Goal: Information Seeking & Learning: Learn about a topic

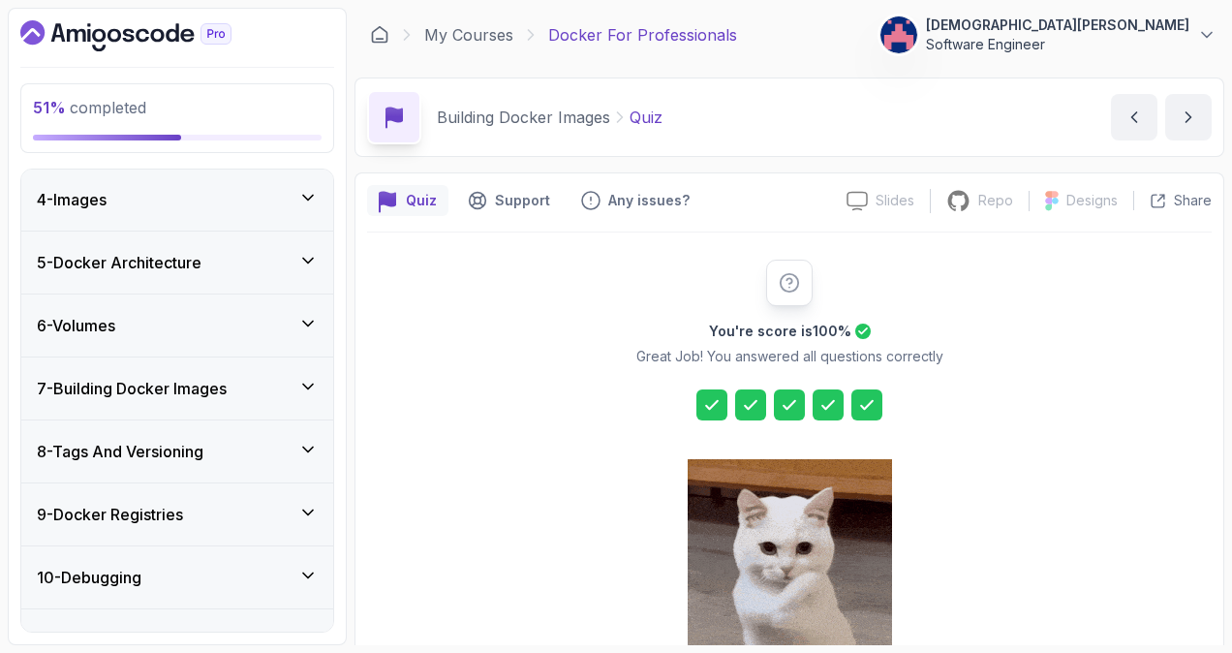
scroll to position [218, 0]
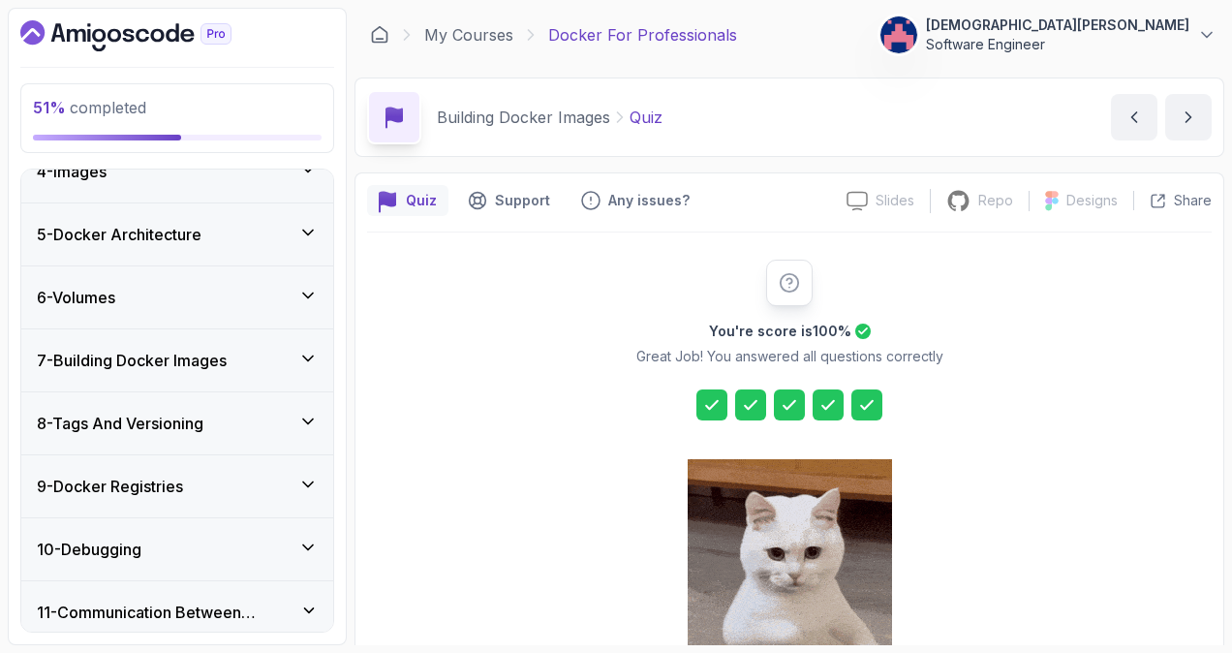
click at [283, 422] on div "8 - Tags And Versioning" at bounding box center [177, 423] width 281 height 23
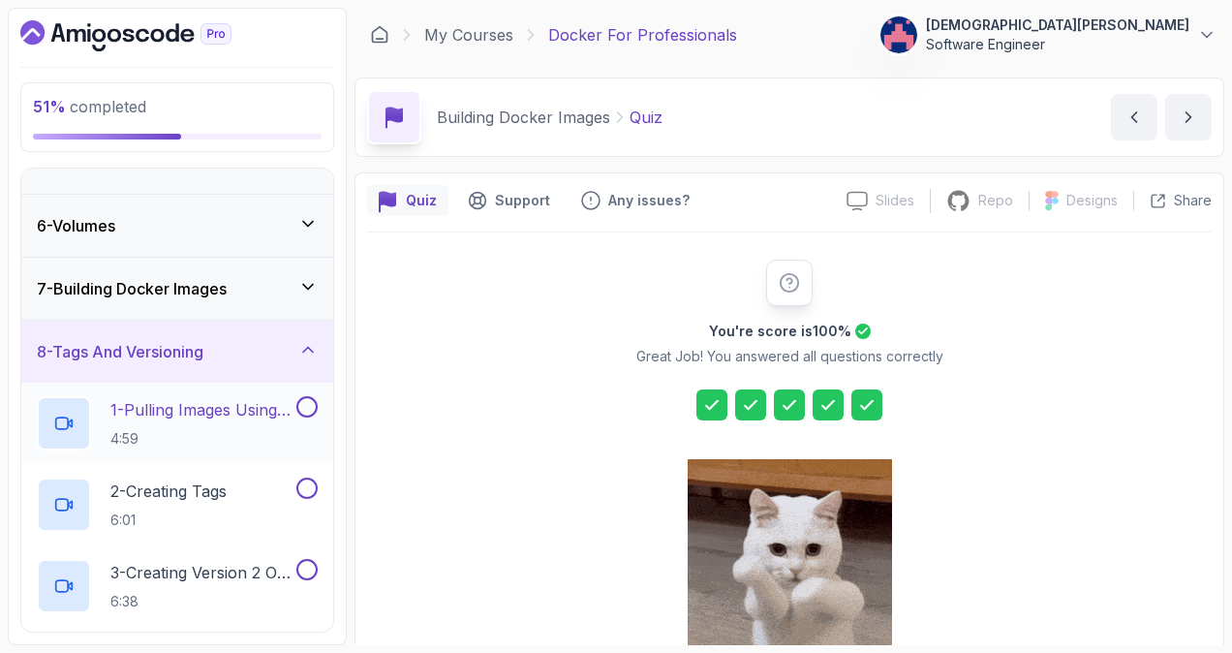
scroll to position [315, 0]
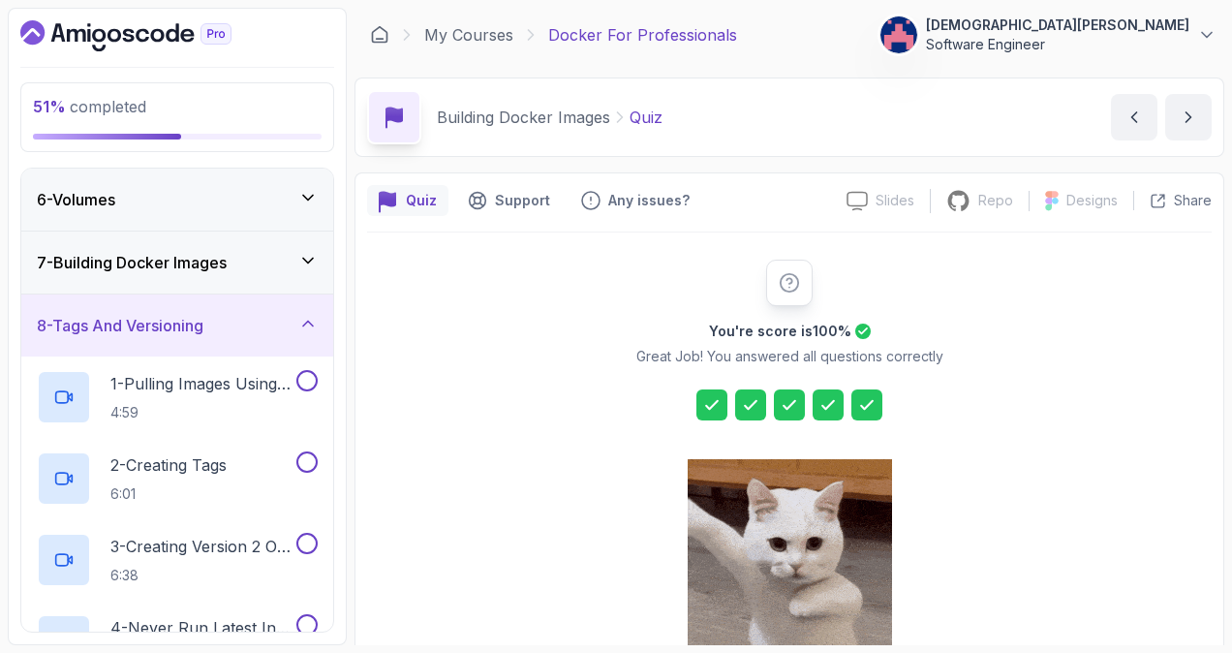
click at [282, 259] on div "7 - Building Docker Images" at bounding box center [177, 262] width 281 height 23
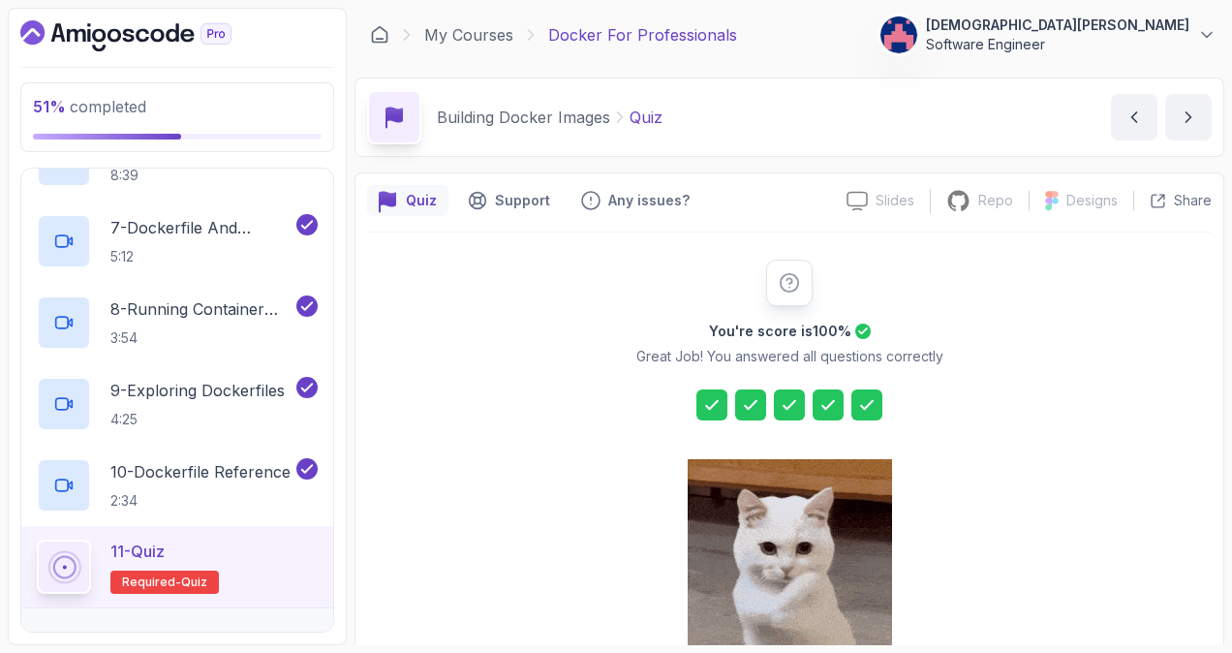
scroll to position [273, 0]
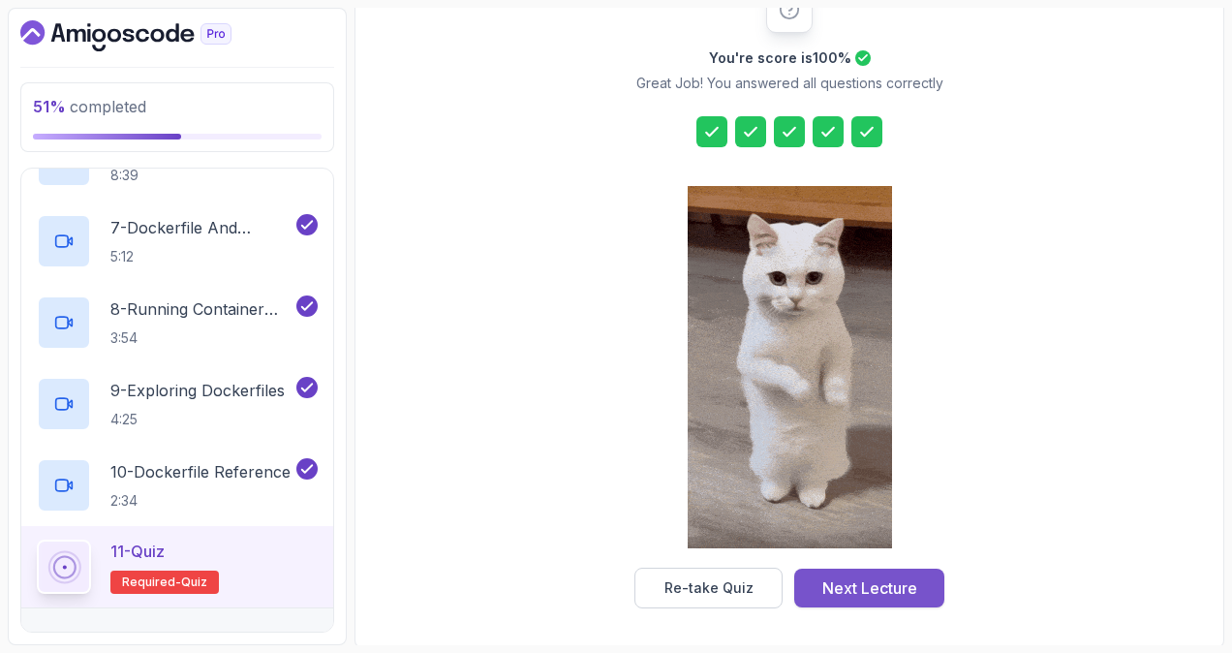
click at [829, 579] on div "Next Lecture" at bounding box center [869, 587] width 95 height 23
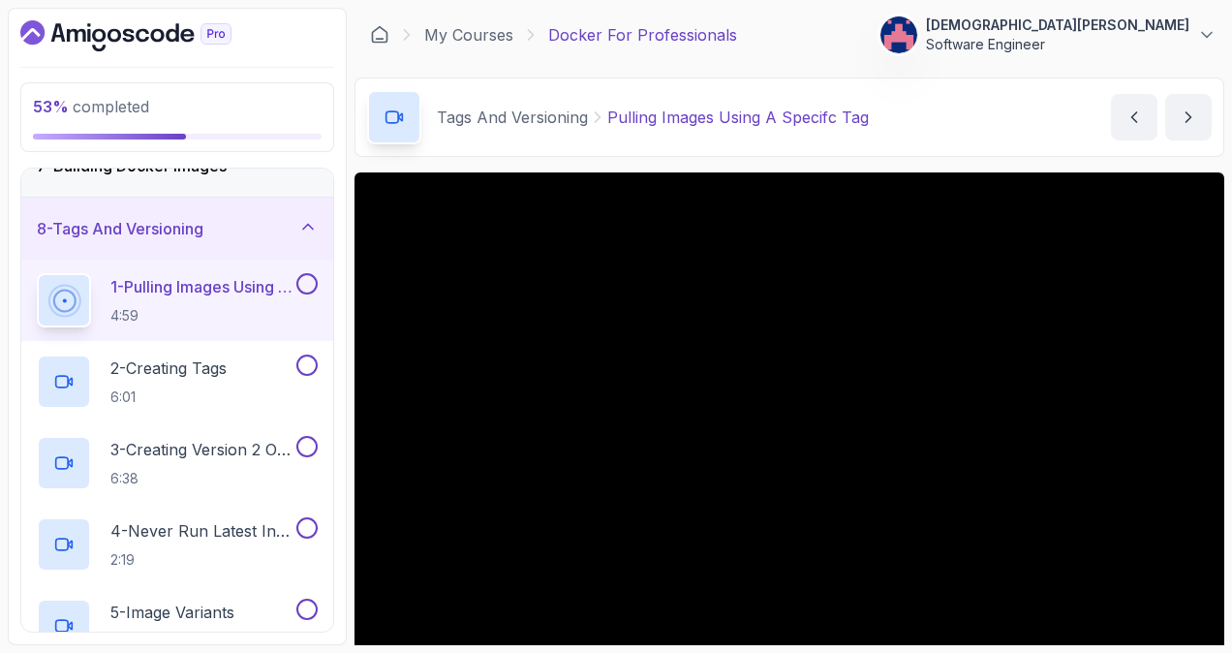
scroll to position [149, 0]
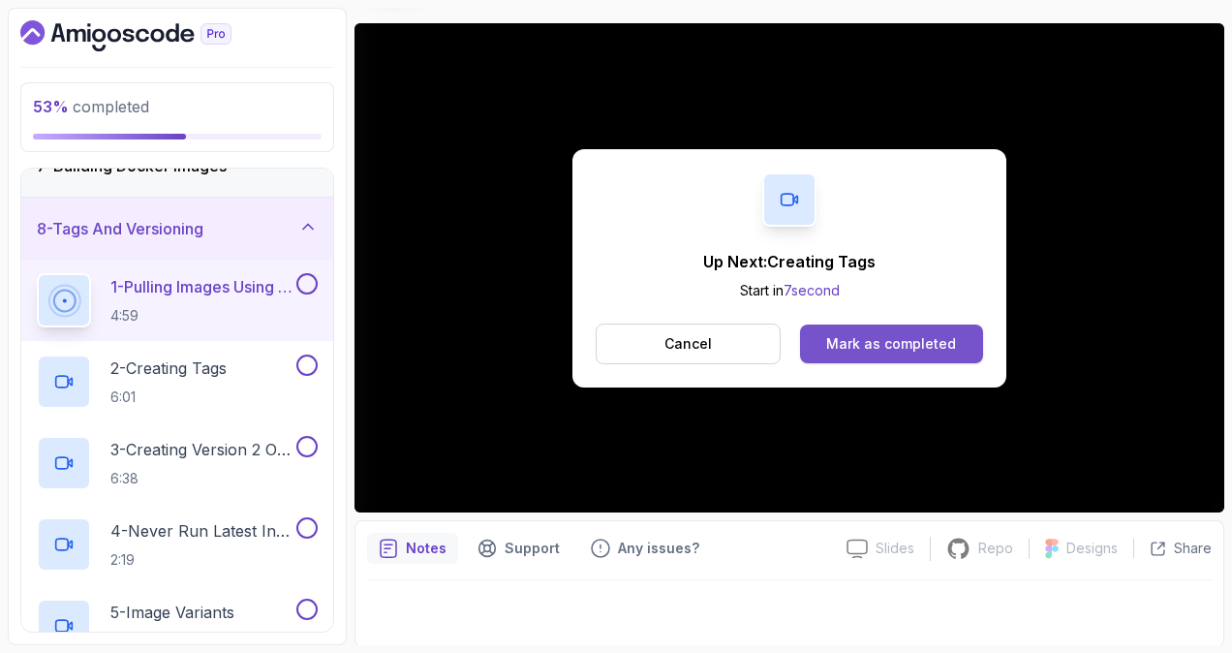
click at [940, 356] on button "Mark as completed" at bounding box center [891, 343] width 183 height 39
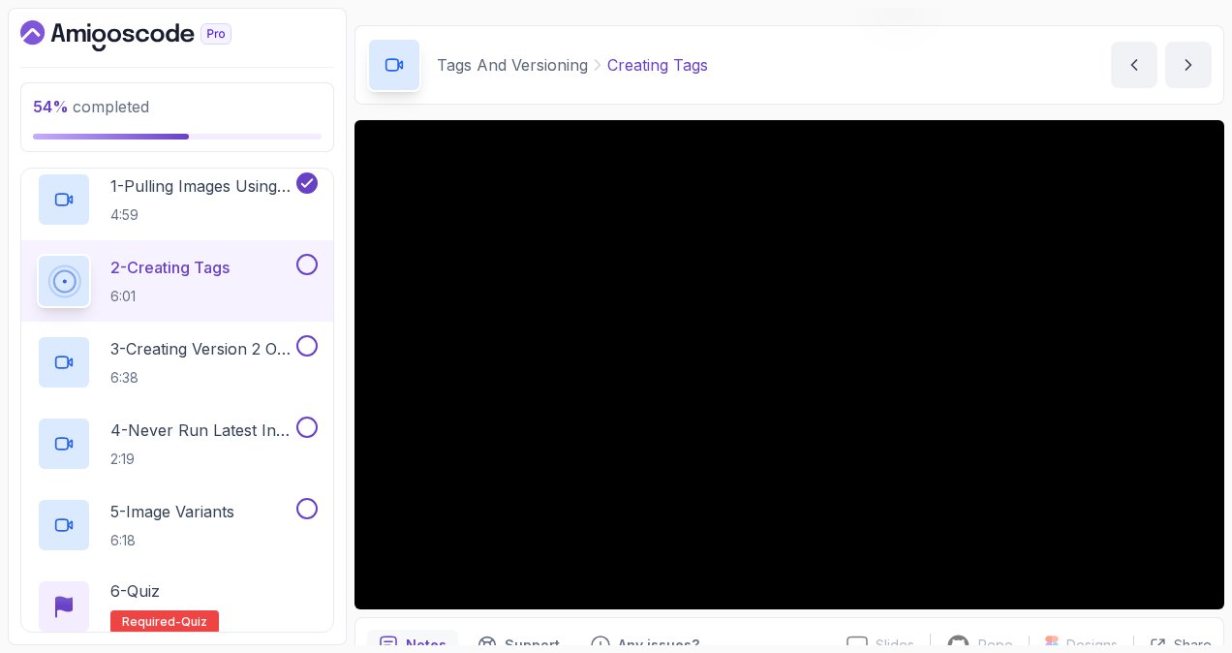
scroll to position [149, 0]
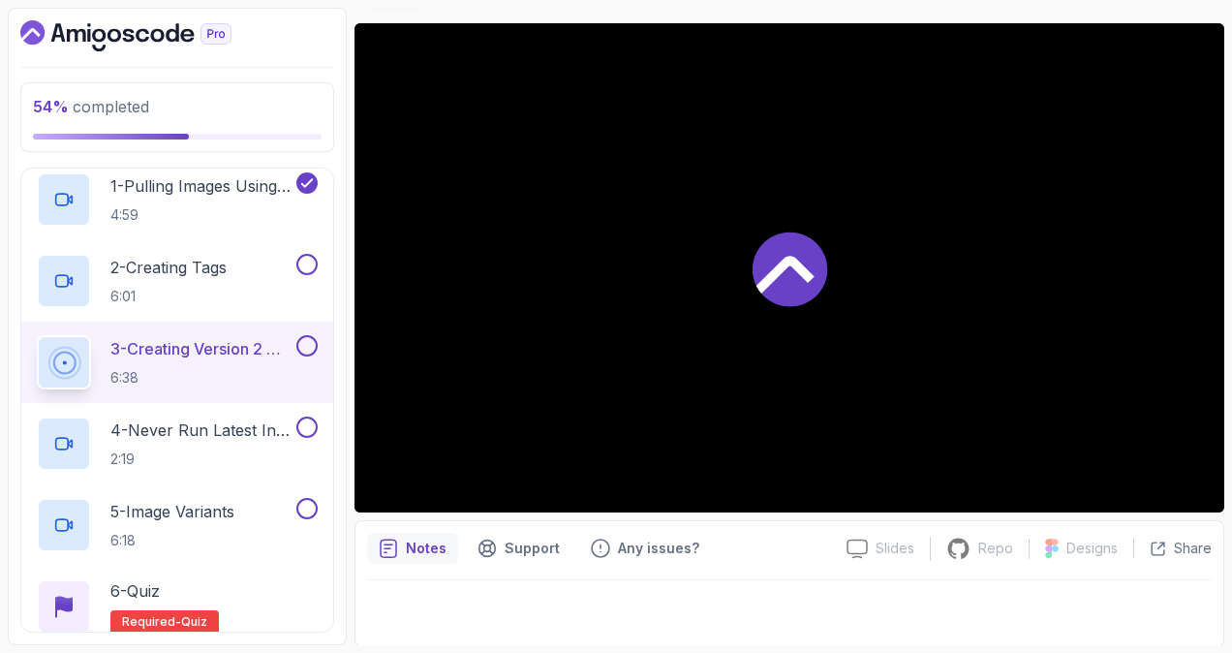
click at [853, 345] on div at bounding box center [789, 267] width 870 height 489
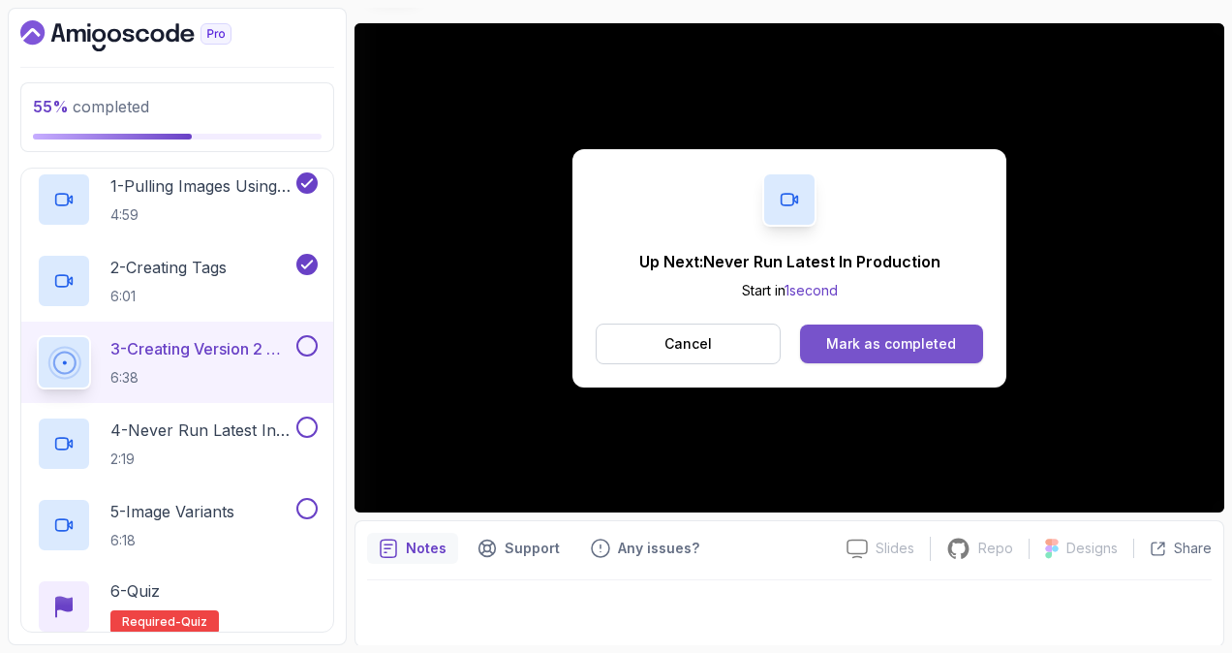
click at [895, 338] on div "Mark as completed" at bounding box center [891, 343] width 130 height 19
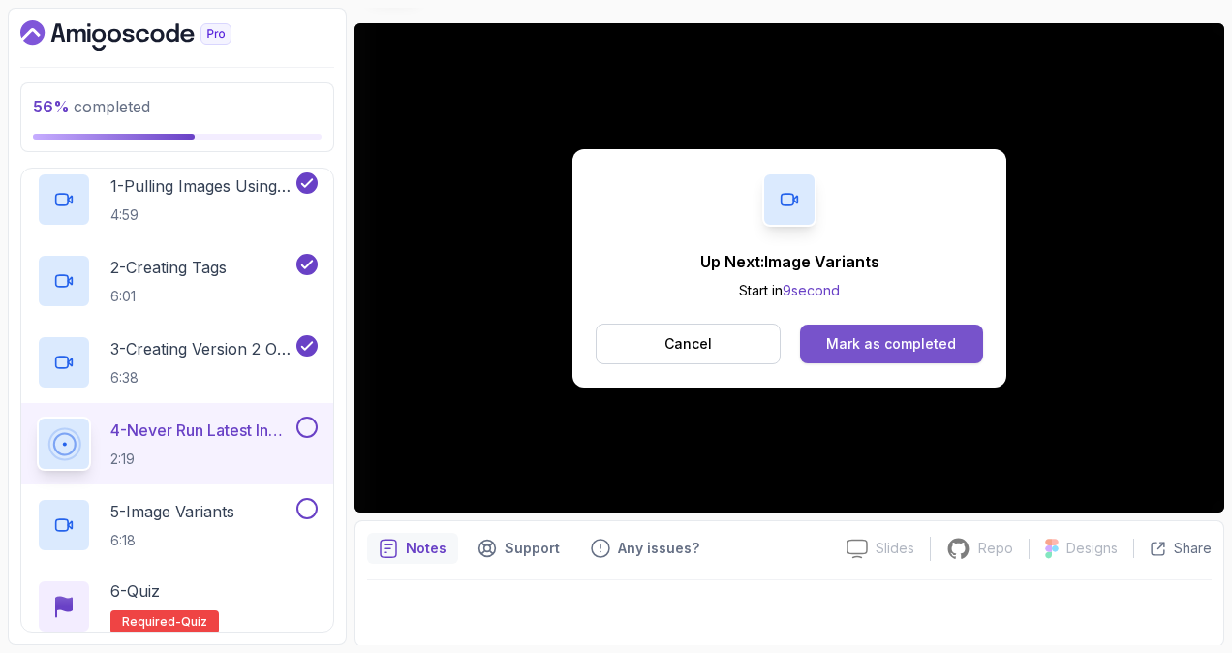
click at [880, 343] on div "Mark as completed" at bounding box center [891, 343] width 130 height 19
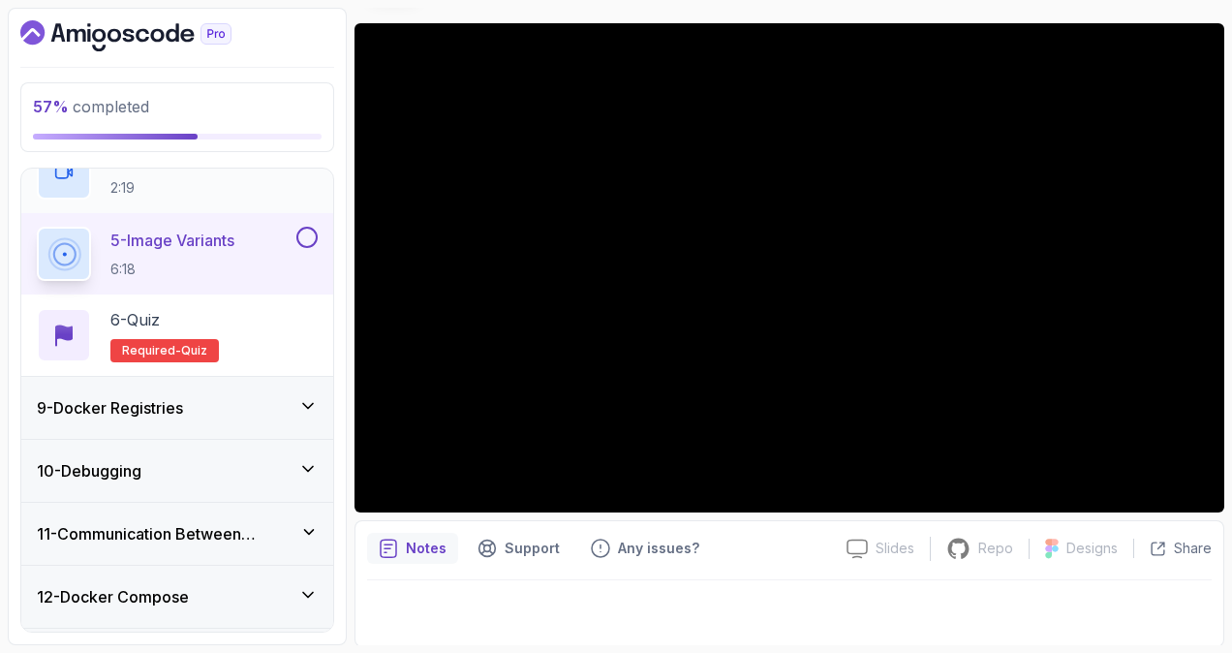
scroll to position [803, 0]
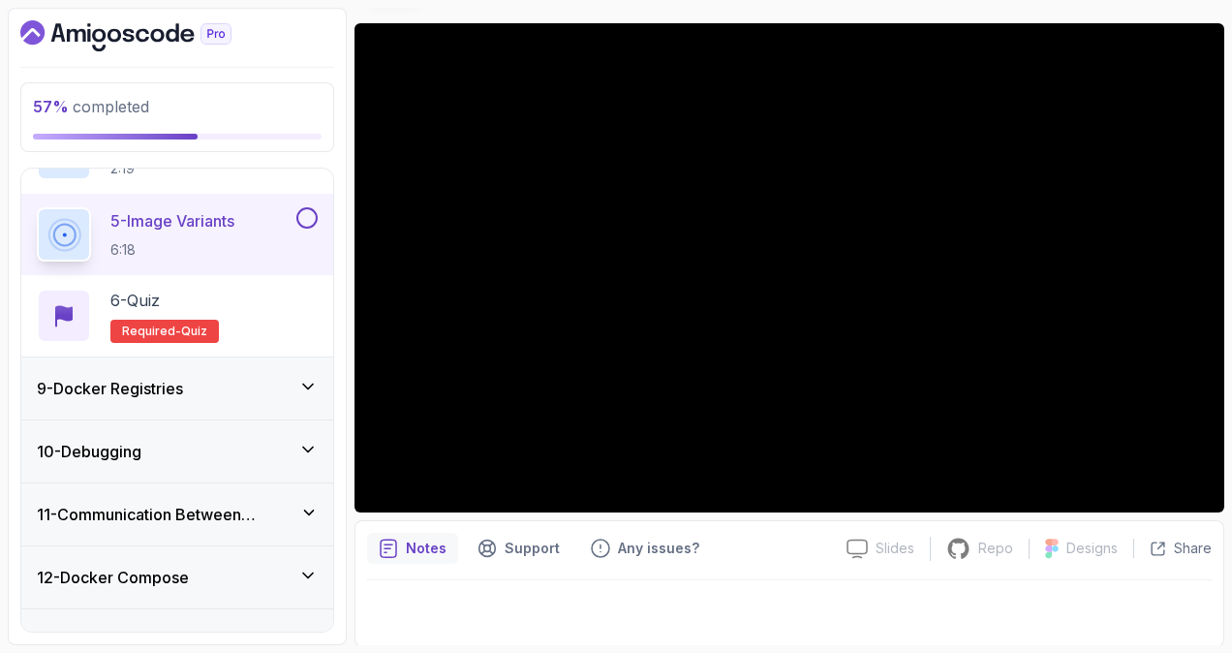
click at [283, 377] on div "9 - Docker Registries" at bounding box center [177, 388] width 281 height 23
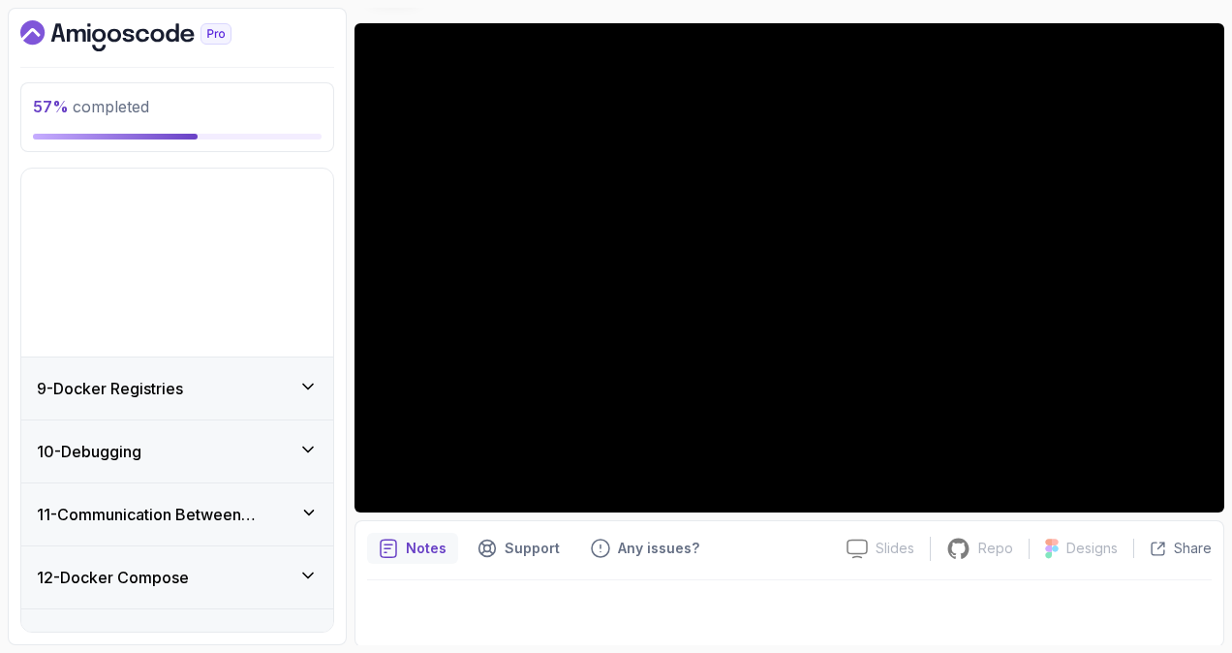
scroll to position [412, 0]
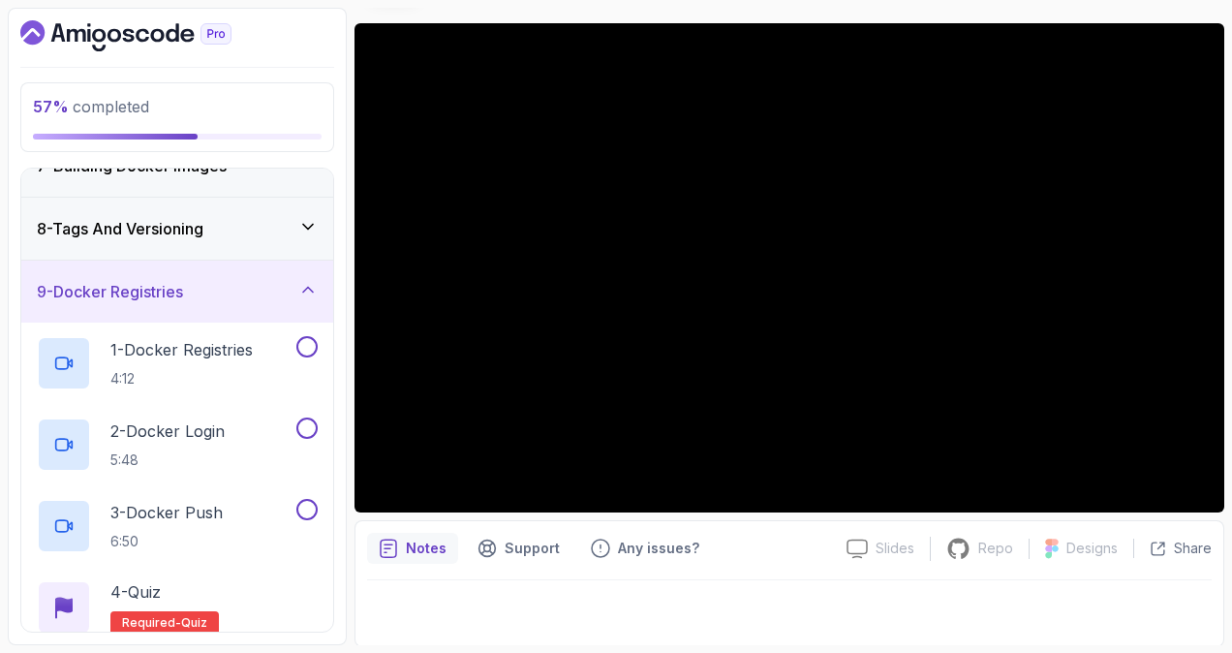
click at [310, 291] on icon at bounding box center [307, 289] width 19 height 19
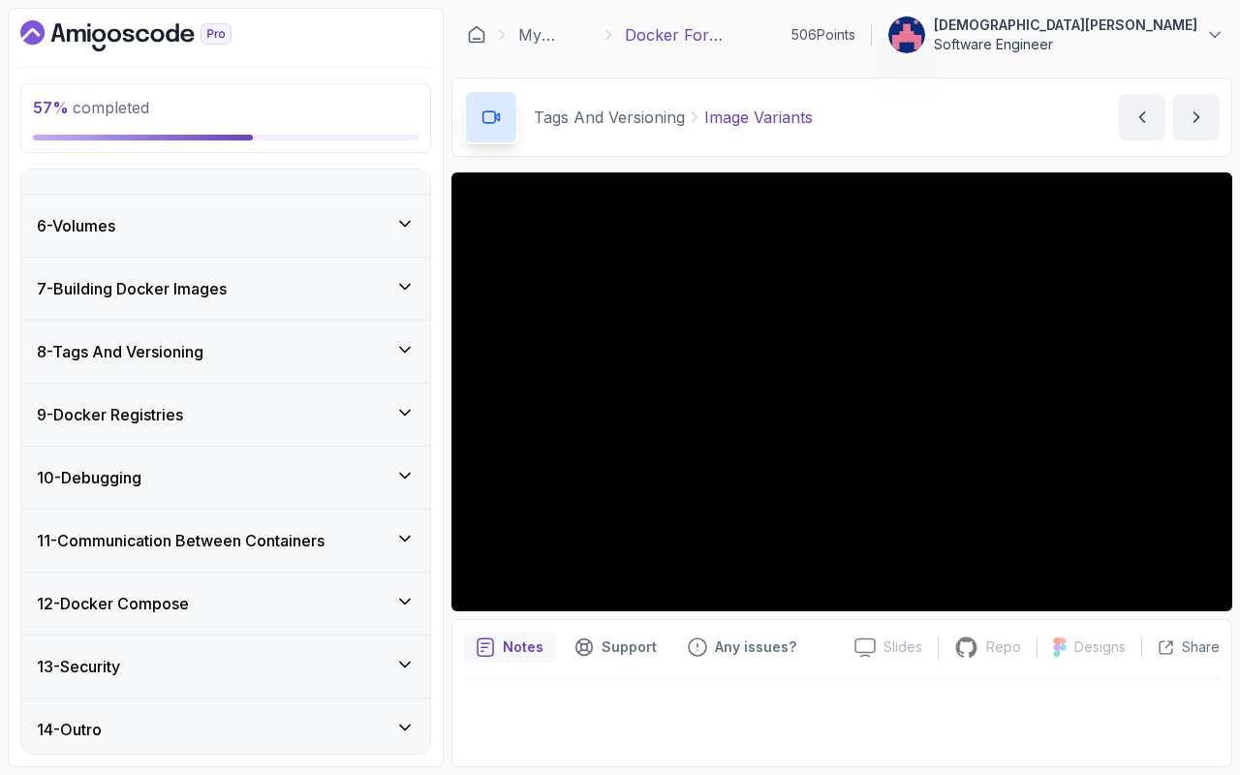
scroll to position [0, 0]
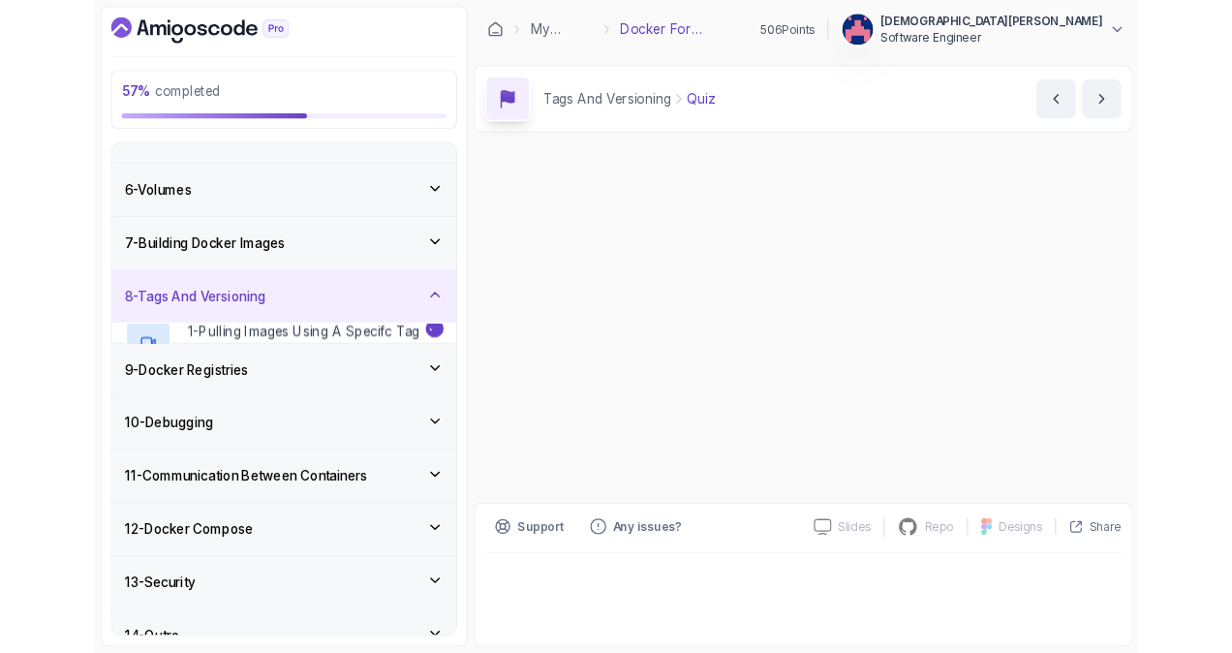
scroll to position [315, 0]
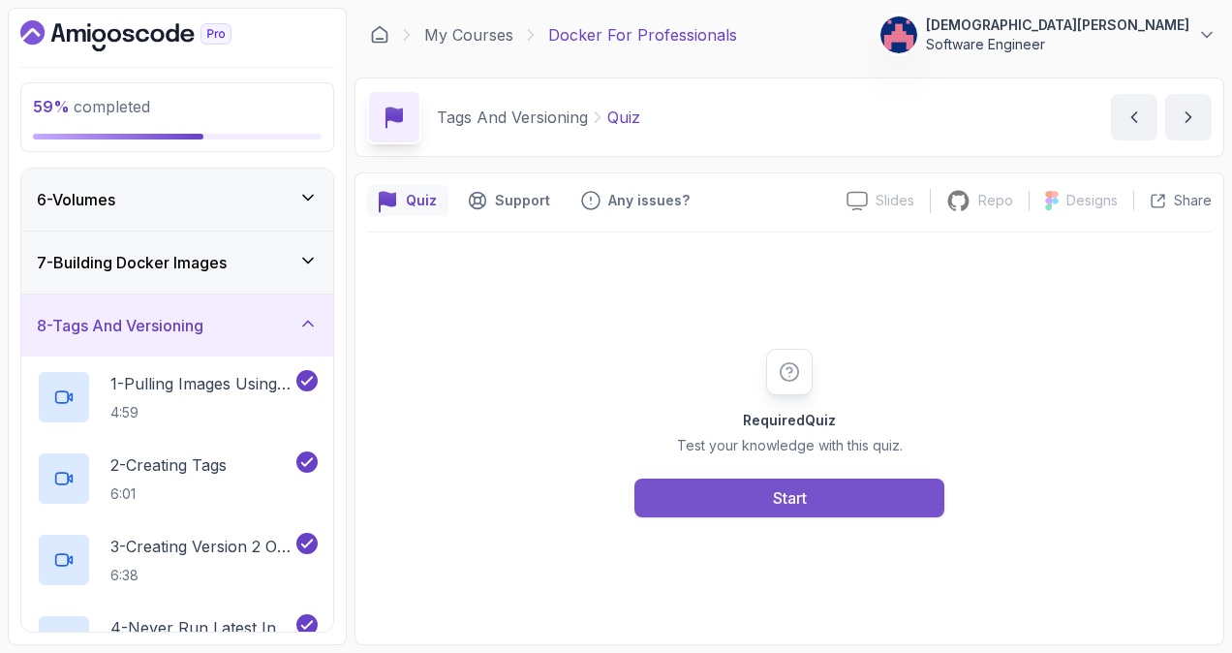
click at [724, 491] on button "Start" at bounding box center [789, 497] width 310 height 39
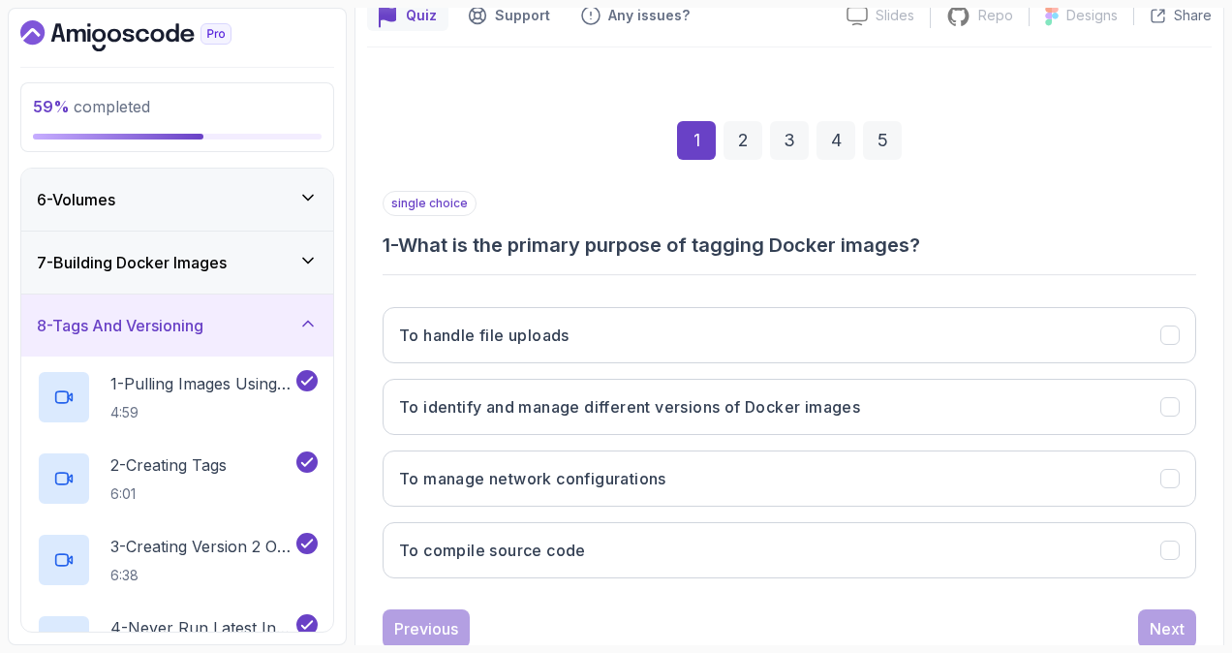
scroll to position [194, 0]
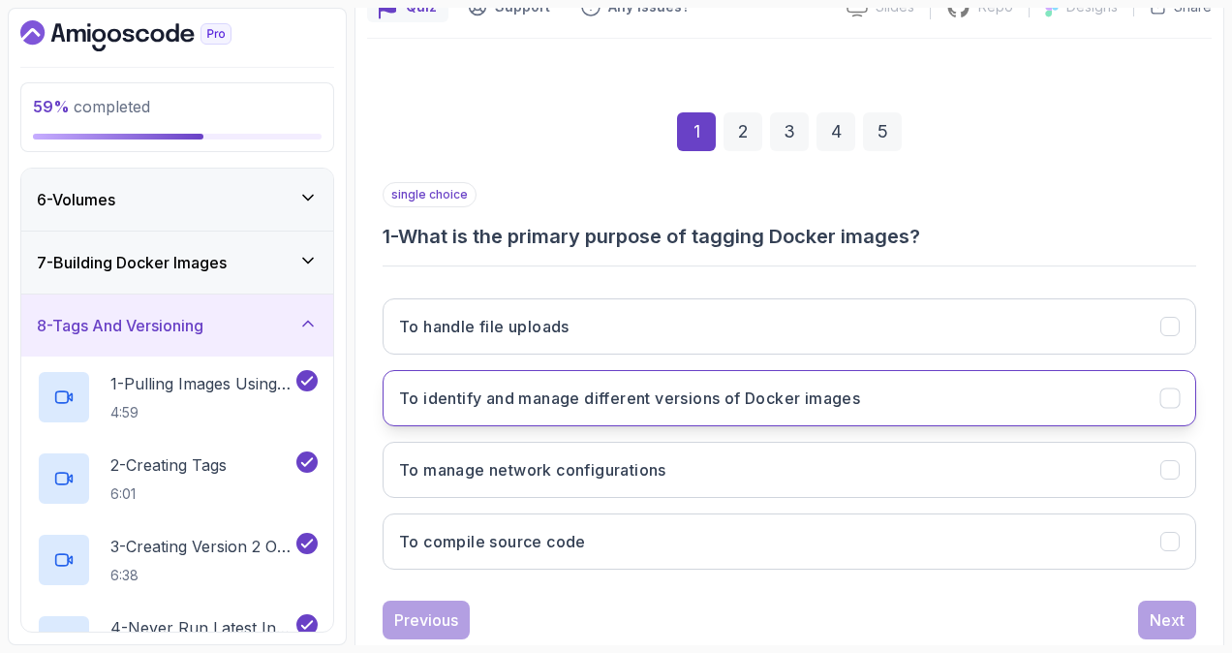
click at [675, 390] on h3 "To identify and manage different versions of Docker images" at bounding box center [629, 397] width 461 height 23
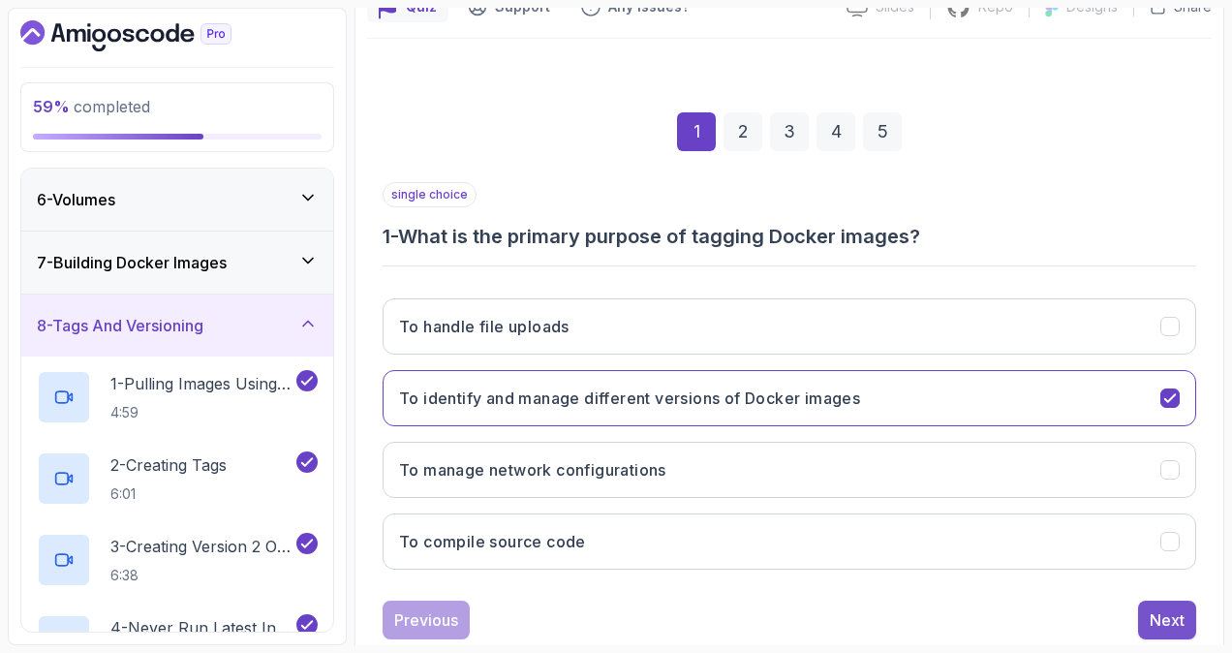
click at [1165, 600] on button "Next" at bounding box center [1167, 619] width 58 height 39
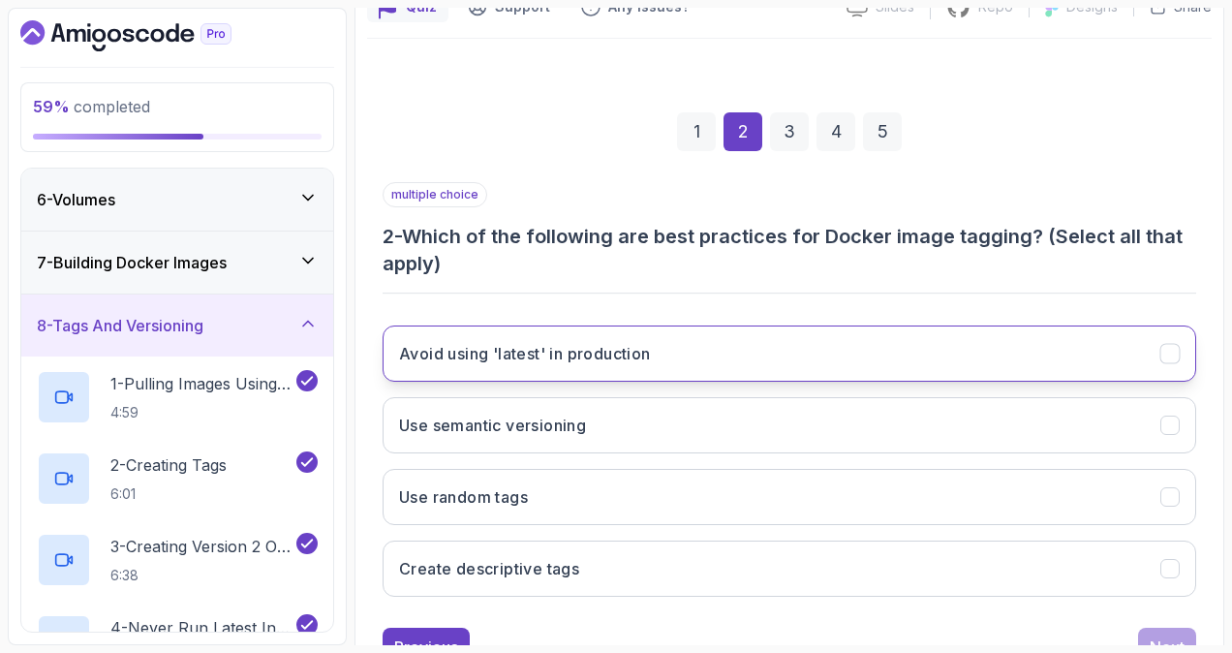
scroll to position [265, 0]
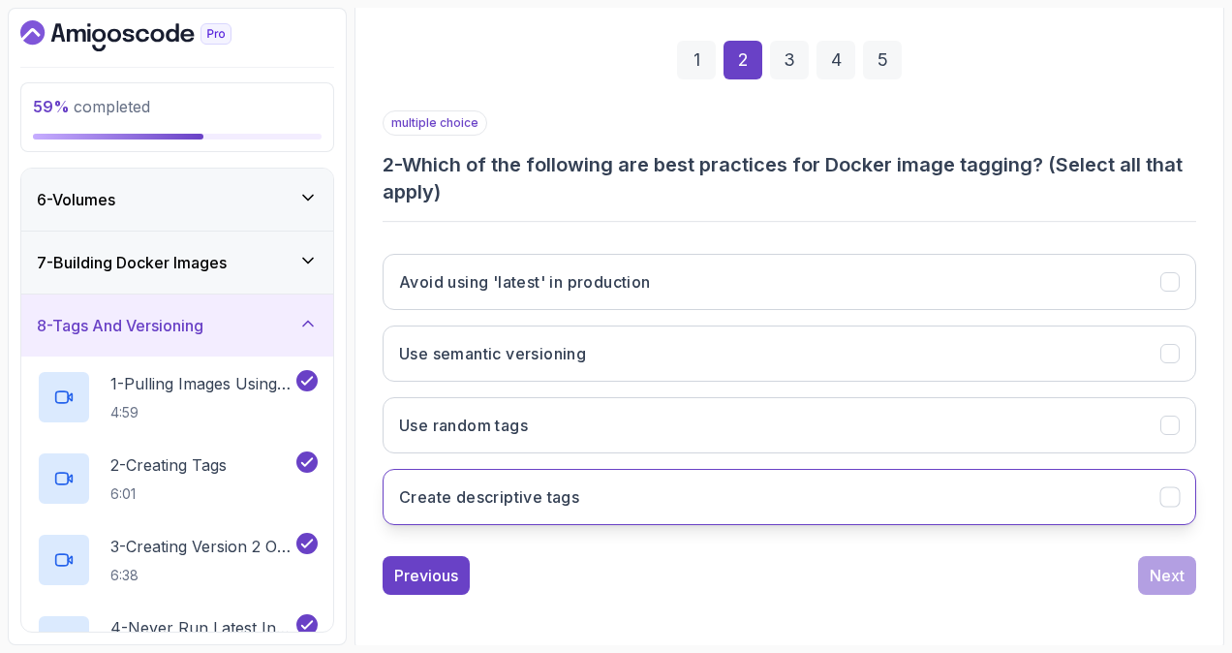
click at [869, 502] on button "Create descriptive tags" at bounding box center [789, 497] width 813 height 56
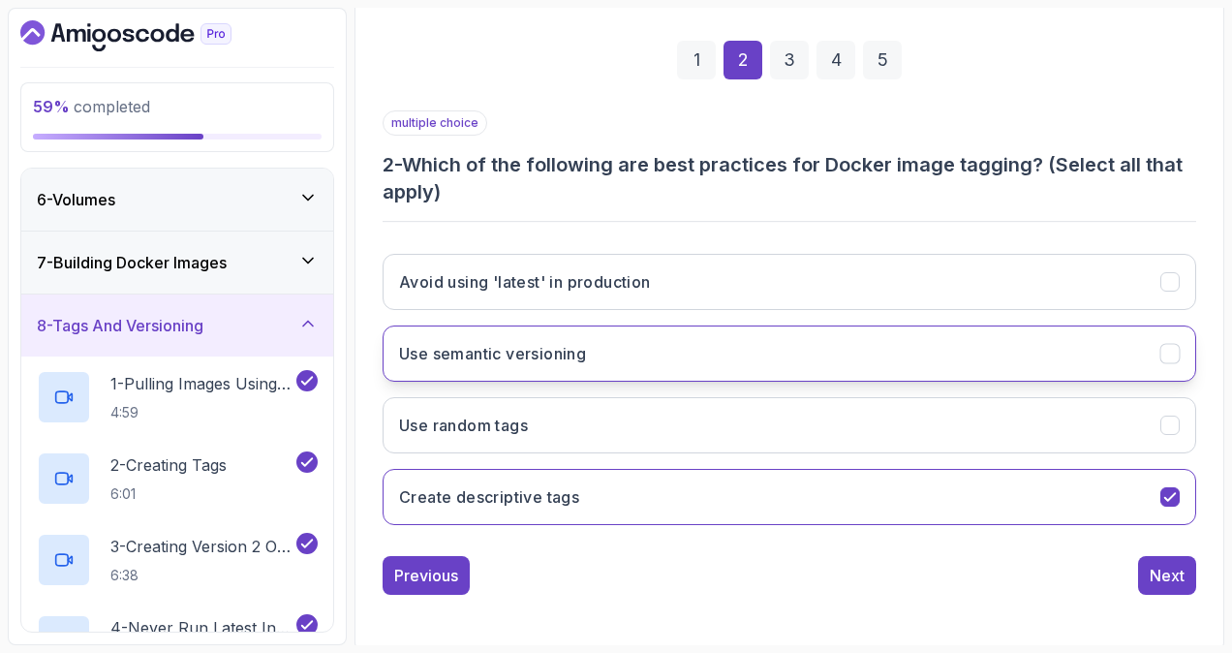
click at [842, 372] on button "Use semantic versioning" at bounding box center [789, 353] width 813 height 56
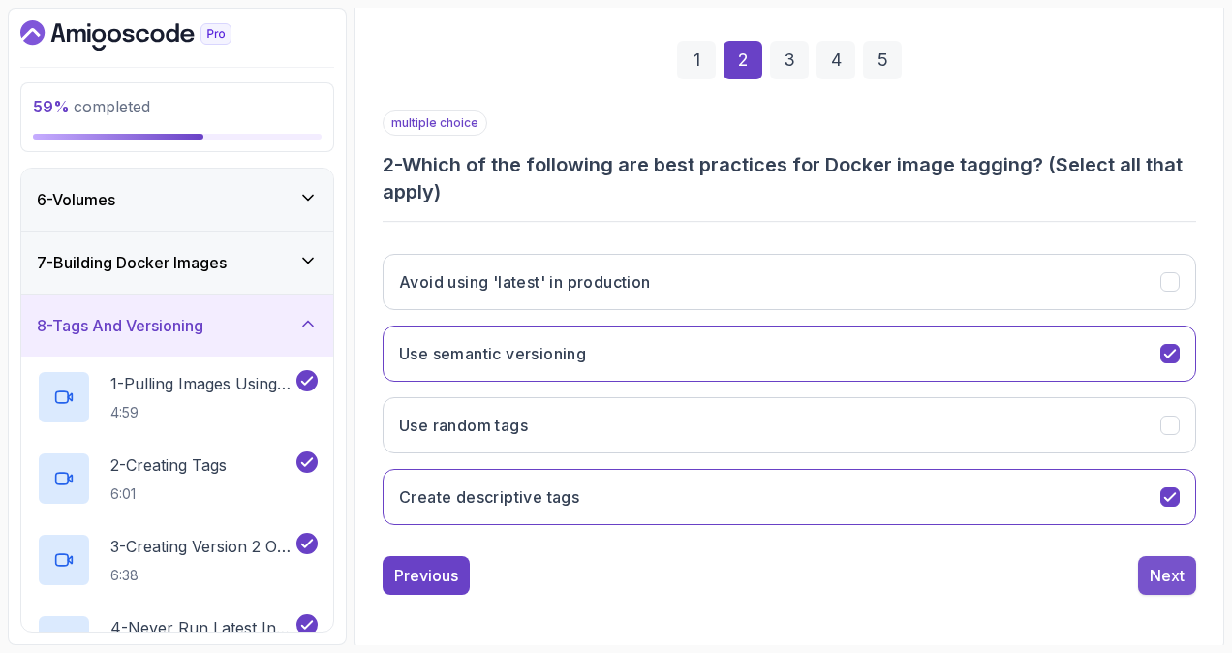
click at [1154, 564] on div "Next" at bounding box center [1166, 575] width 35 height 23
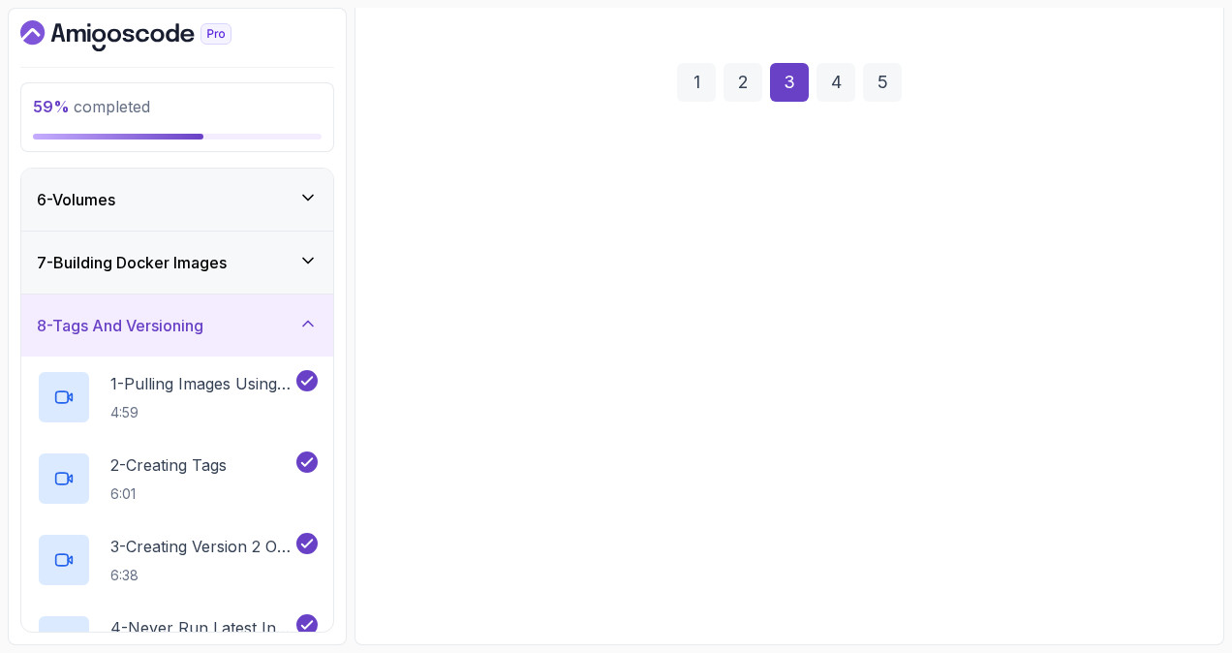
scroll to position [238, 0]
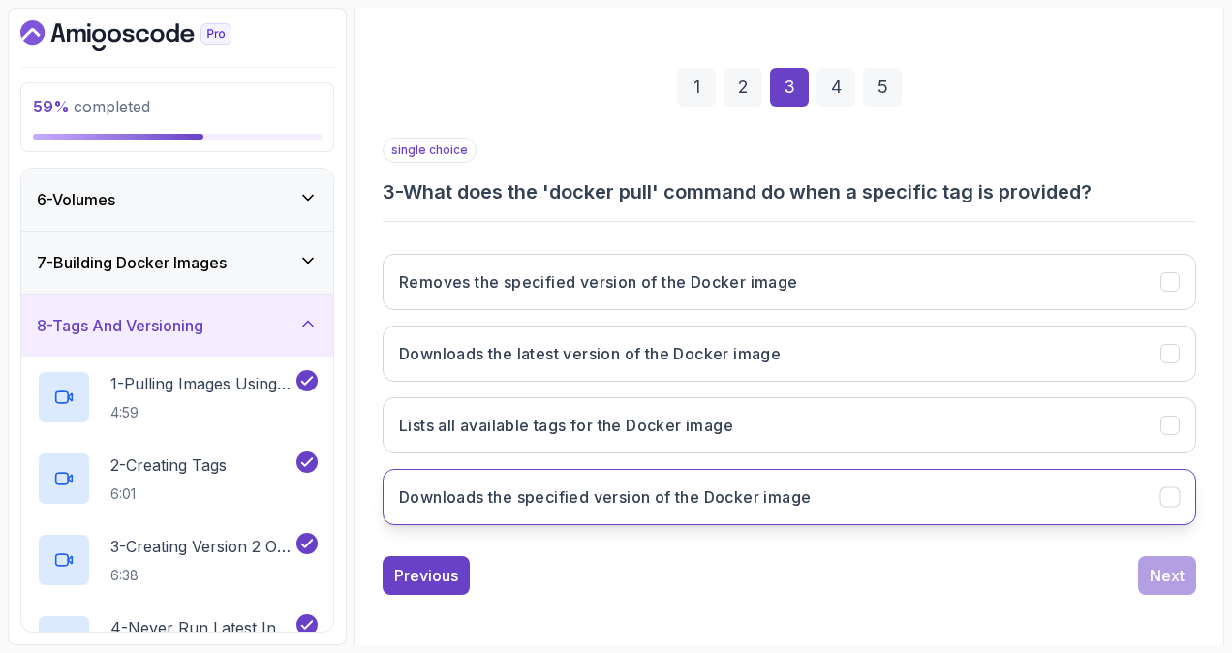
click at [928, 485] on button "Downloads the specified version of the Docker image" at bounding box center [789, 497] width 813 height 56
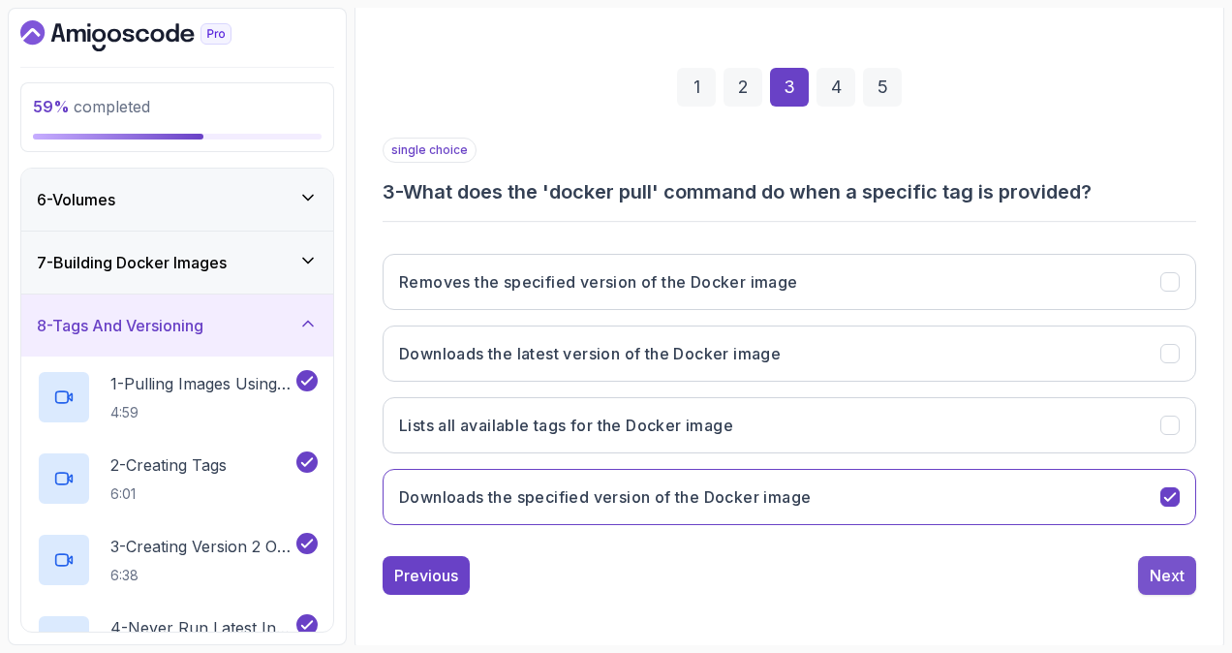
click at [1152, 565] on div "Next" at bounding box center [1166, 575] width 35 height 23
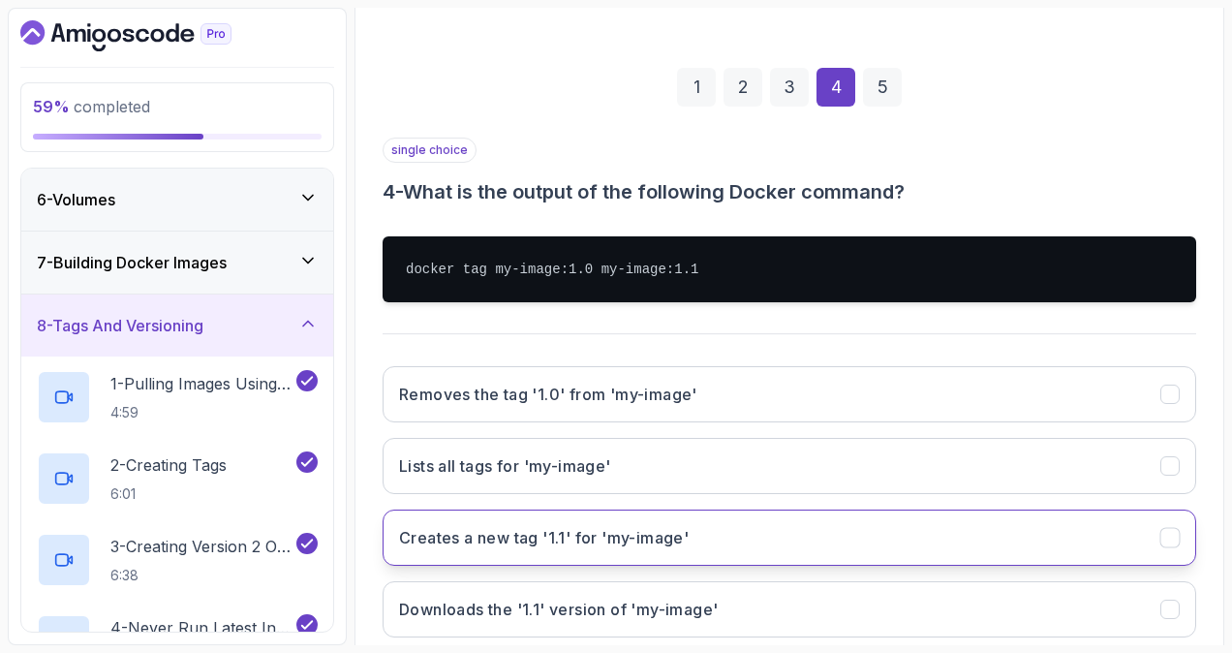
click at [751, 523] on button "Creates a new tag '1.1' for 'my-image'" at bounding box center [789, 537] width 813 height 56
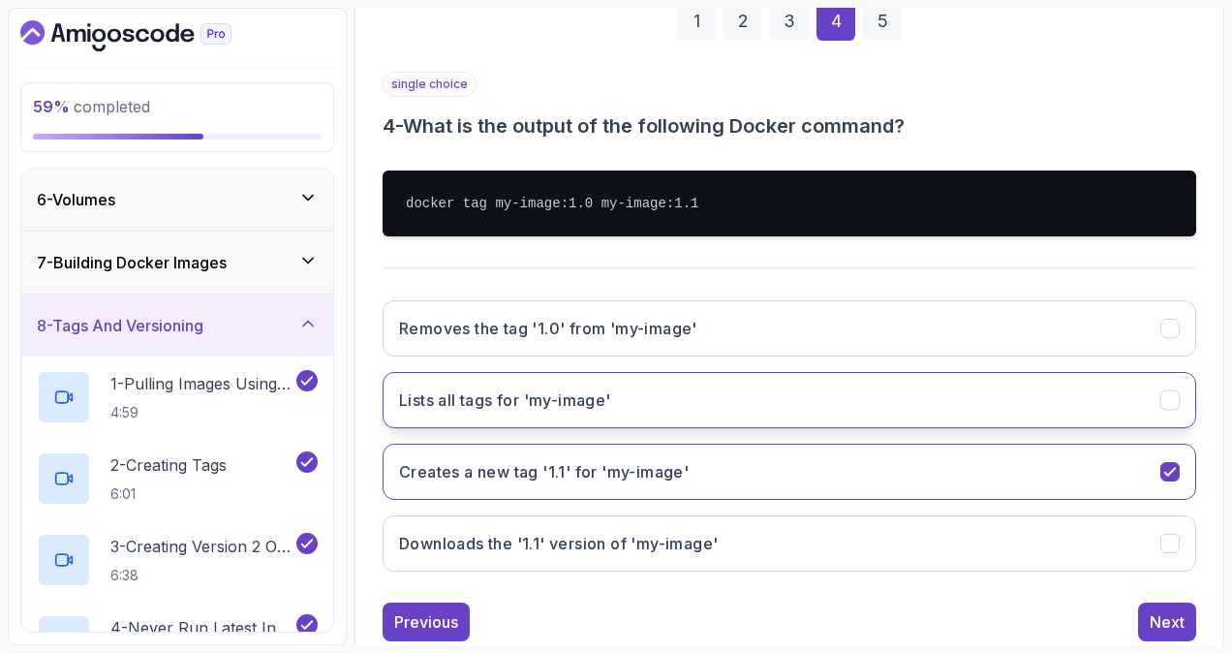
scroll to position [335, 0]
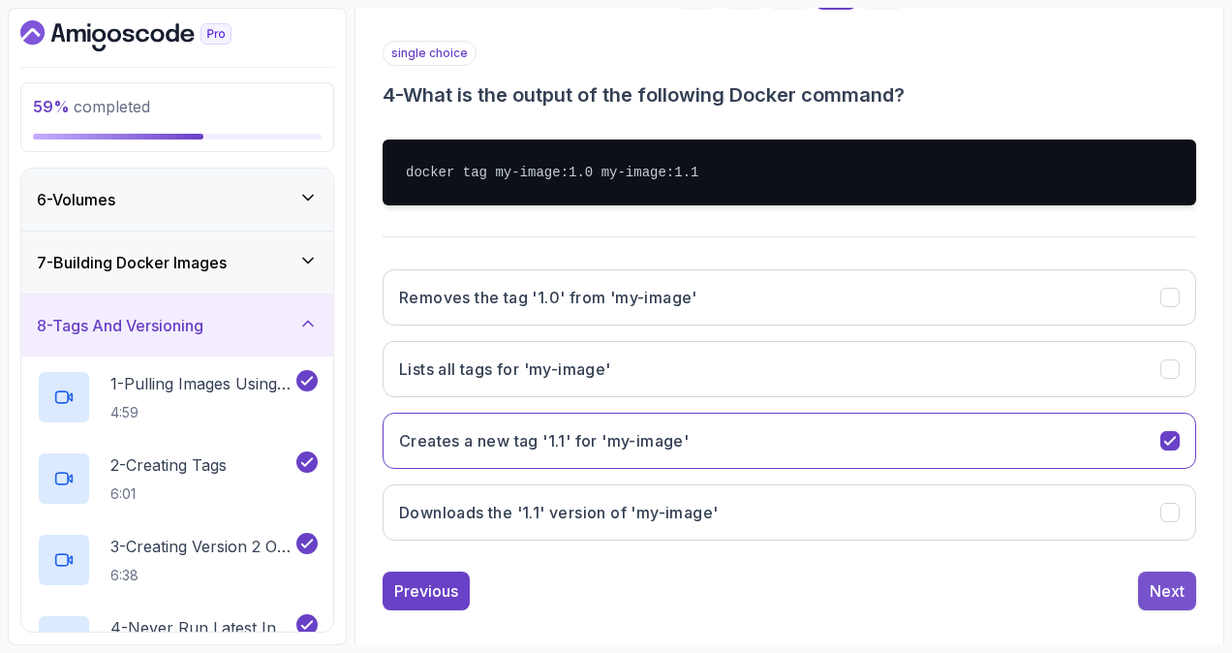
click at [1160, 584] on div "Next" at bounding box center [1166, 590] width 35 height 23
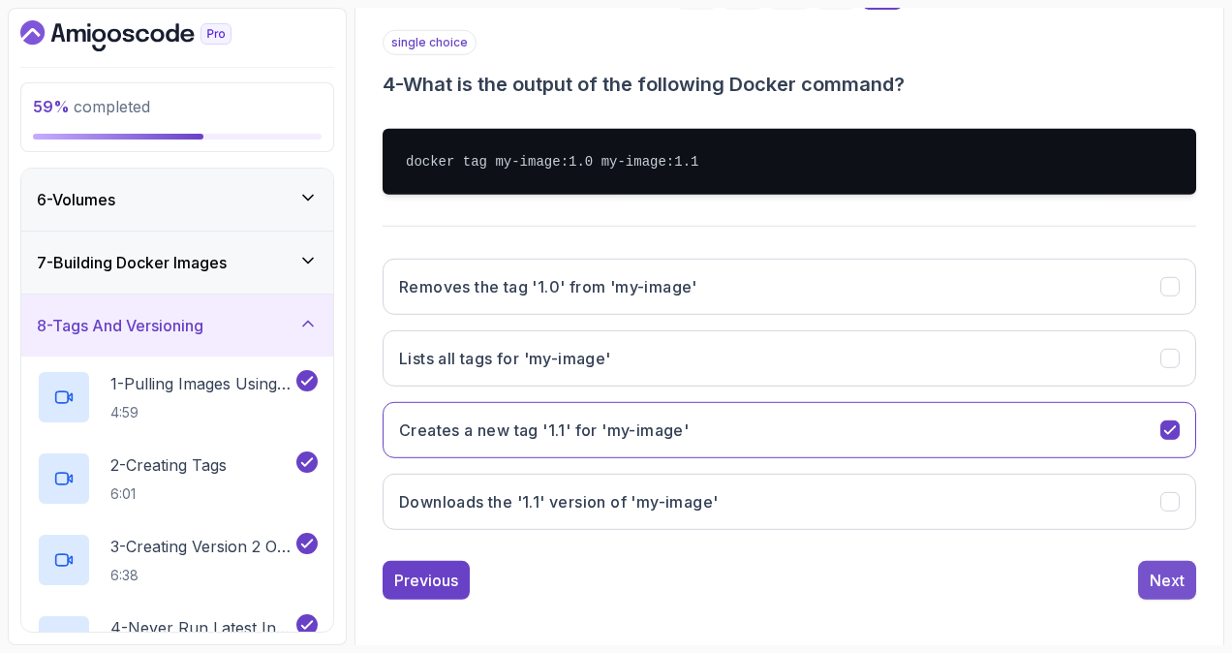
scroll to position [238, 0]
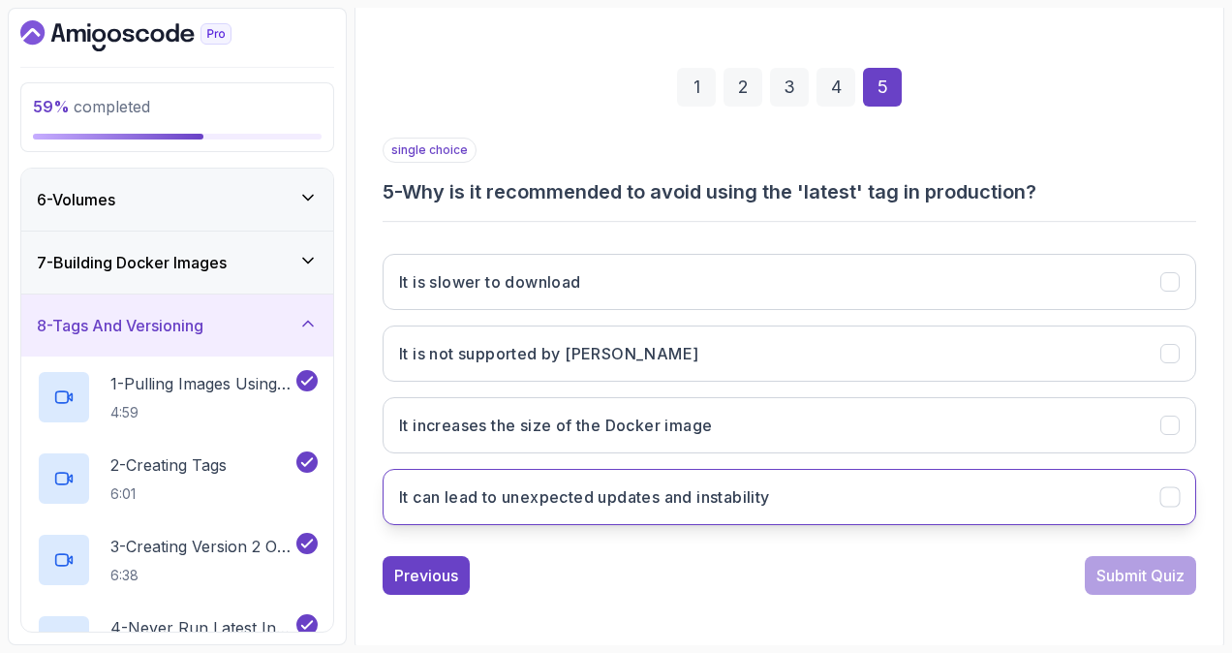
click at [871, 478] on button "It can lead to unexpected updates and instability" at bounding box center [789, 497] width 813 height 56
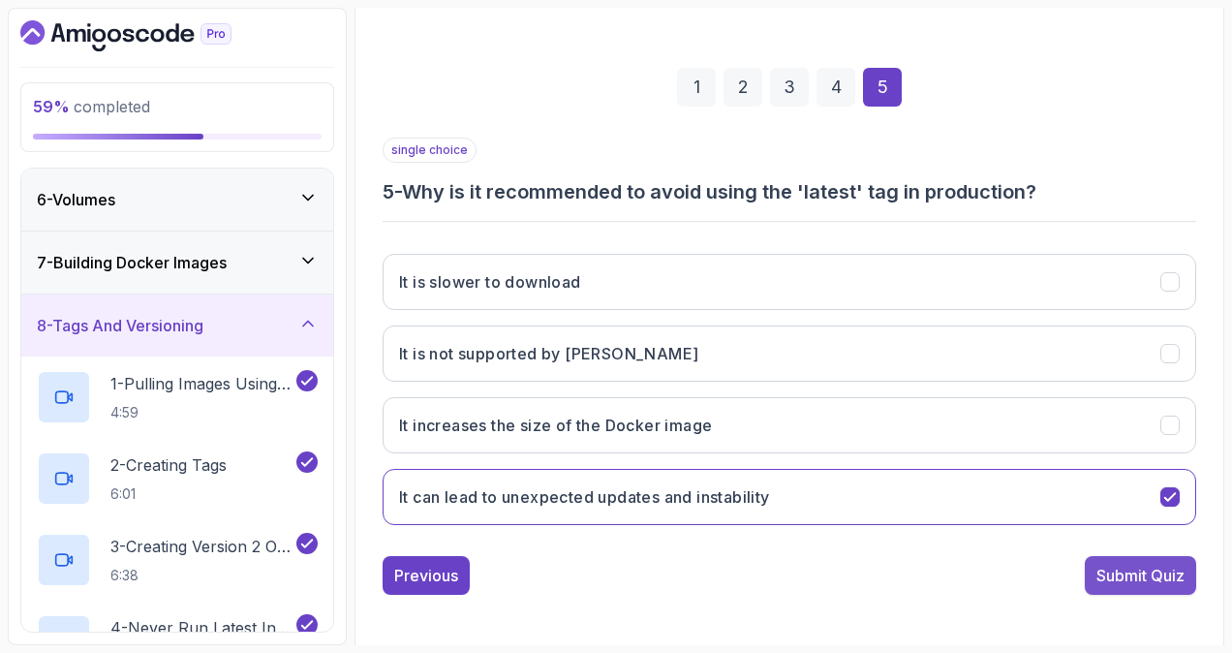
click at [1139, 564] on div "Submit Quiz" at bounding box center [1140, 575] width 88 height 23
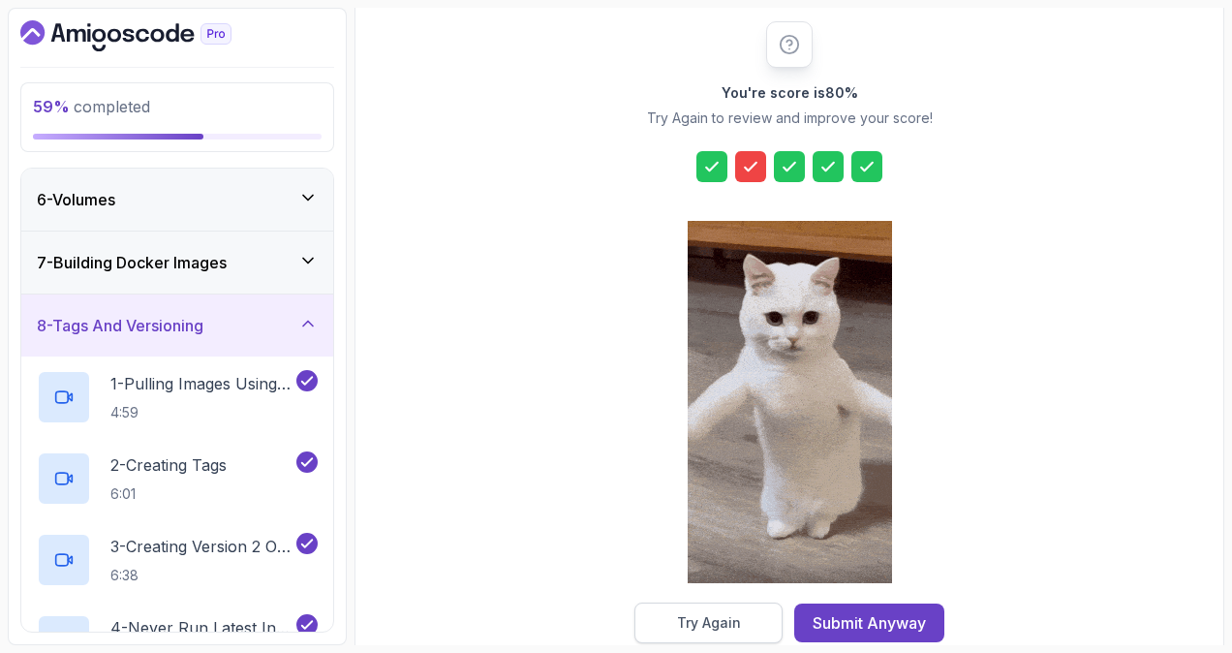
click at [724, 613] on div "Try Again" at bounding box center [709, 622] width 64 height 19
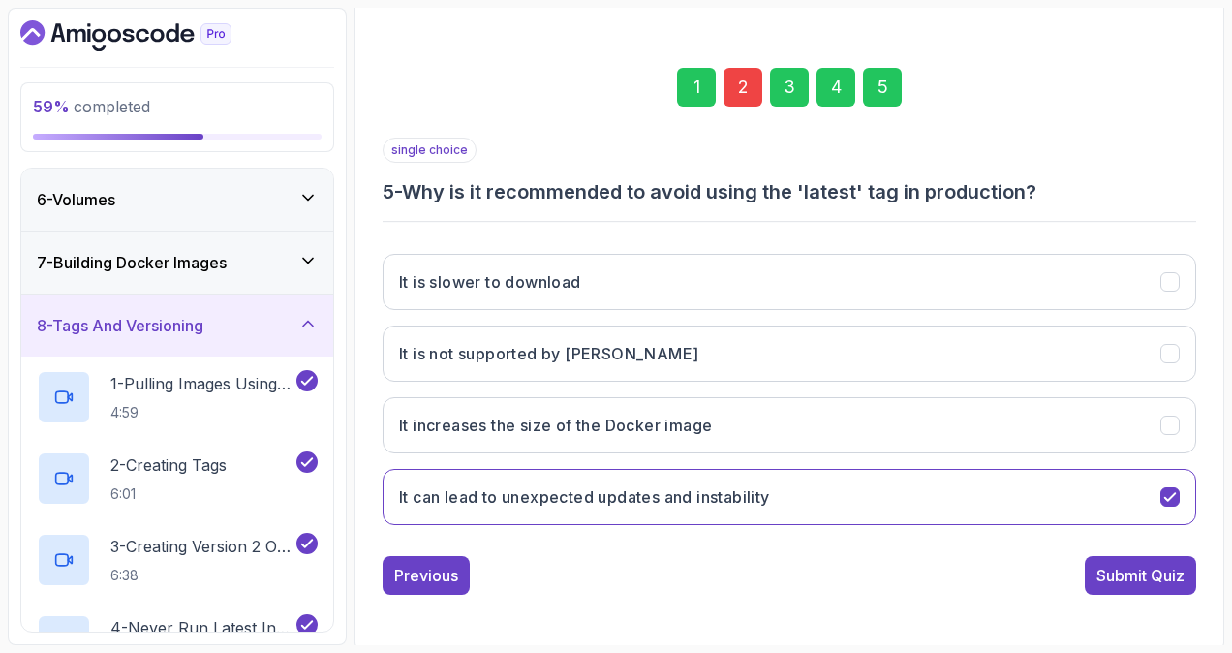
click at [751, 87] on div "2" at bounding box center [742, 87] width 39 height 39
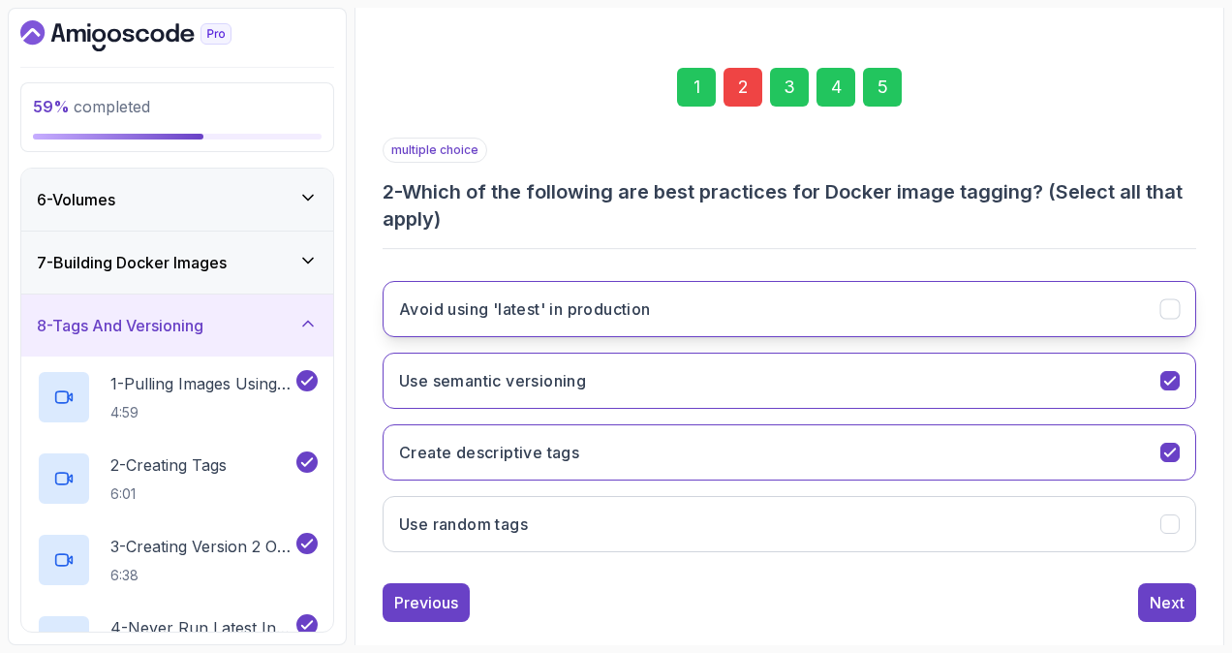
click at [1124, 297] on button "Avoid using 'latest' in production" at bounding box center [789, 309] width 813 height 56
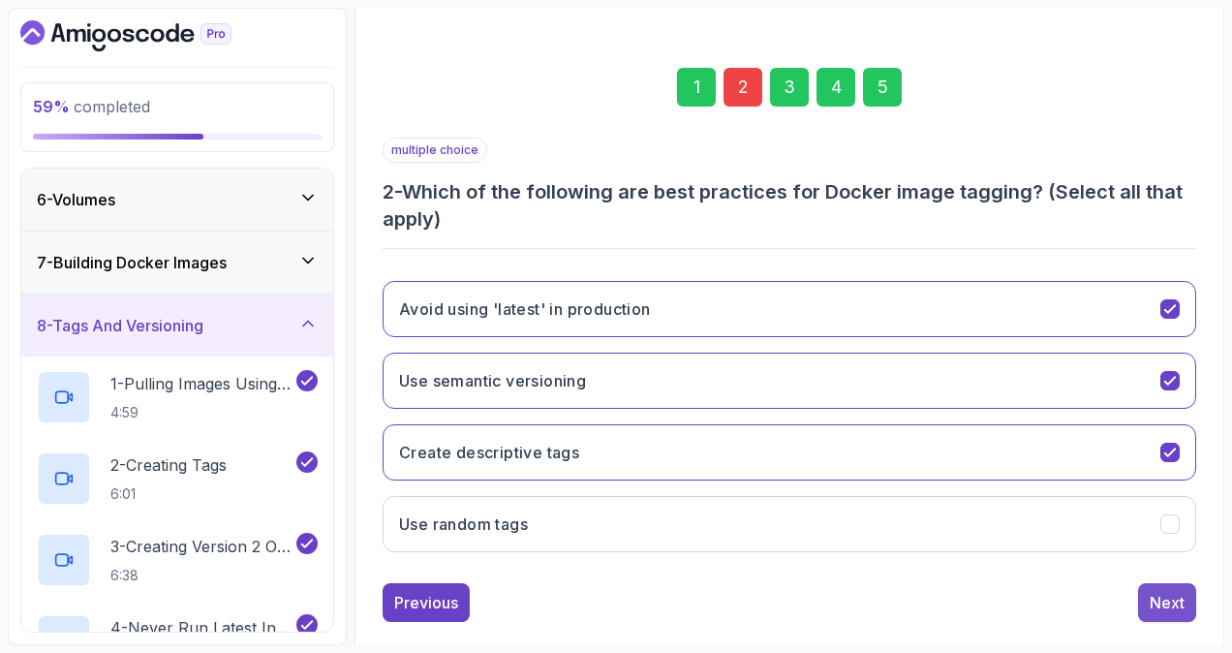
click at [1141, 587] on button "Next" at bounding box center [1167, 602] width 58 height 39
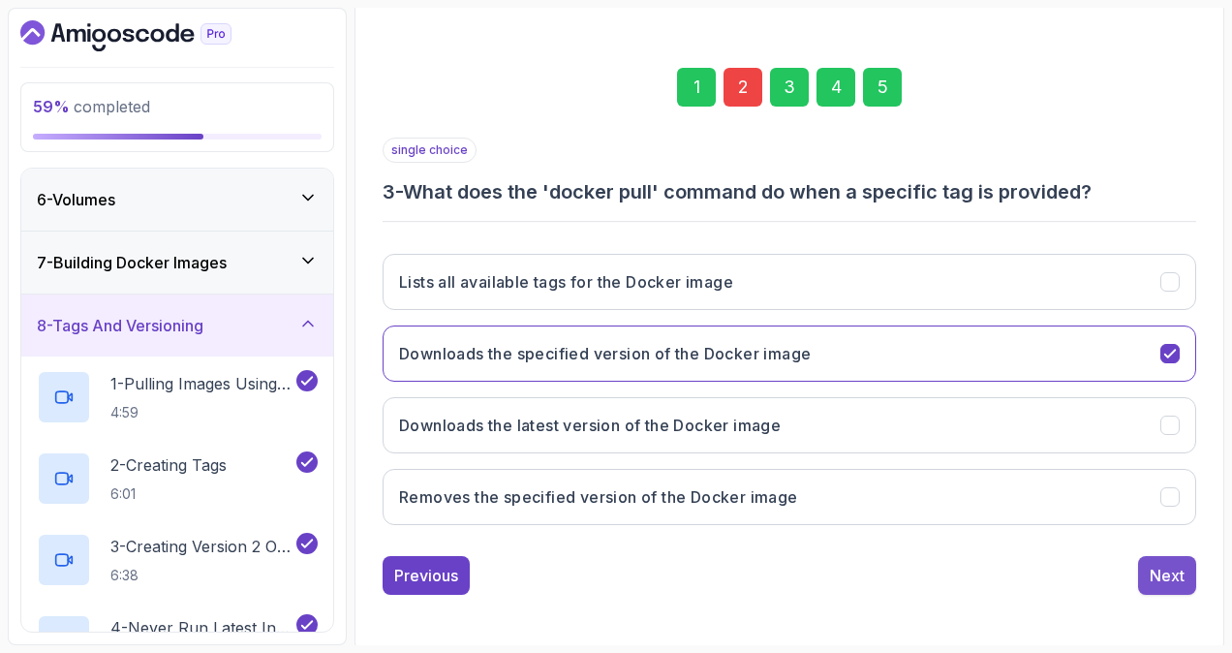
click at [1166, 573] on div "Next" at bounding box center [1166, 575] width 35 height 23
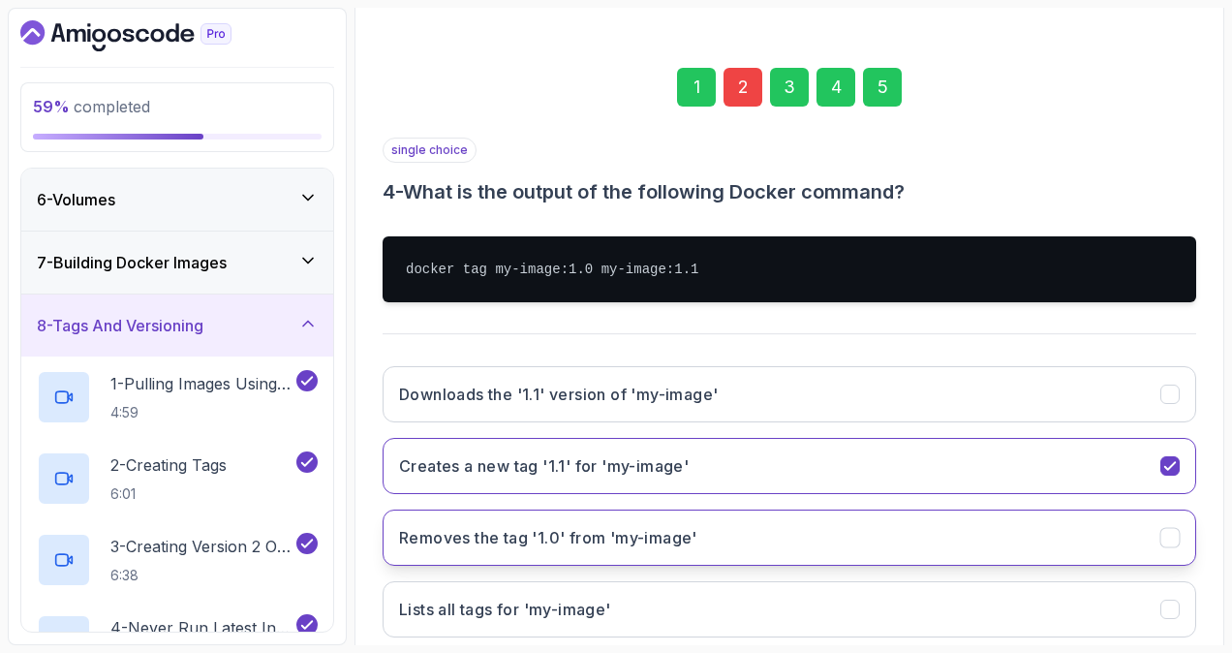
scroll to position [351, 0]
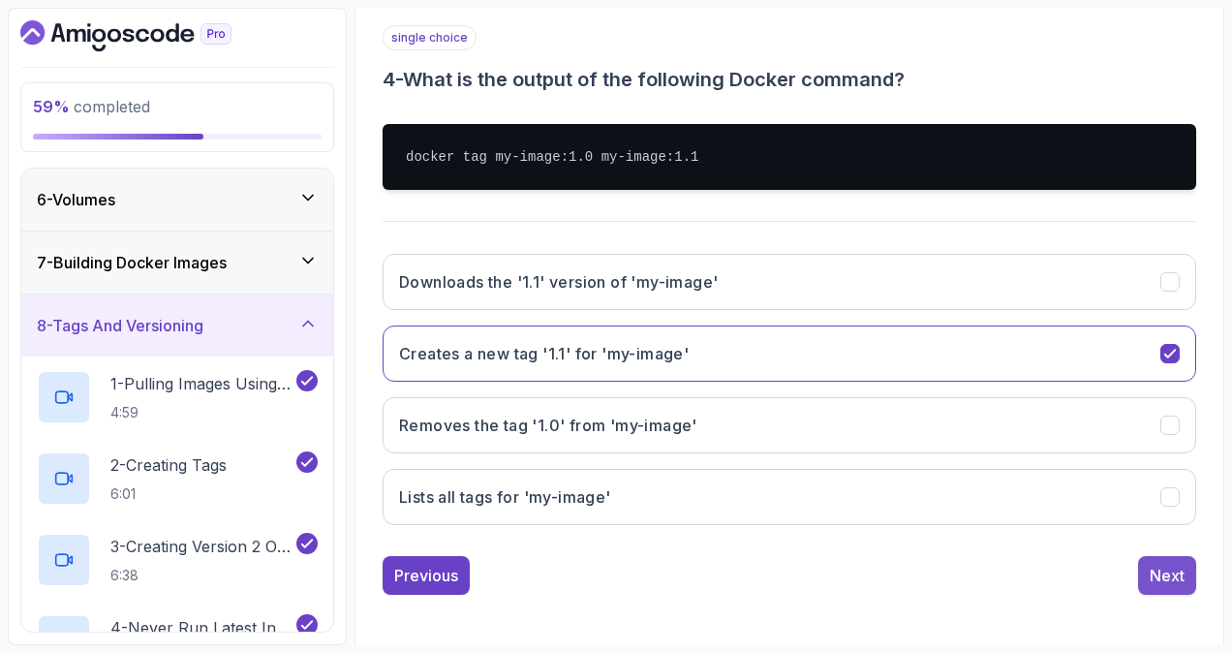
click at [1158, 570] on div "Next" at bounding box center [1166, 575] width 35 height 23
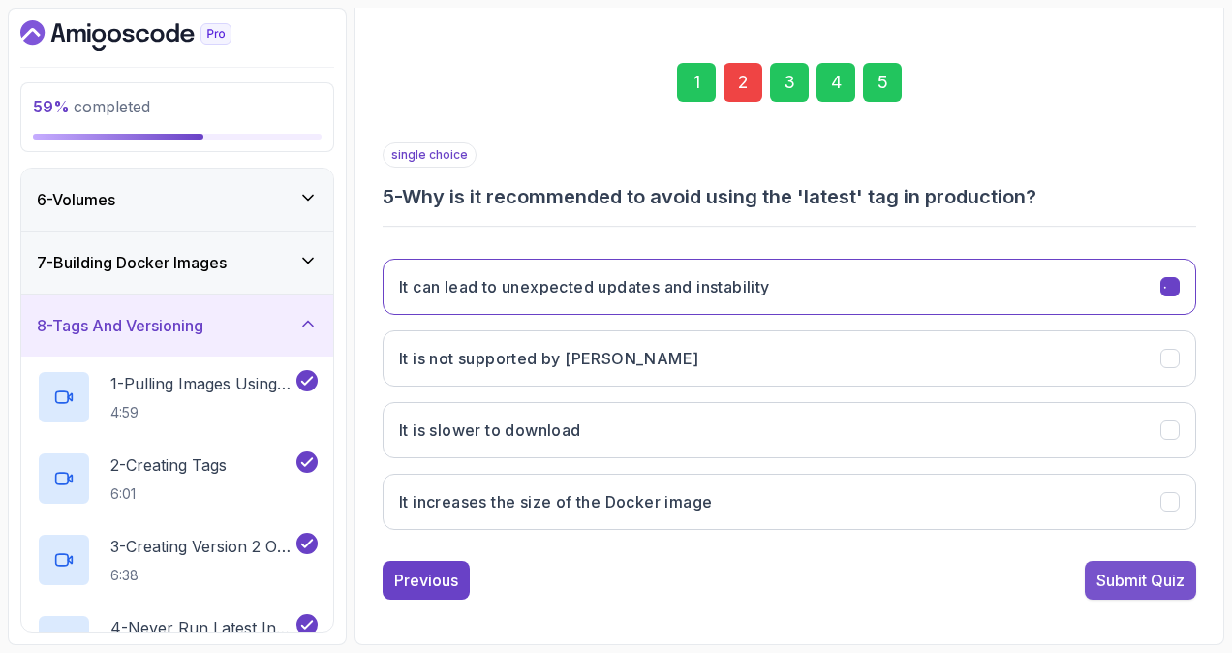
scroll to position [238, 0]
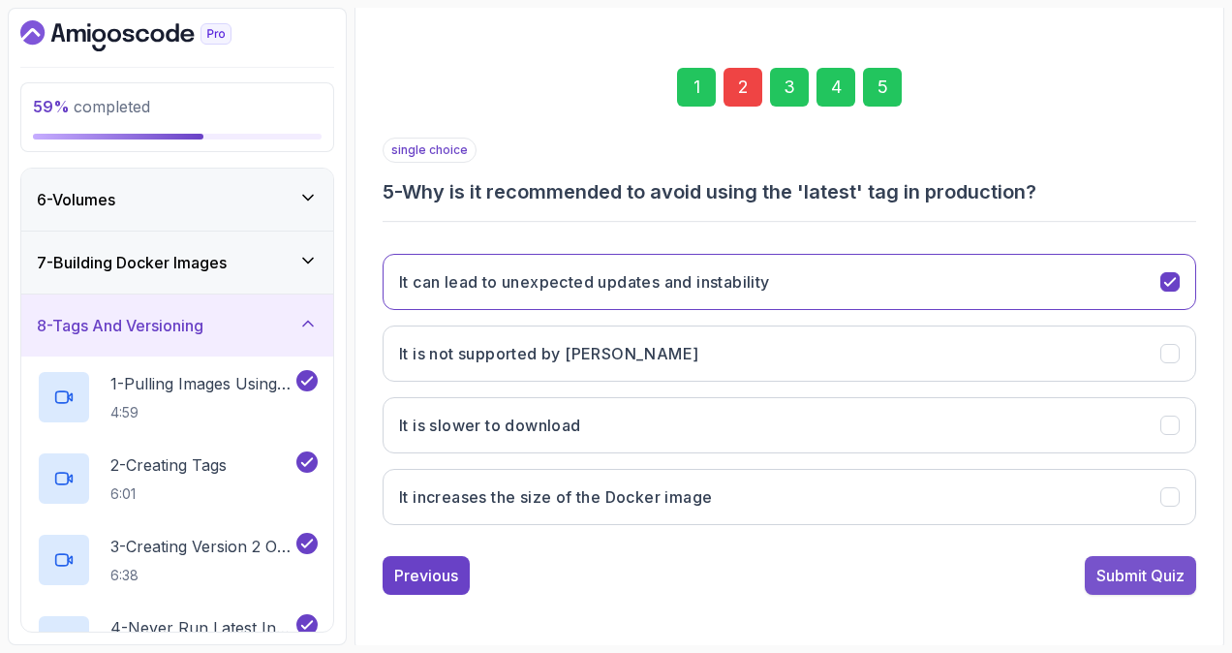
click at [1149, 567] on div "Submit Quiz" at bounding box center [1140, 575] width 88 height 23
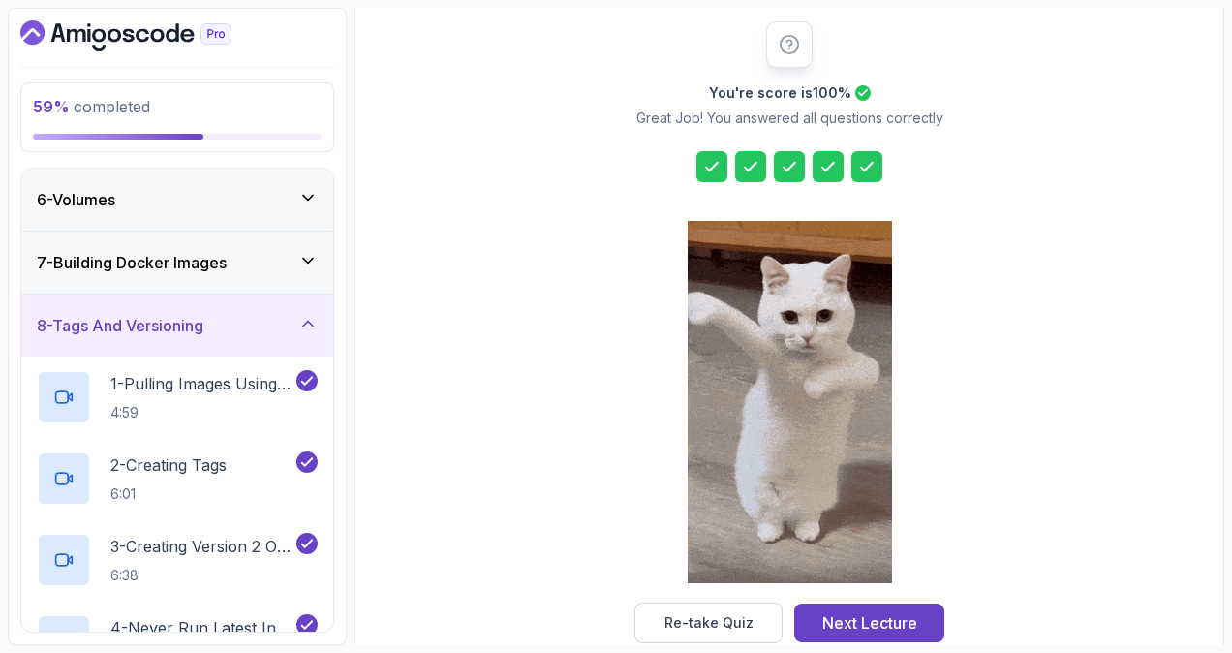
scroll to position [273, 0]
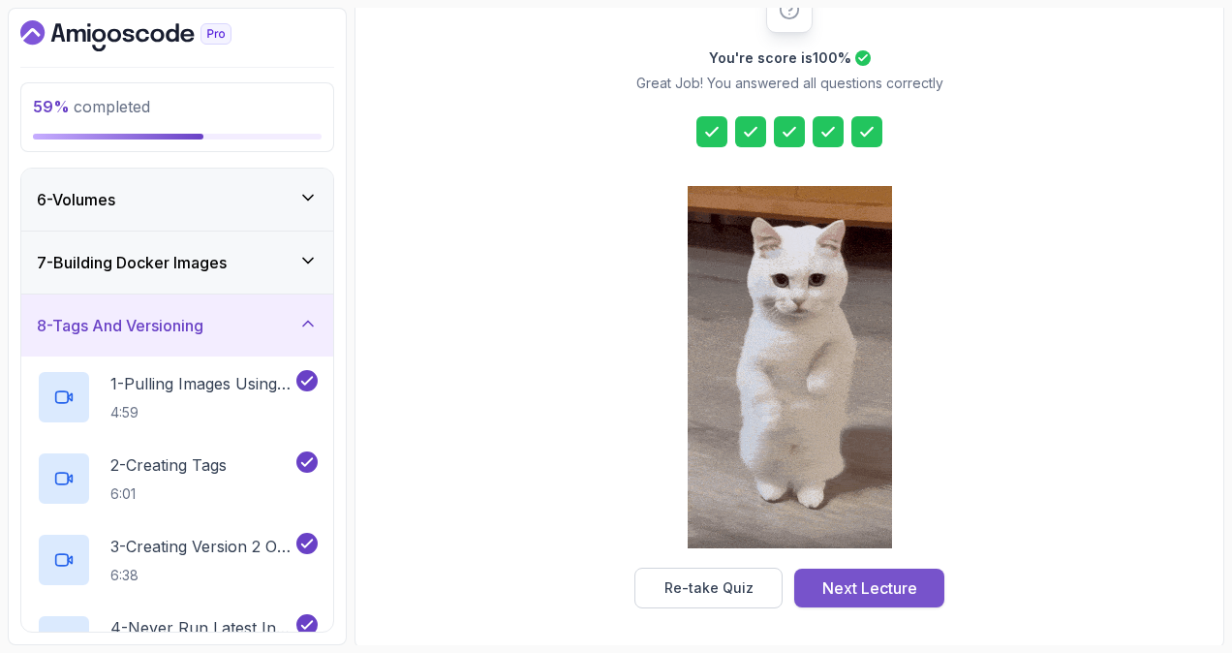
click at [898, 578] on div "Next Lecture" at bounding box center [869, 587] width 95 height 23
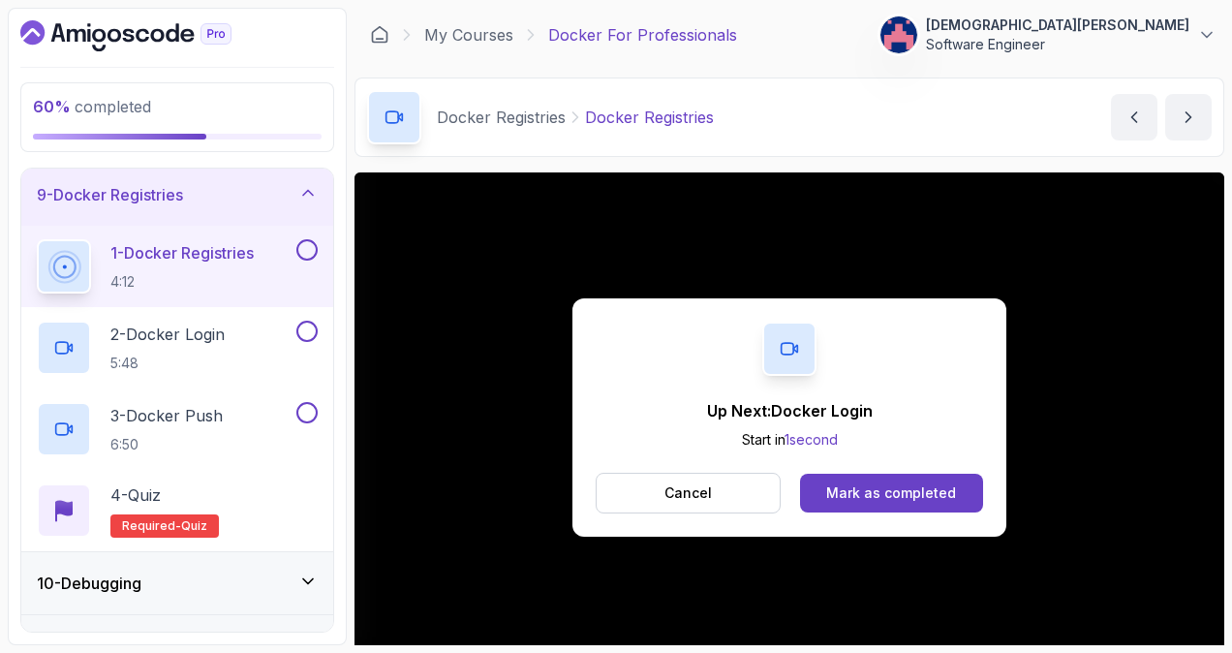
click at [309, 248] on button at bounding box center [306, 249] width 21 height 21
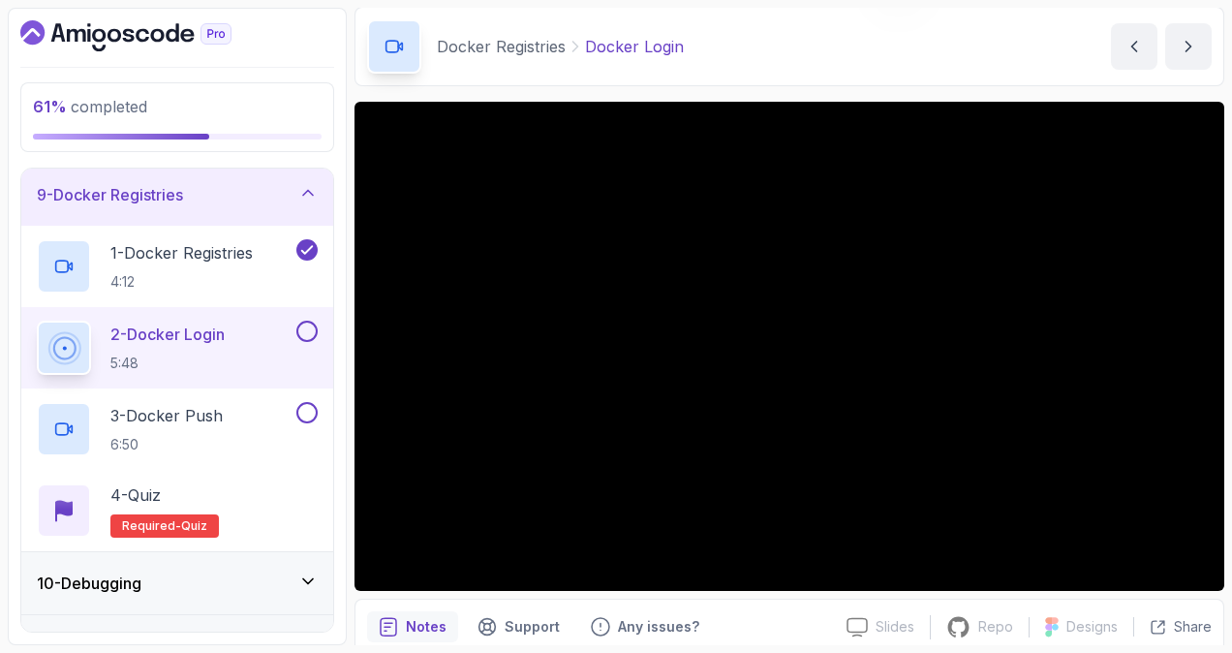
scroll to position [97, 0]
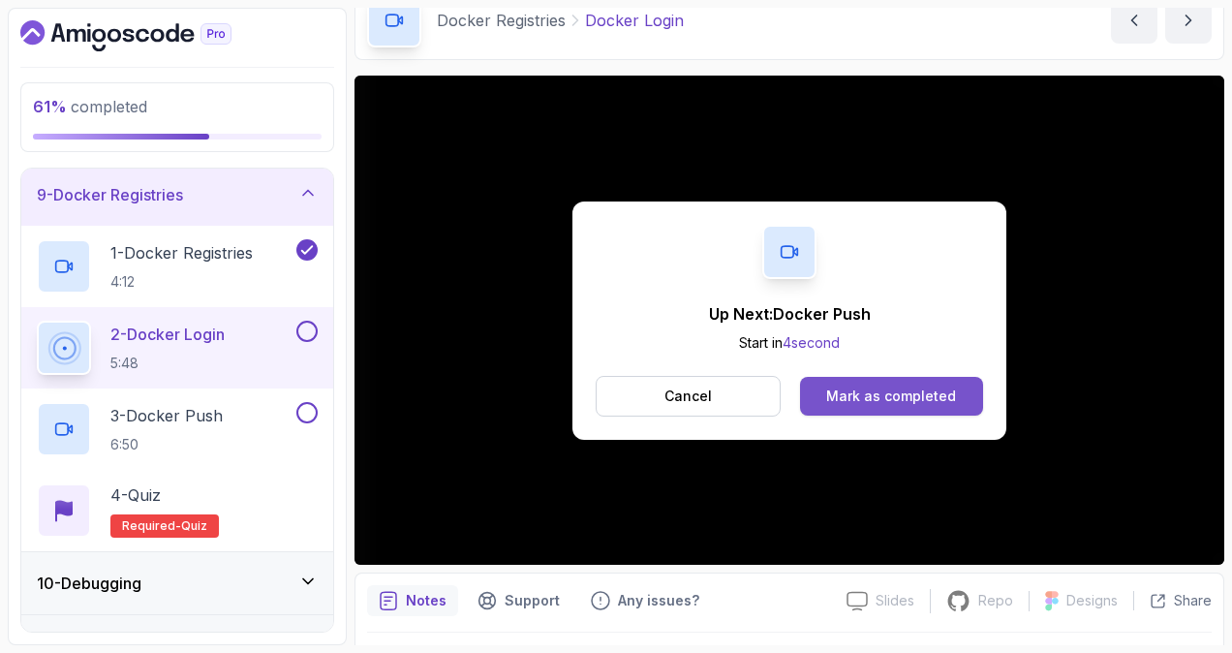
click at [888, 392] on div "Mark as completed" at bounding box center [891, 395] width 130 height 19
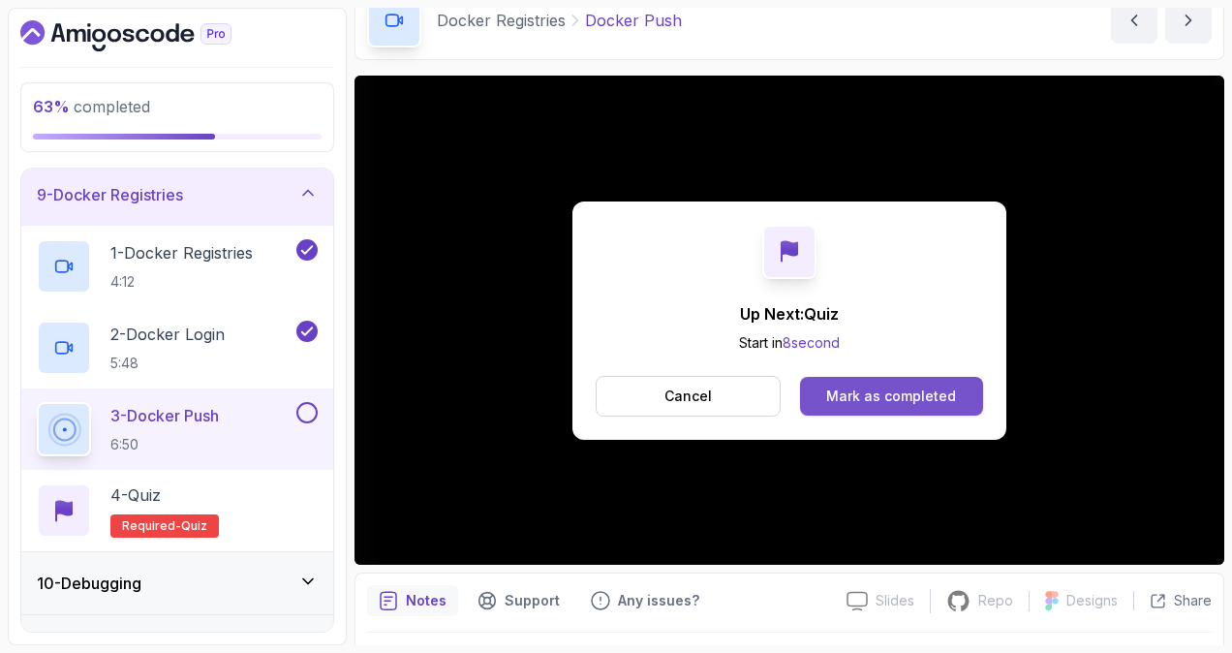
click at [897, 386] on div "Mark as completed" at bounding box center [891, 395] width 130 height 19
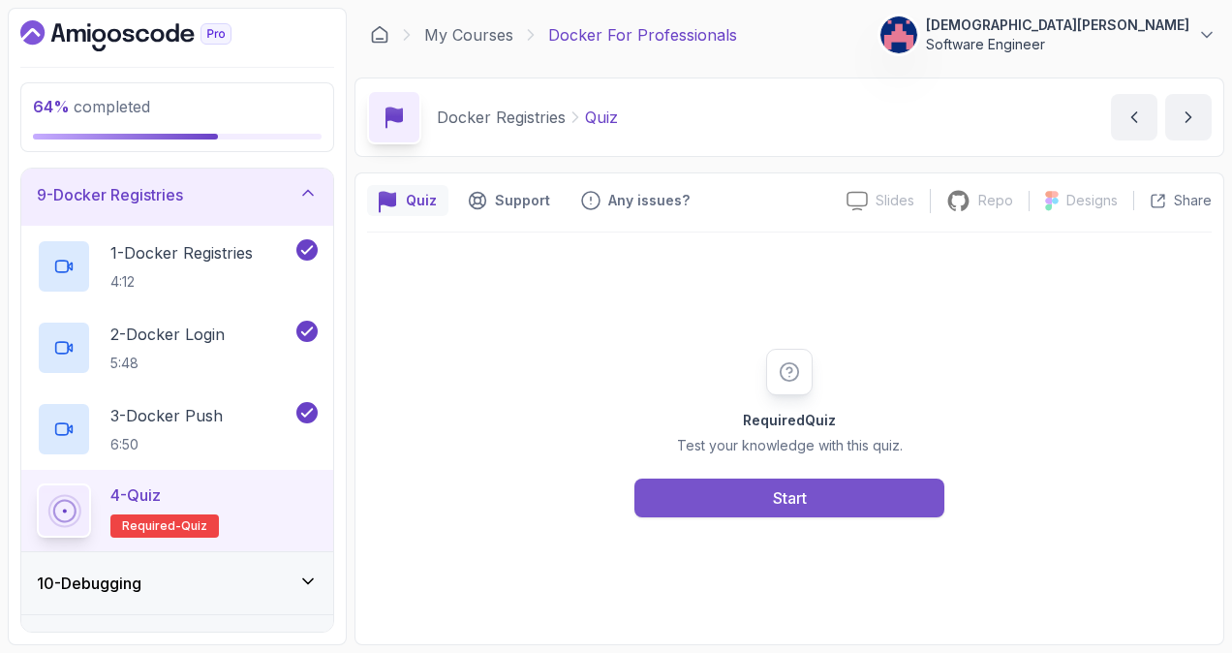
click at [828, 503] on button "Start" at bounding box center [789, 497] width 310 height 39
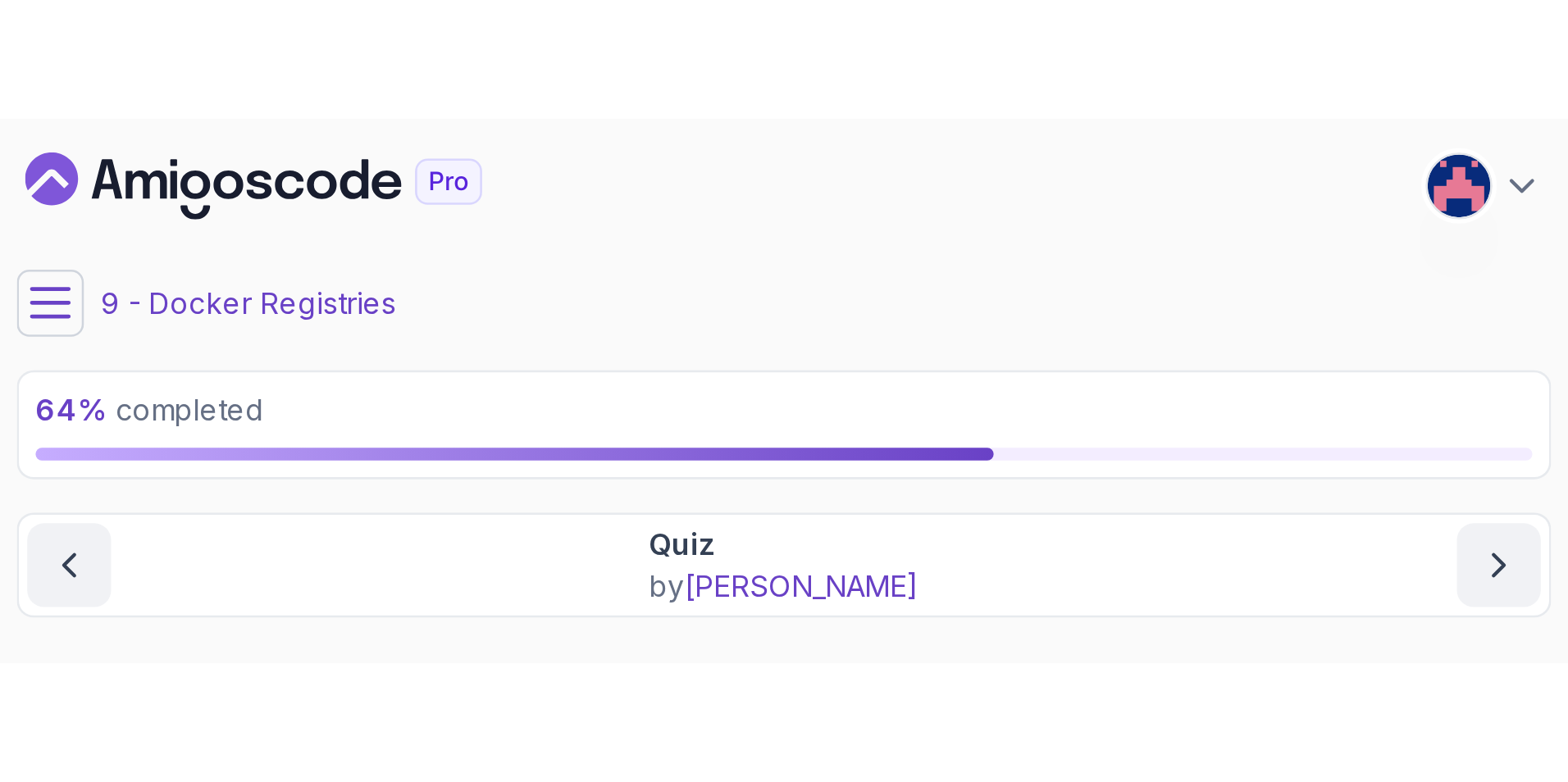
scroll to position [400, 0]
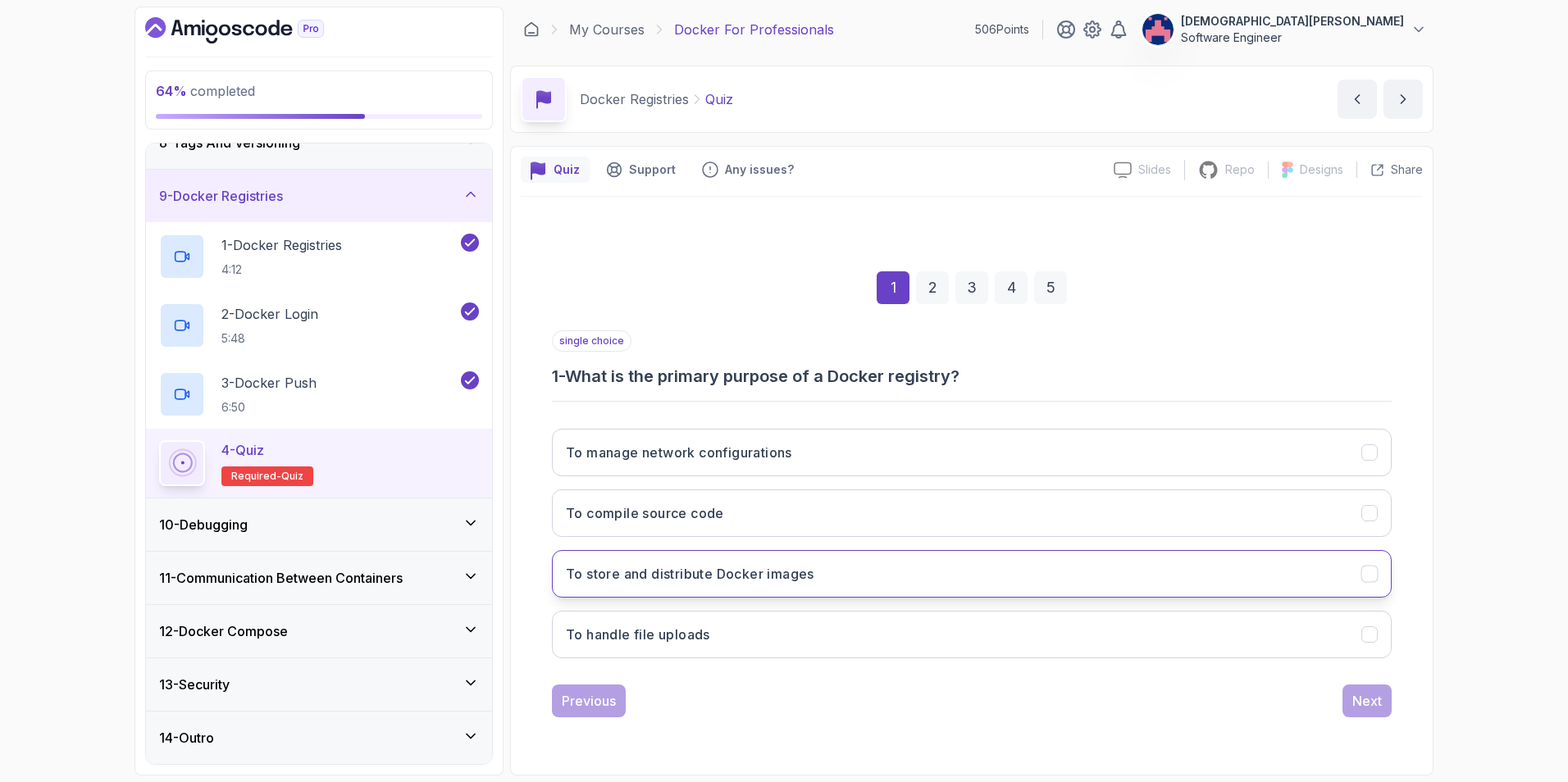
click at [994, 552] on button "To store and distribute Docker images" at bounding box center [972, 574] width 840 height 47
click at [1042, 552] on div "Next" at bounding box center [1366, 700] width 30 height 19
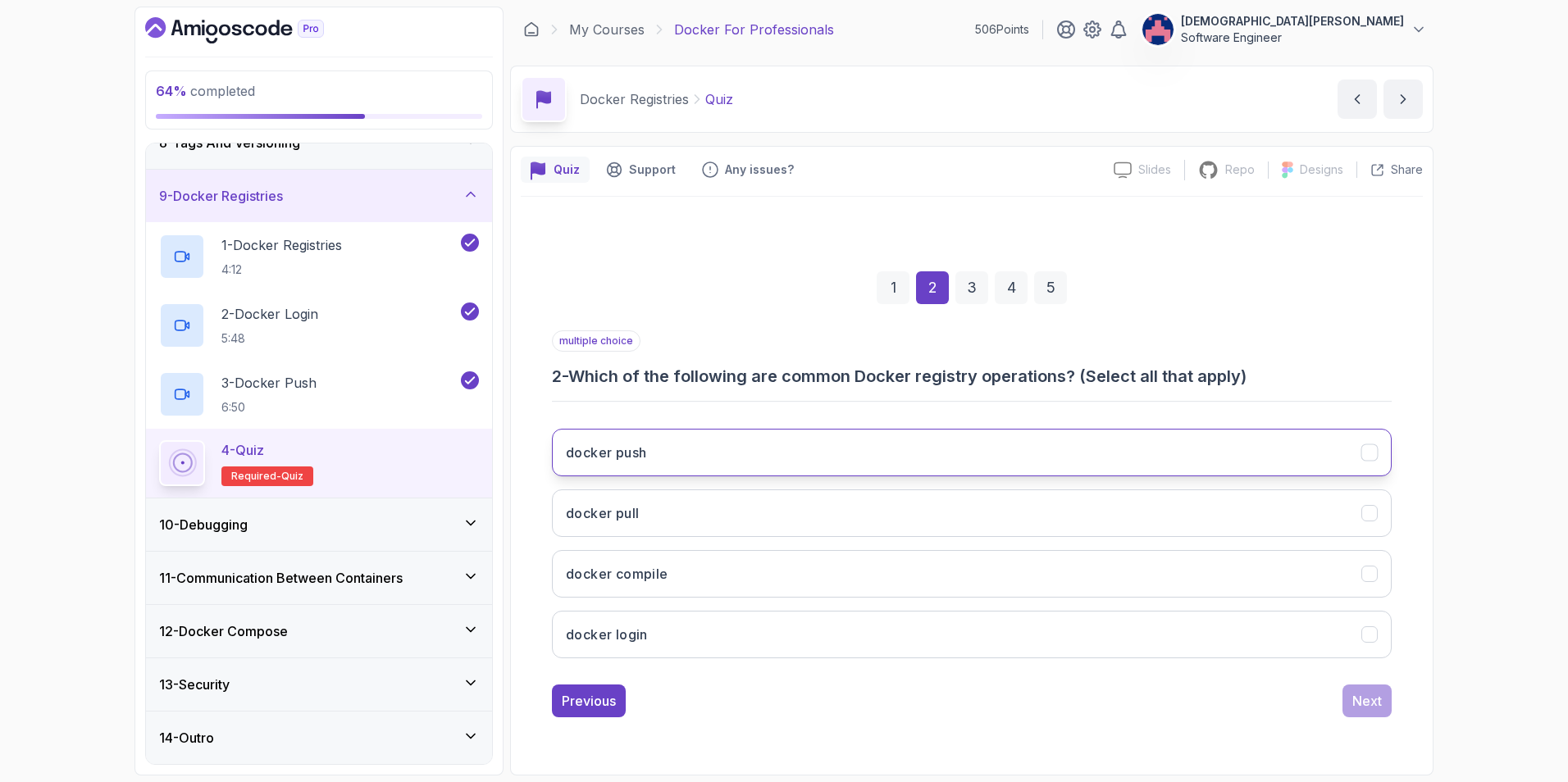
click at [1042, 459] on button "docker push" at bounding box center [972, 452] width 840 height 47
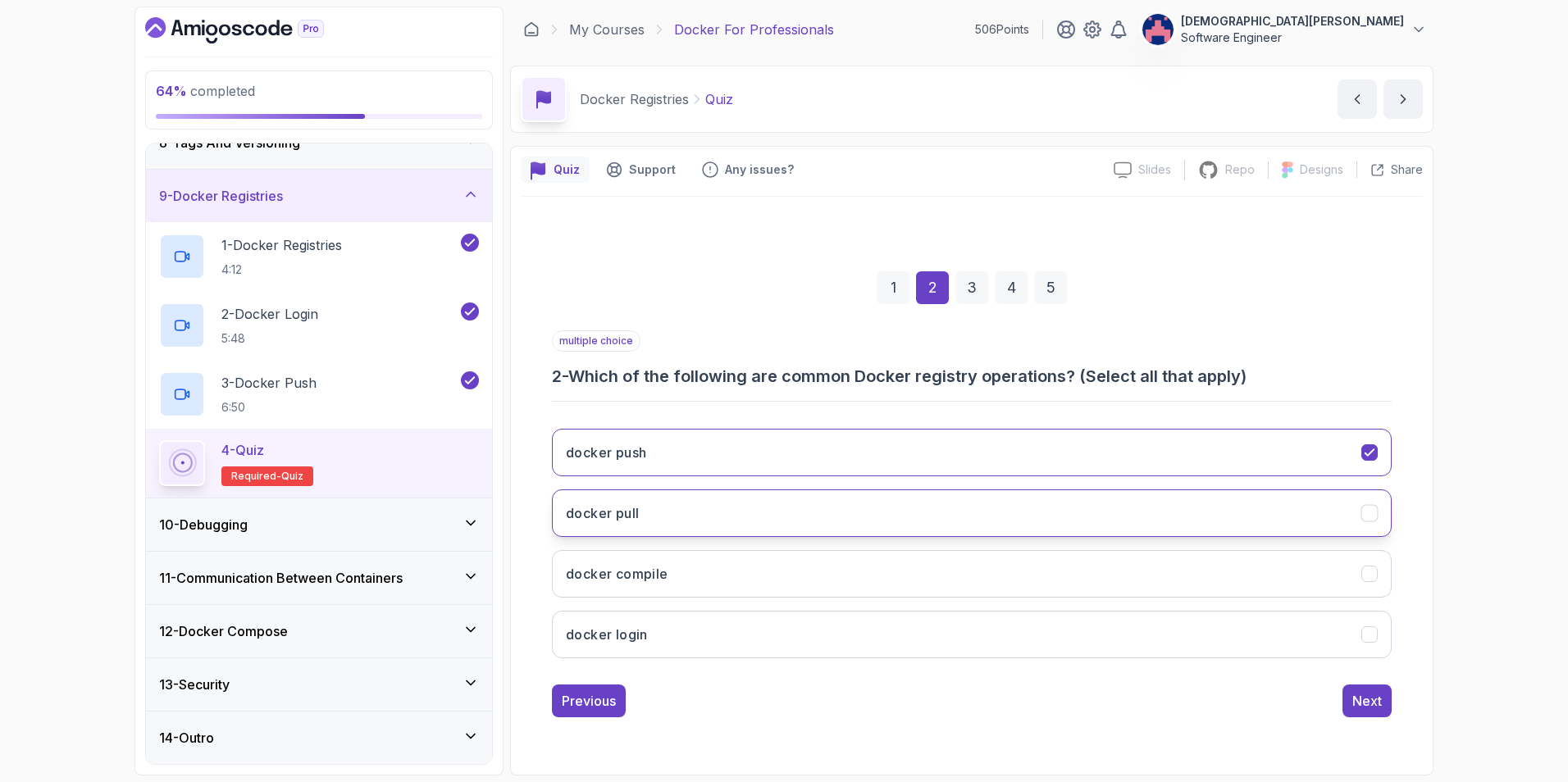
click at [1042, 498] on button "docker pull" at bounding box center [972, 513] width 840 height 47
click at [1042, 552] on button "docker login" at bounding box center [972, 634] width 840 height 47
click at [1042, 552] on div "Next" at bounding box center [1366, 700] width 30 height 19
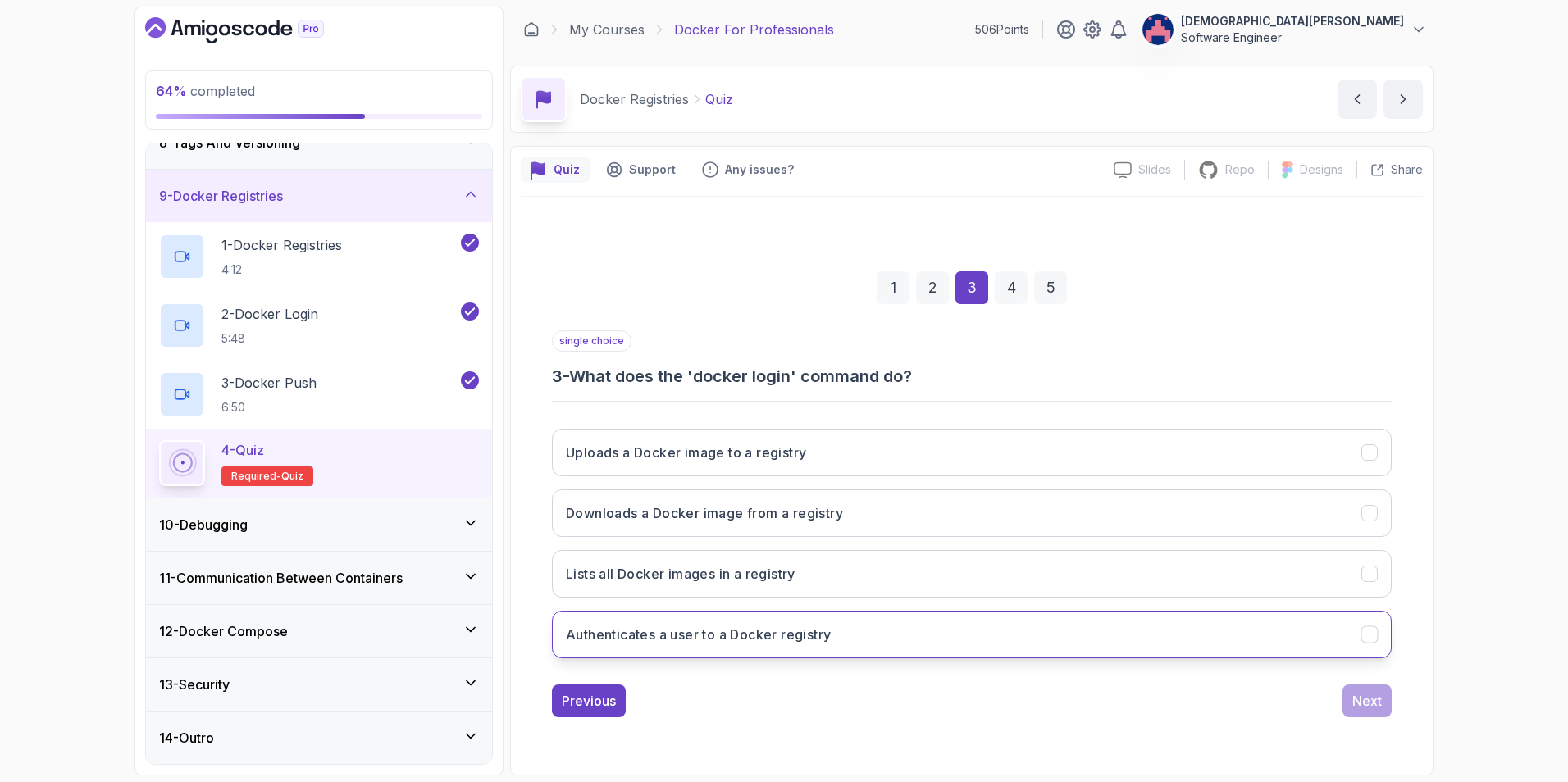
click at [1042, 552] on button "Authenticates a user to a Docker registry" at bounding box center [972, 634] width 840 height 47
click at [1042, 552] on div "Next" at bounding box center [1366, 700] width 30 height 19
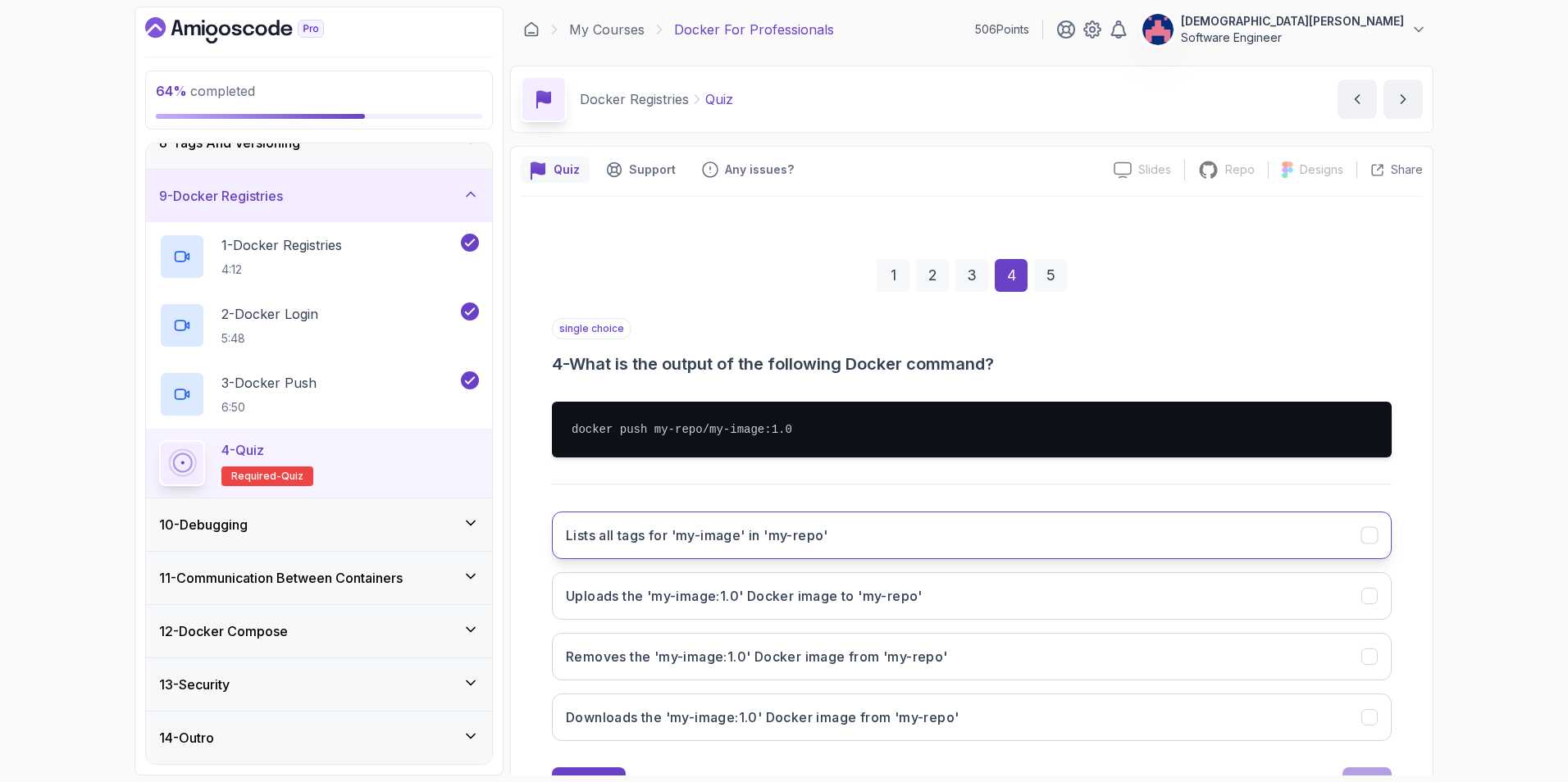
scroll to position [71, 0]
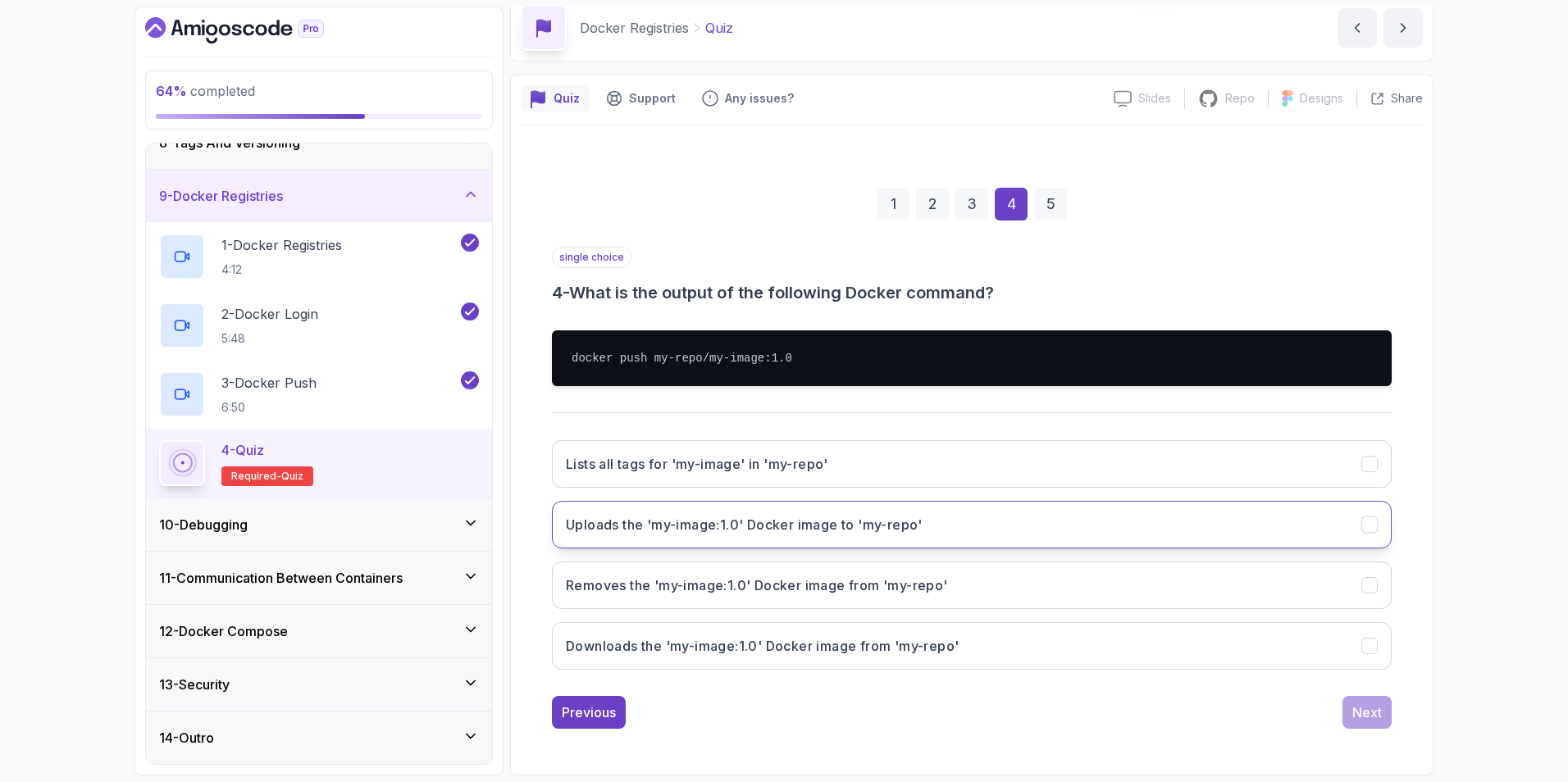
click at [1042, 526] on button "Uploads the 'my-image:1.0' Docker image to 'my-repo'" at bounding box center [972, 525] width 840 height 47
click at [1042, 552] on div "Next" at bounding box center [1366, 712] width 30 height 19
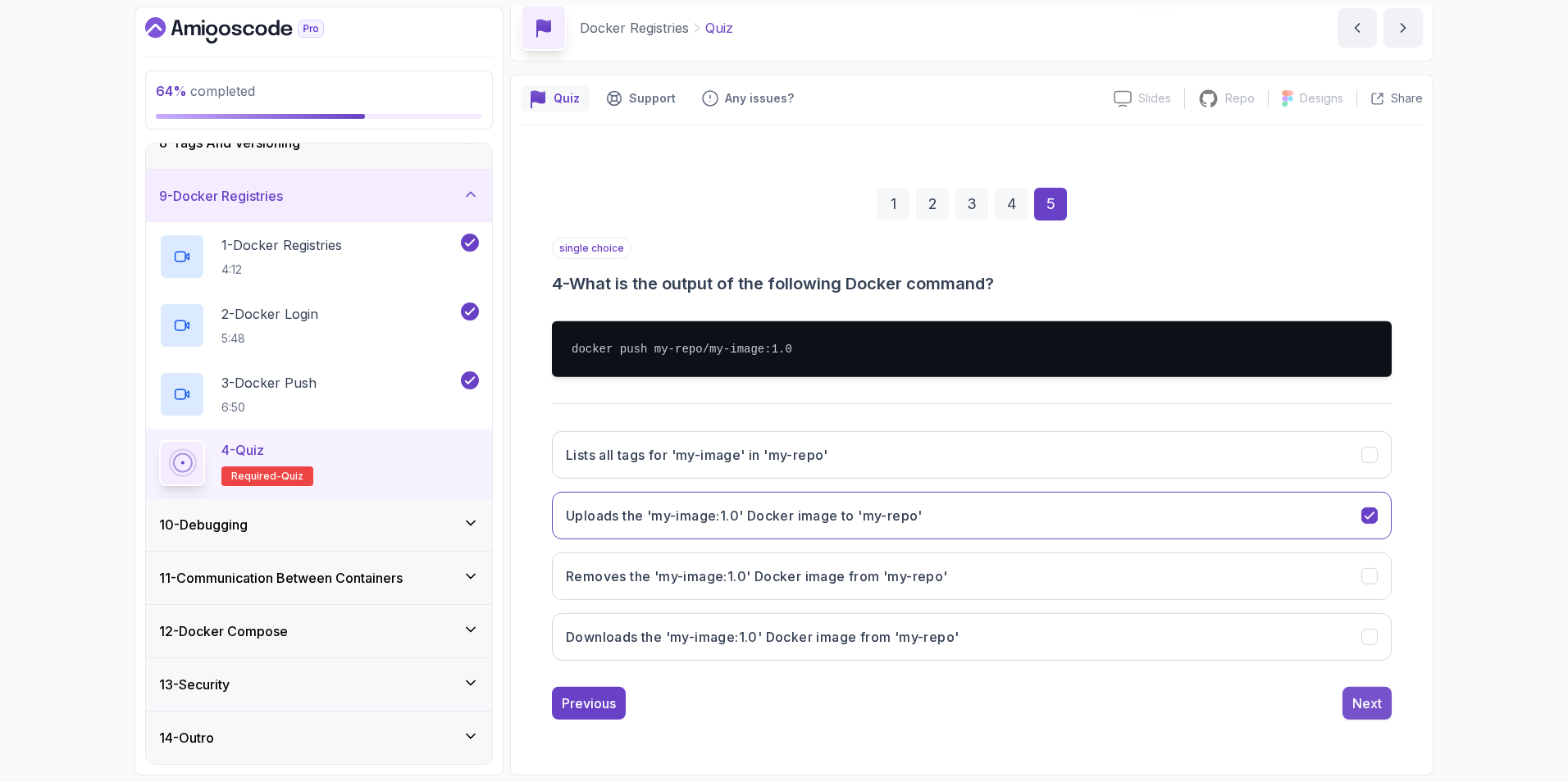
scroll to position [0, 0]
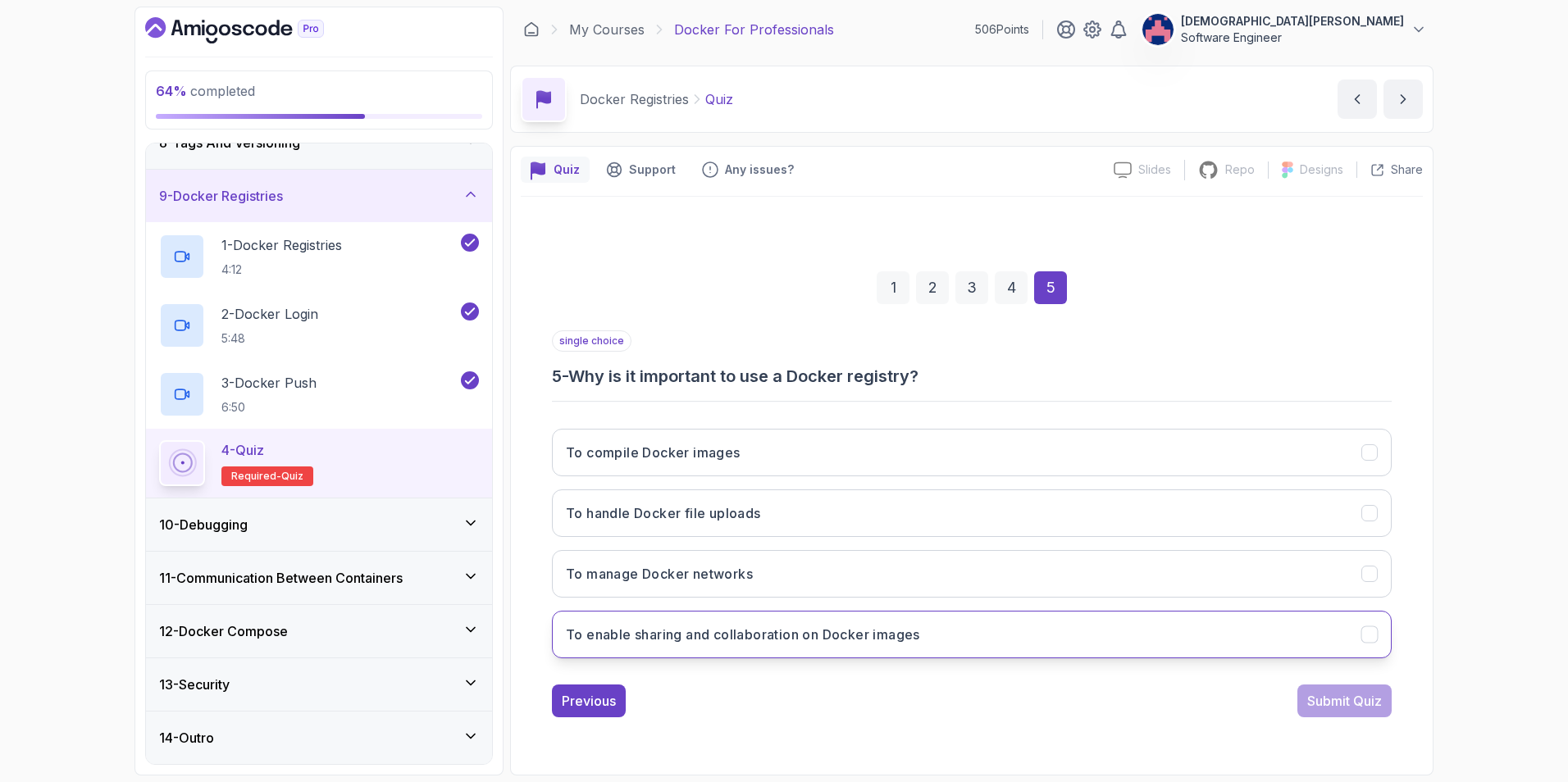
click at [1042, 552] on button "To enable sharing and collaboration on Docker images" at bounding box center [972, 634] width 840 height 47
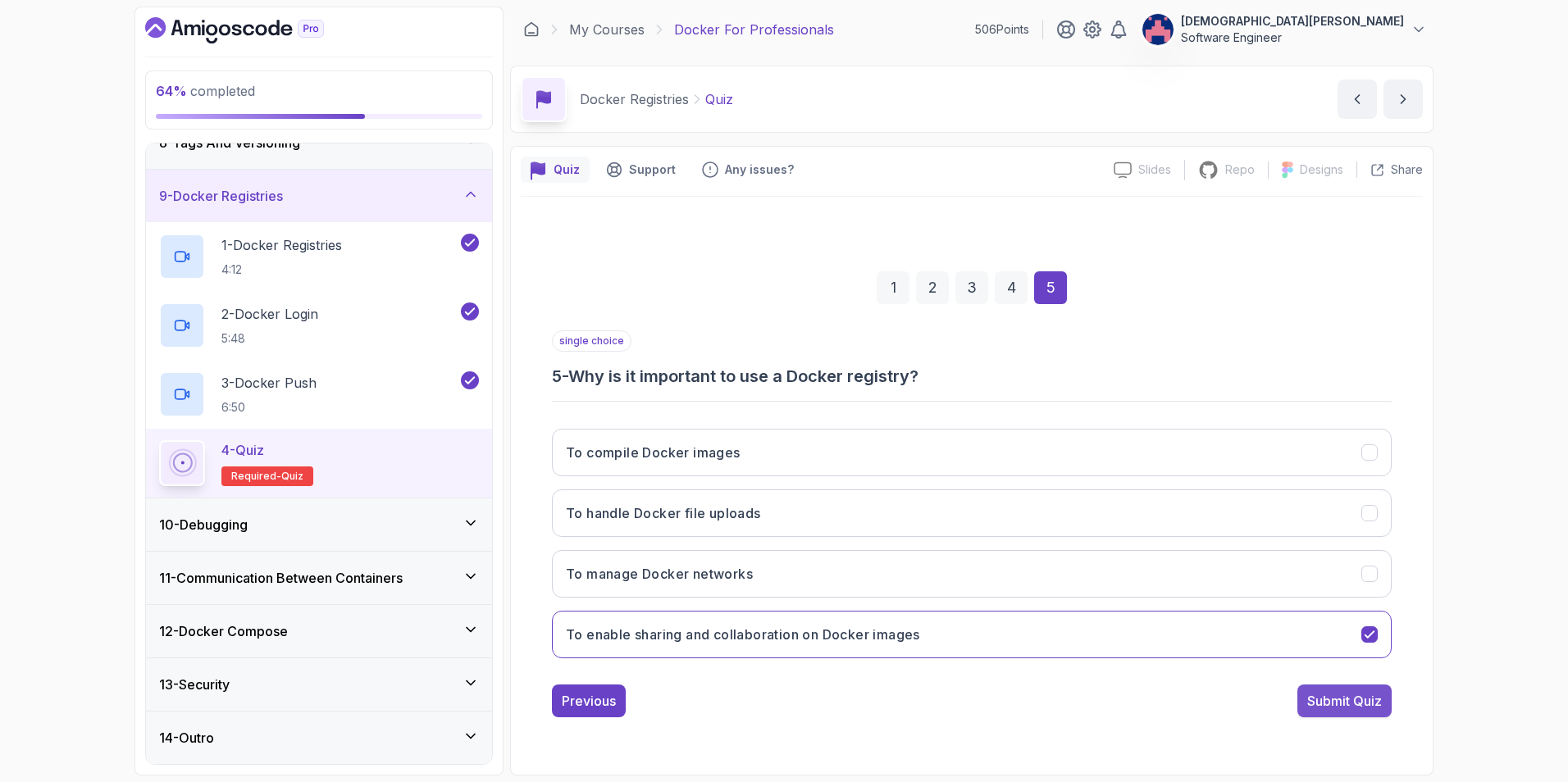
click at [1042, 552] on div "Submit Quiz" at bounding box center [1344, 700] width 75 height 19
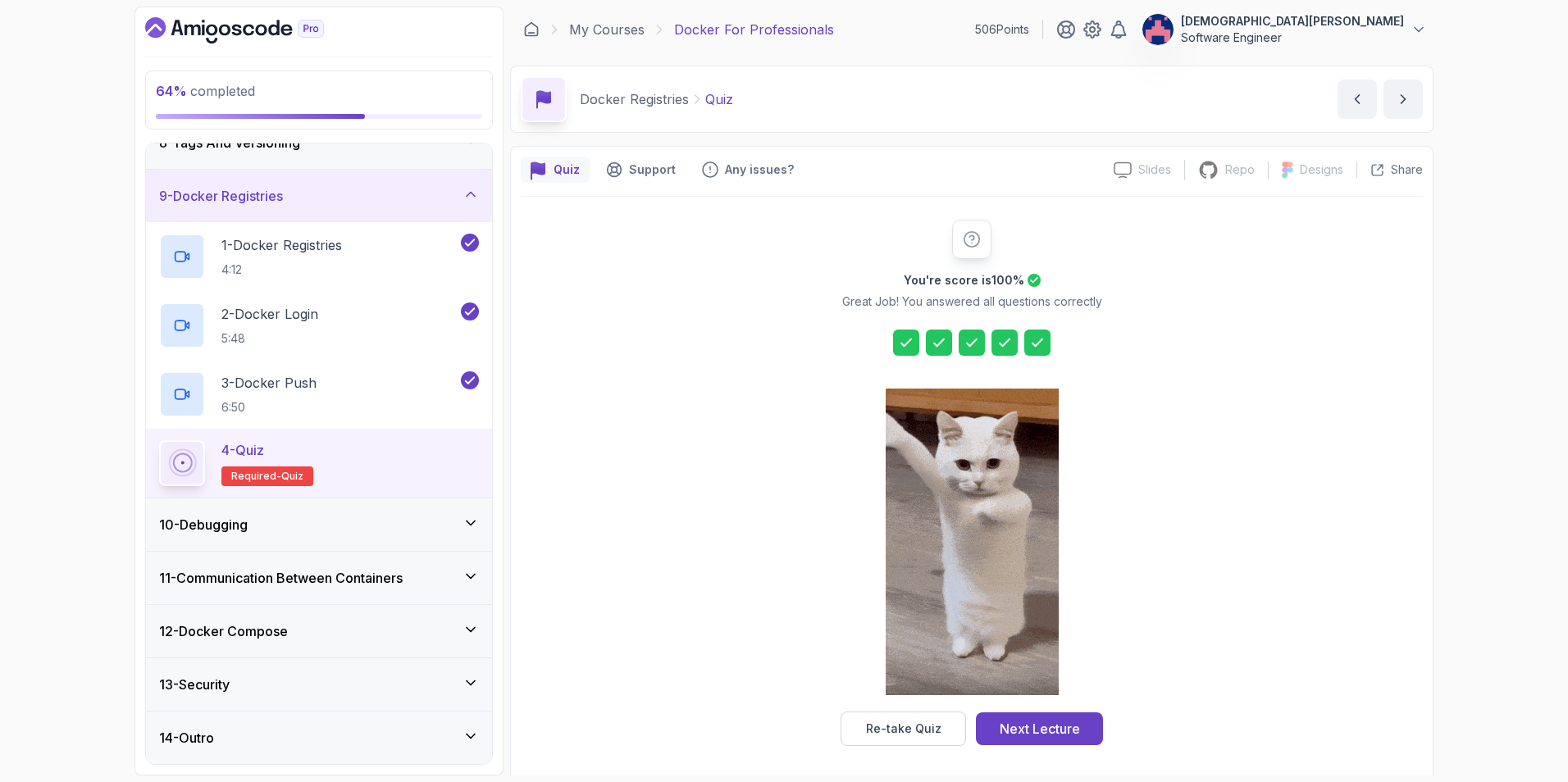
click at [478, 523] on icon at bounding box center [470, 522] width 16 height 16
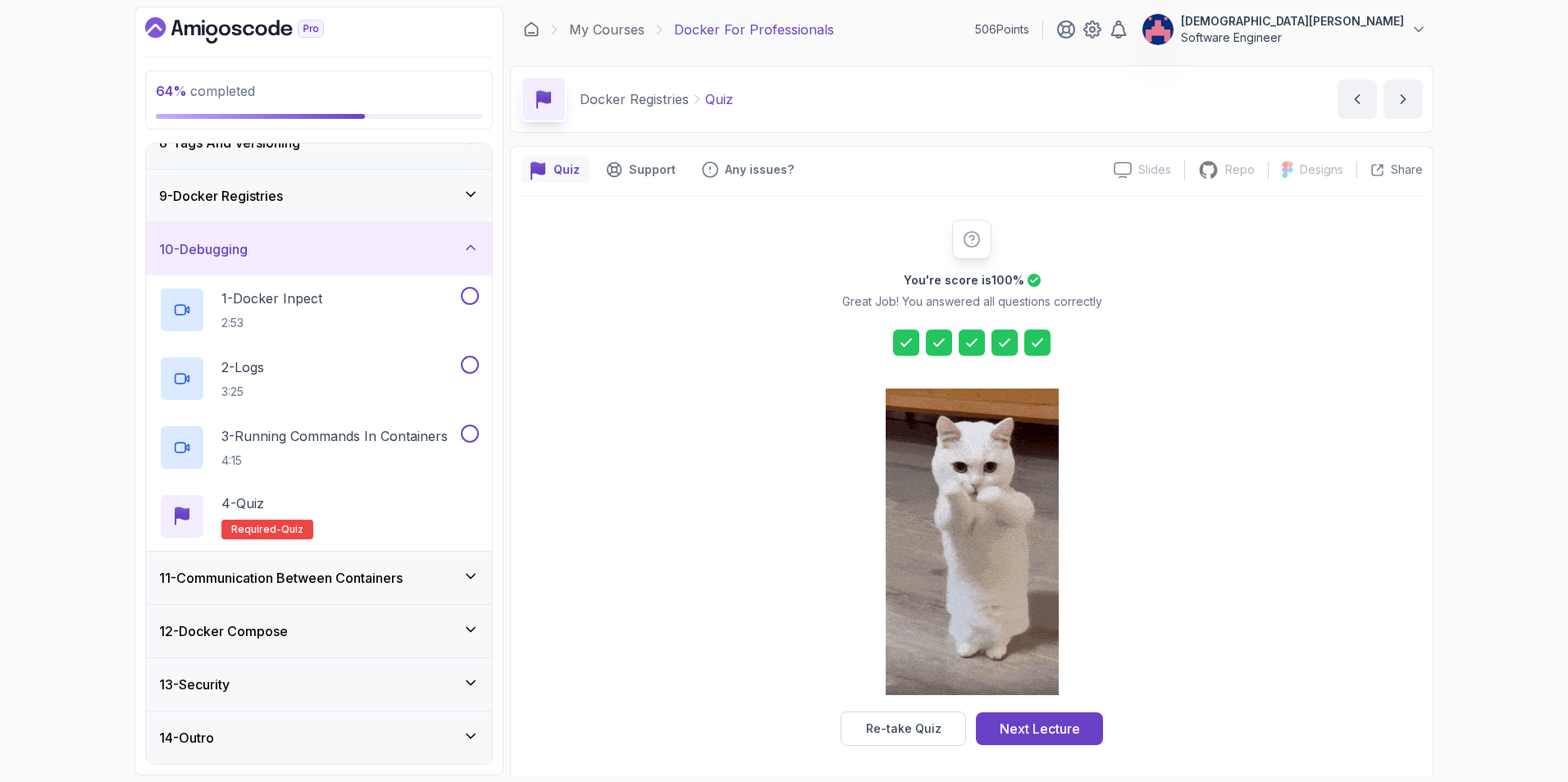
scroll to position [4, 0]
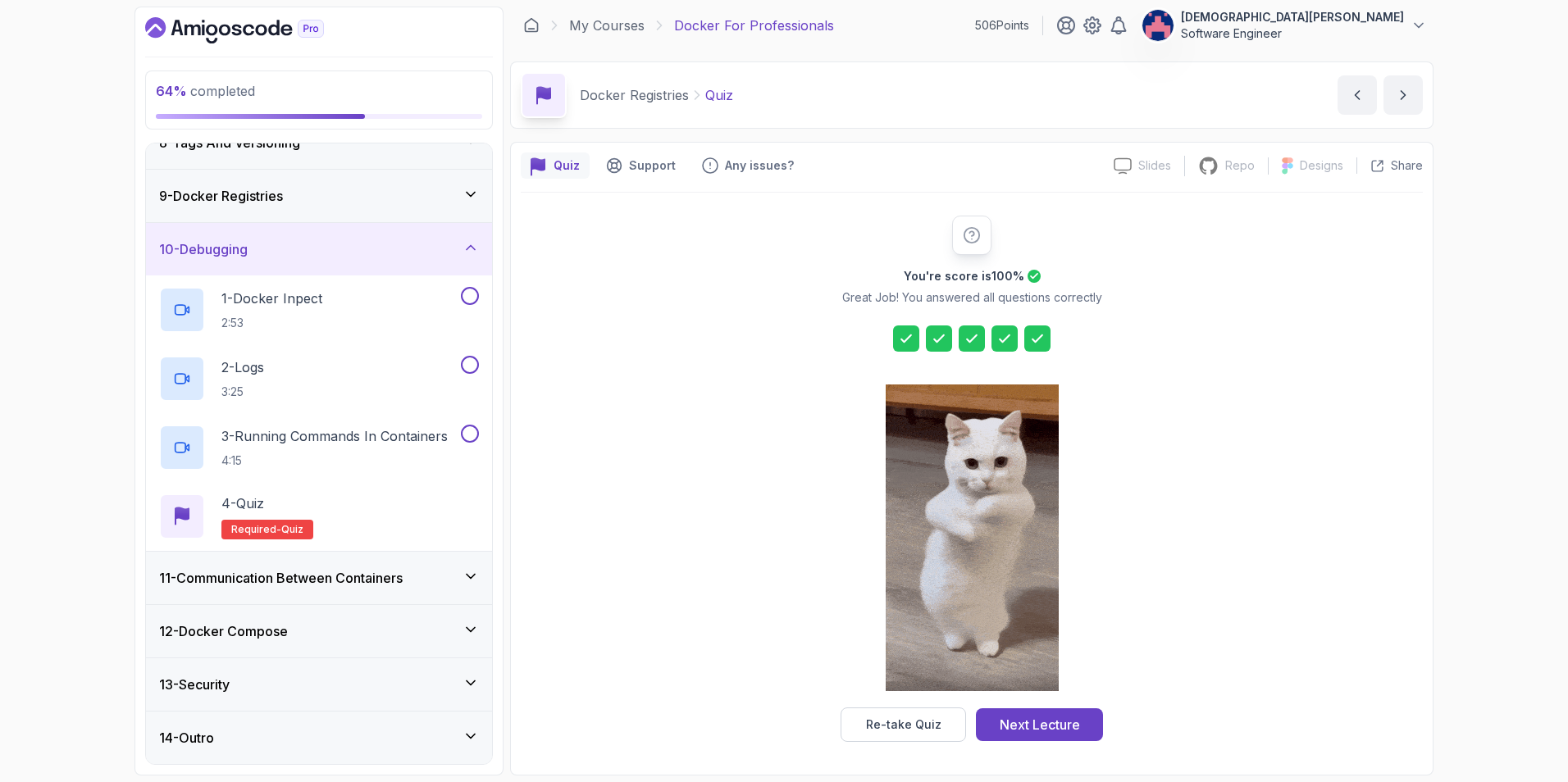
click at [461, 552] on div "11 - Communication Between Containers" at bounding box center [319, 577] width 320 height 19
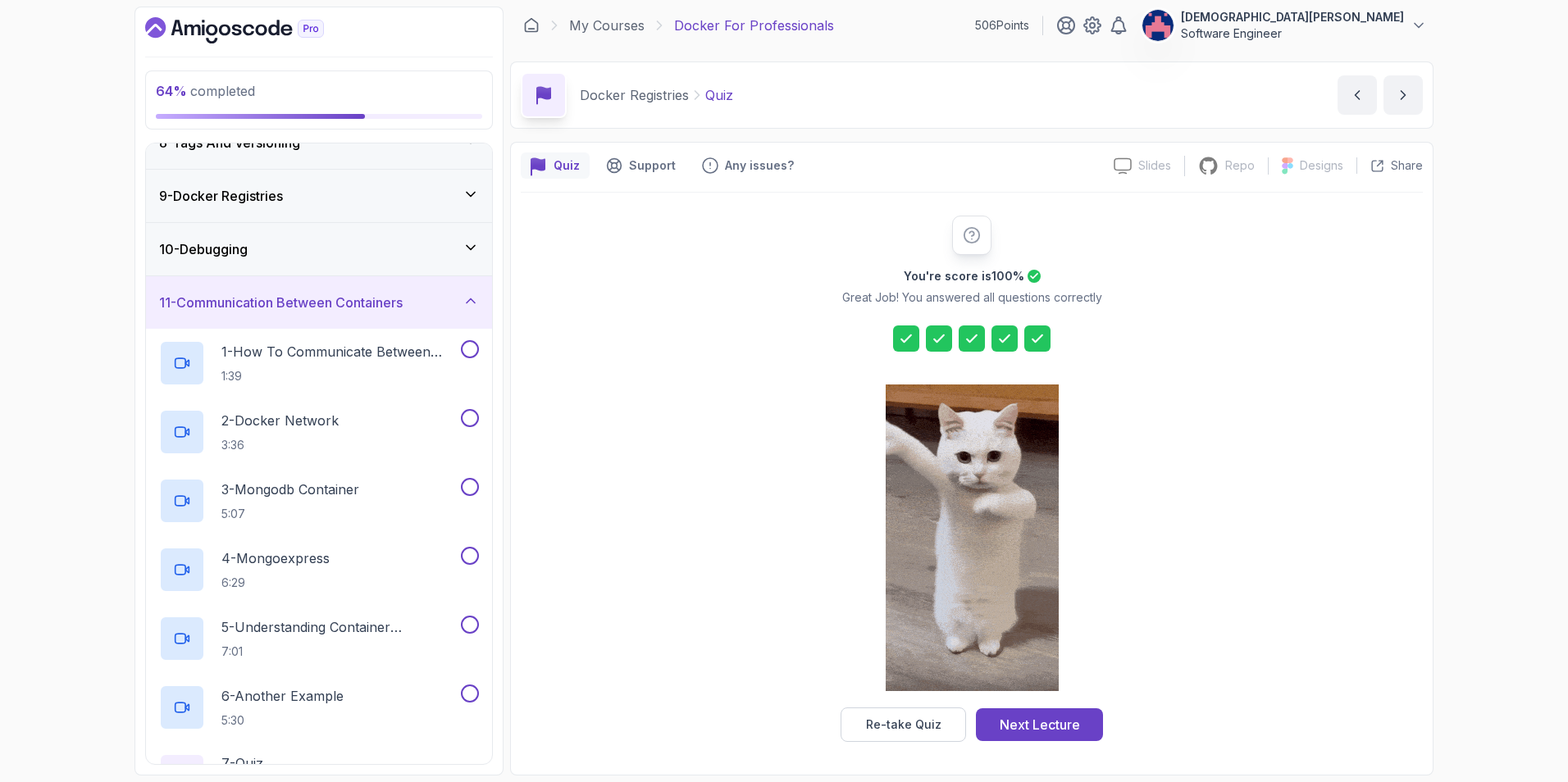
scroll to position [0, 0]
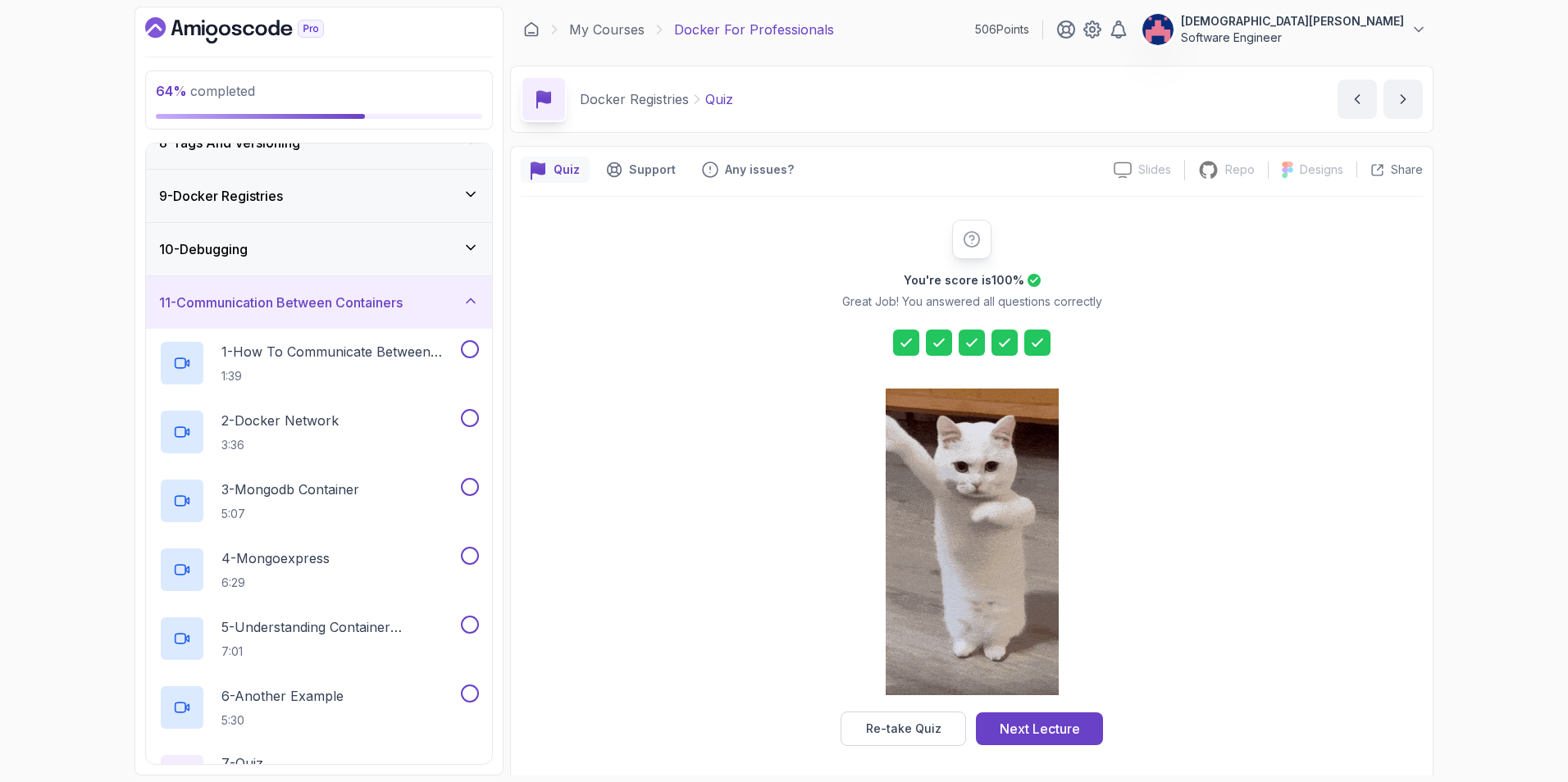
click at [472, 299] on icon at bounding box center [470, 300] width 16 height 16
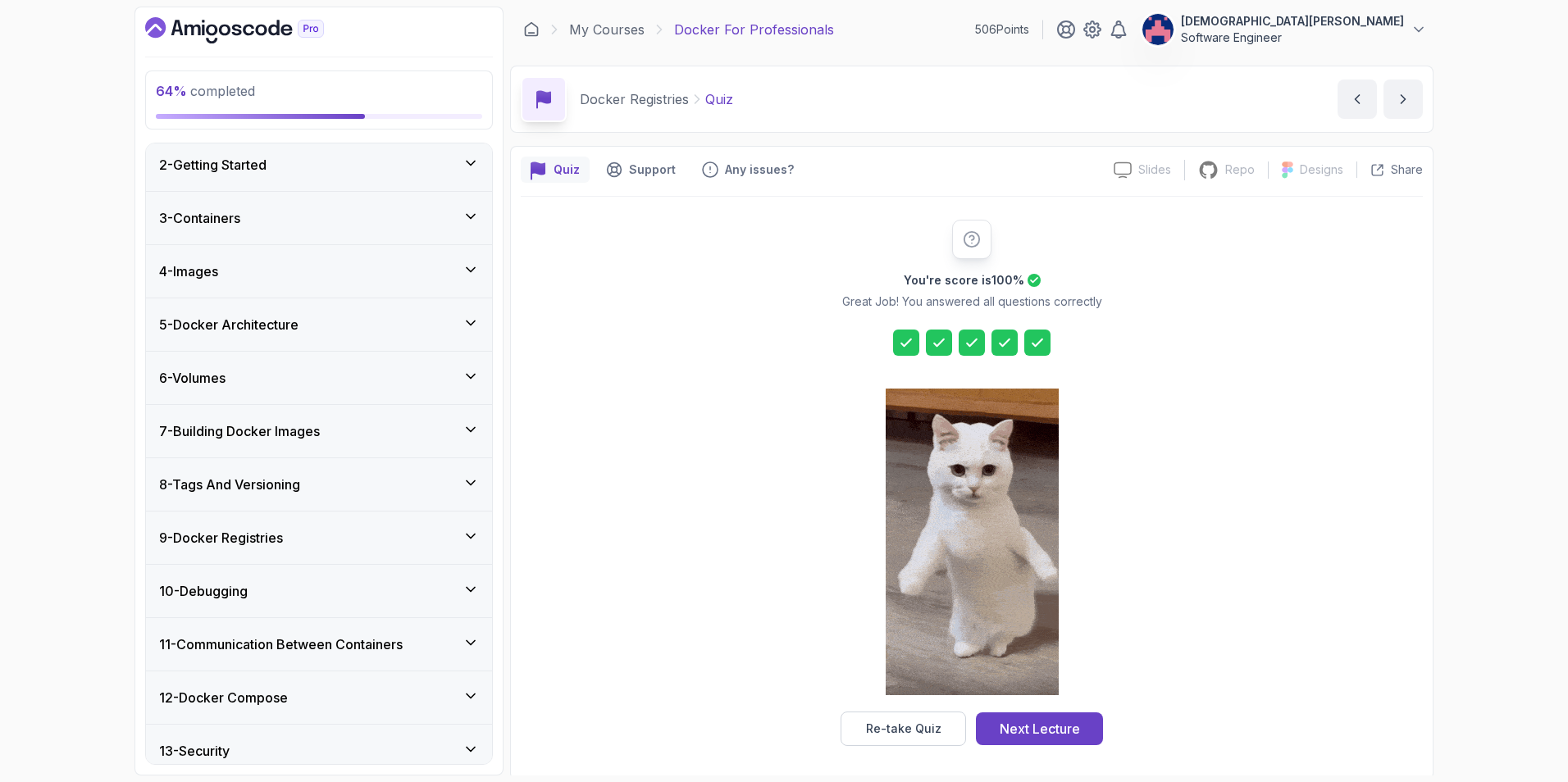
scroll to position [124, 0]
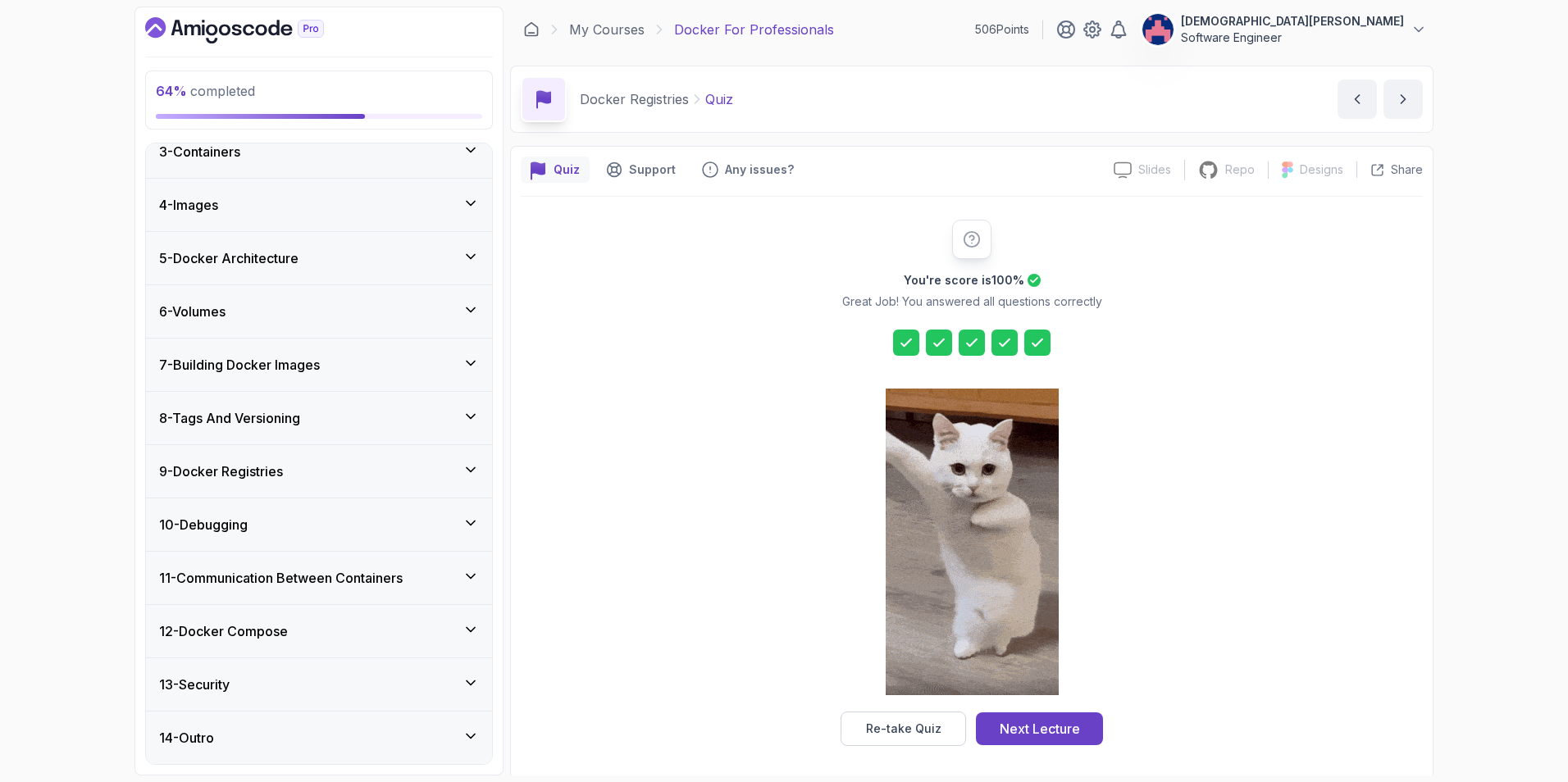
click at [420, 528] on div "10 - Debugging" at bounding box center [319, 524] width 320 height 19
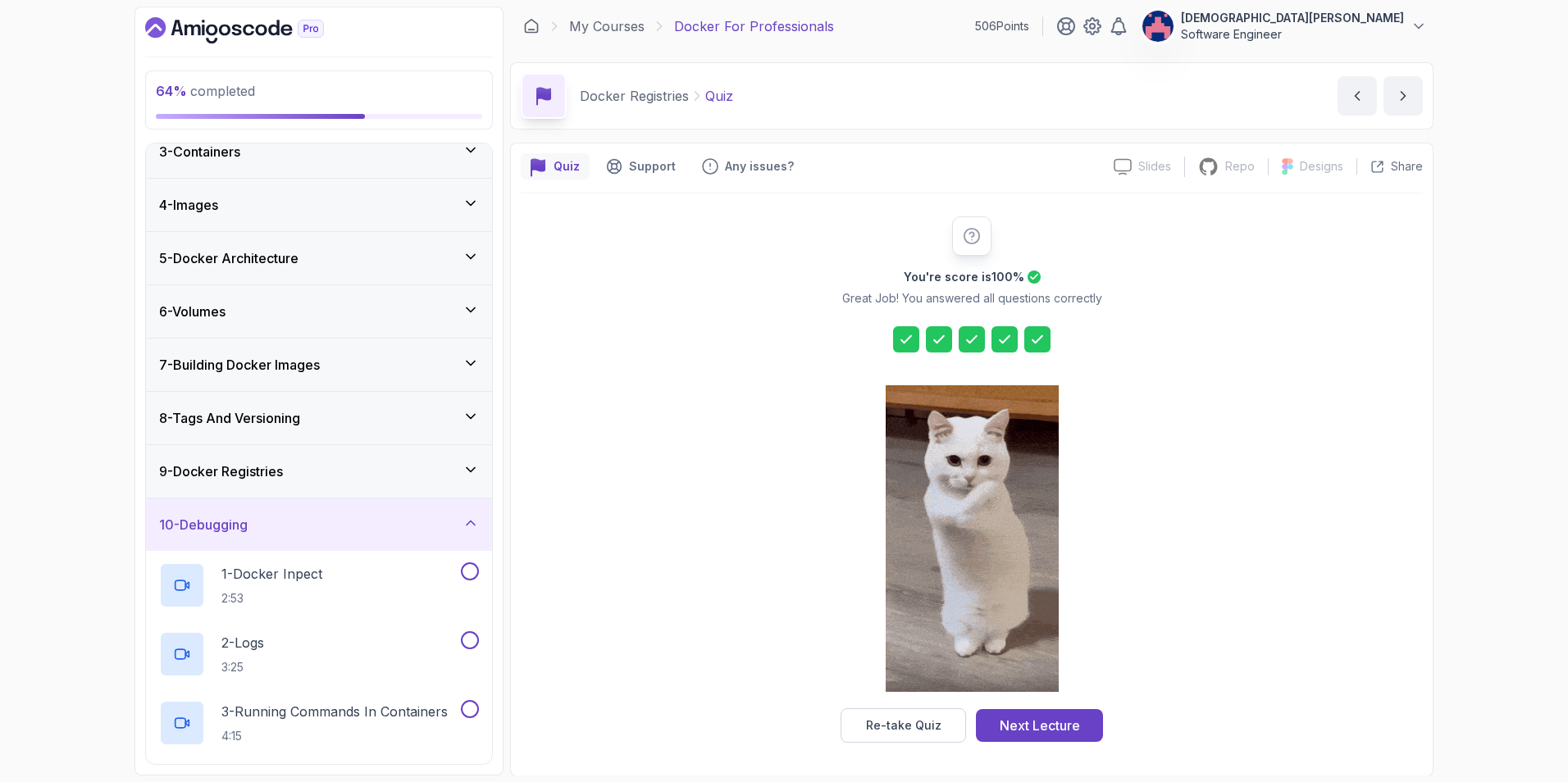
scroll to position [4, 0]
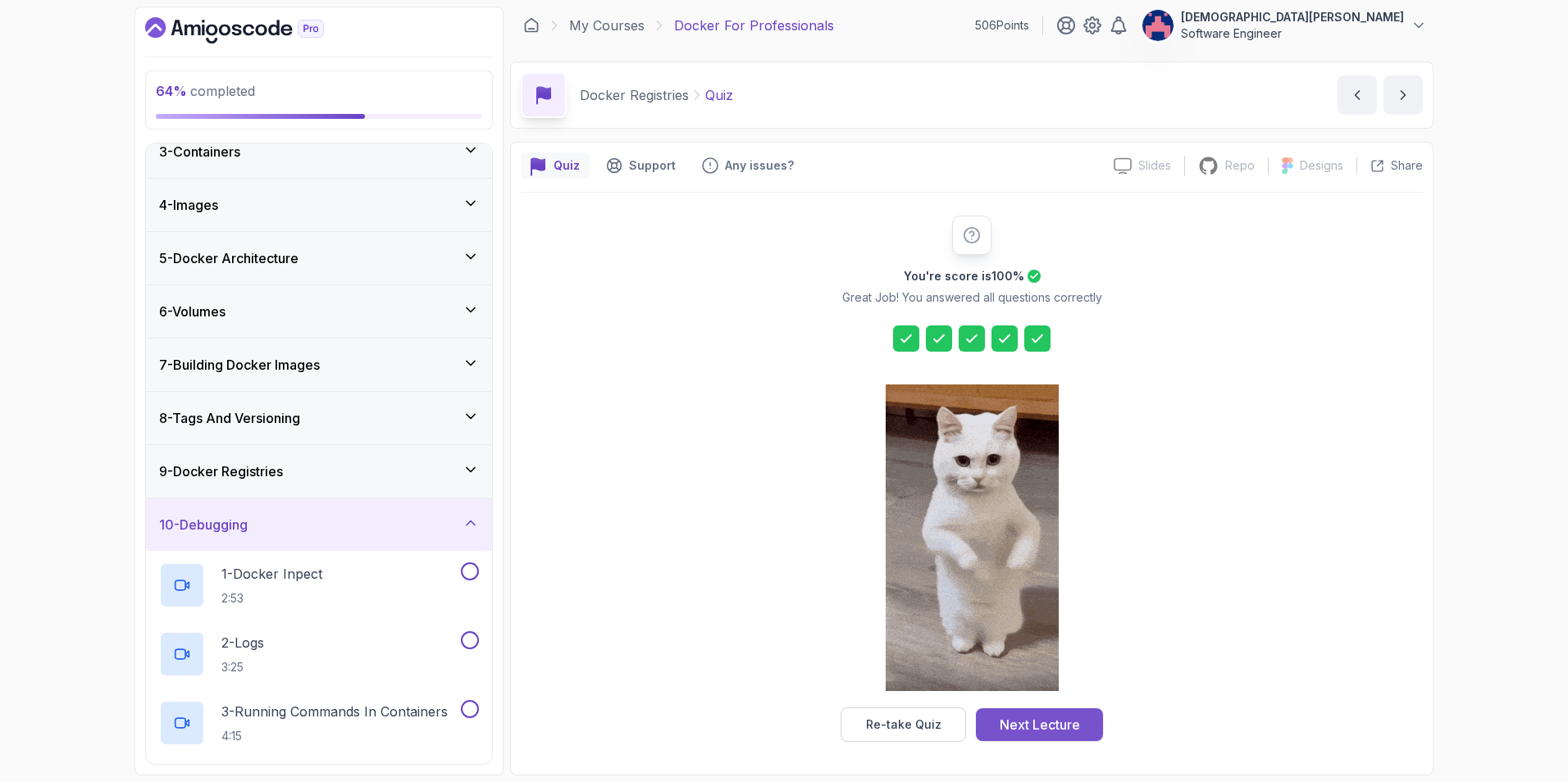
click at [1031, 552] on div "Next Lecture" at bounding box center [1039, 724] width 80 height 19
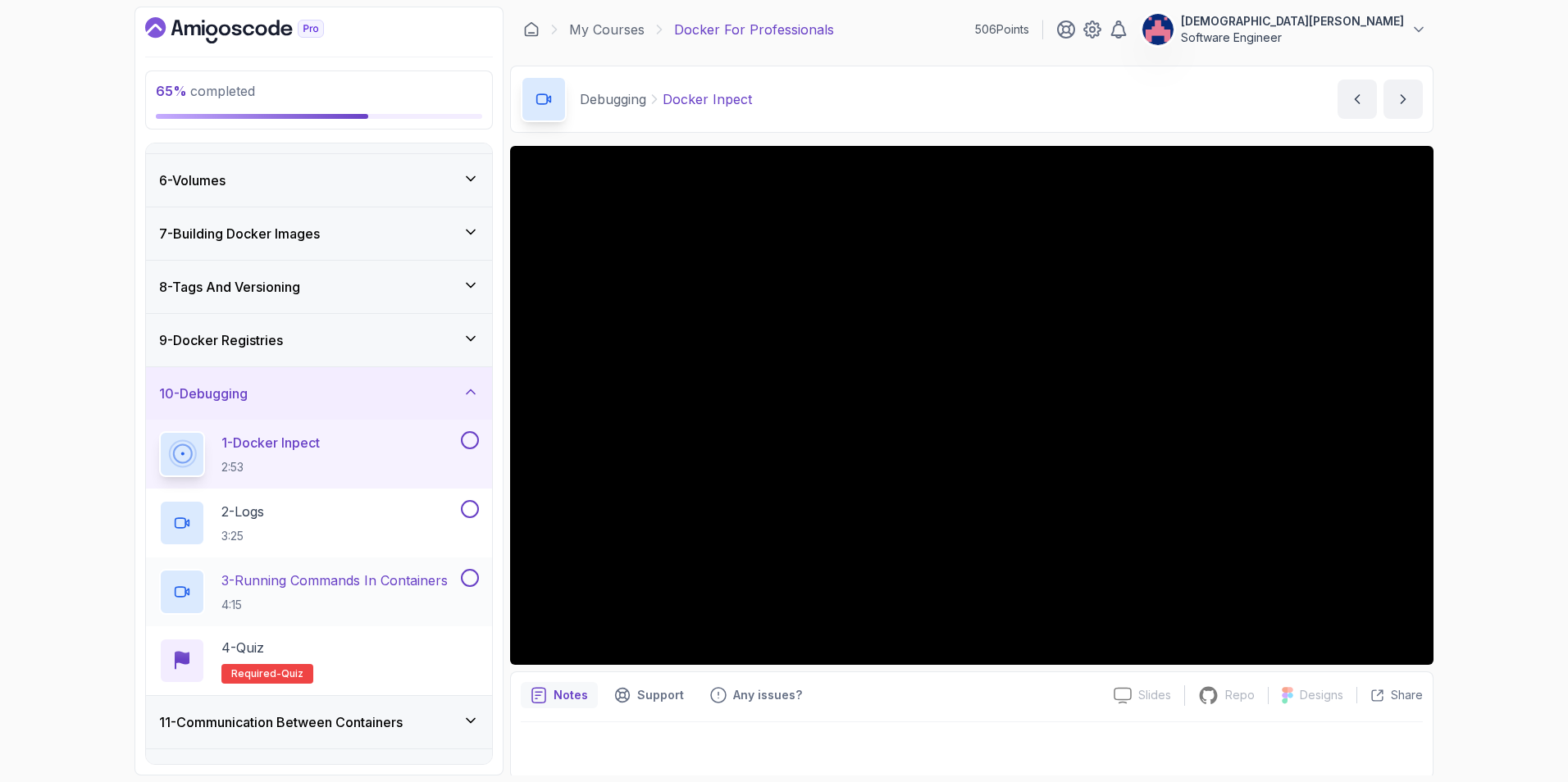
scroll to position [236, 0]
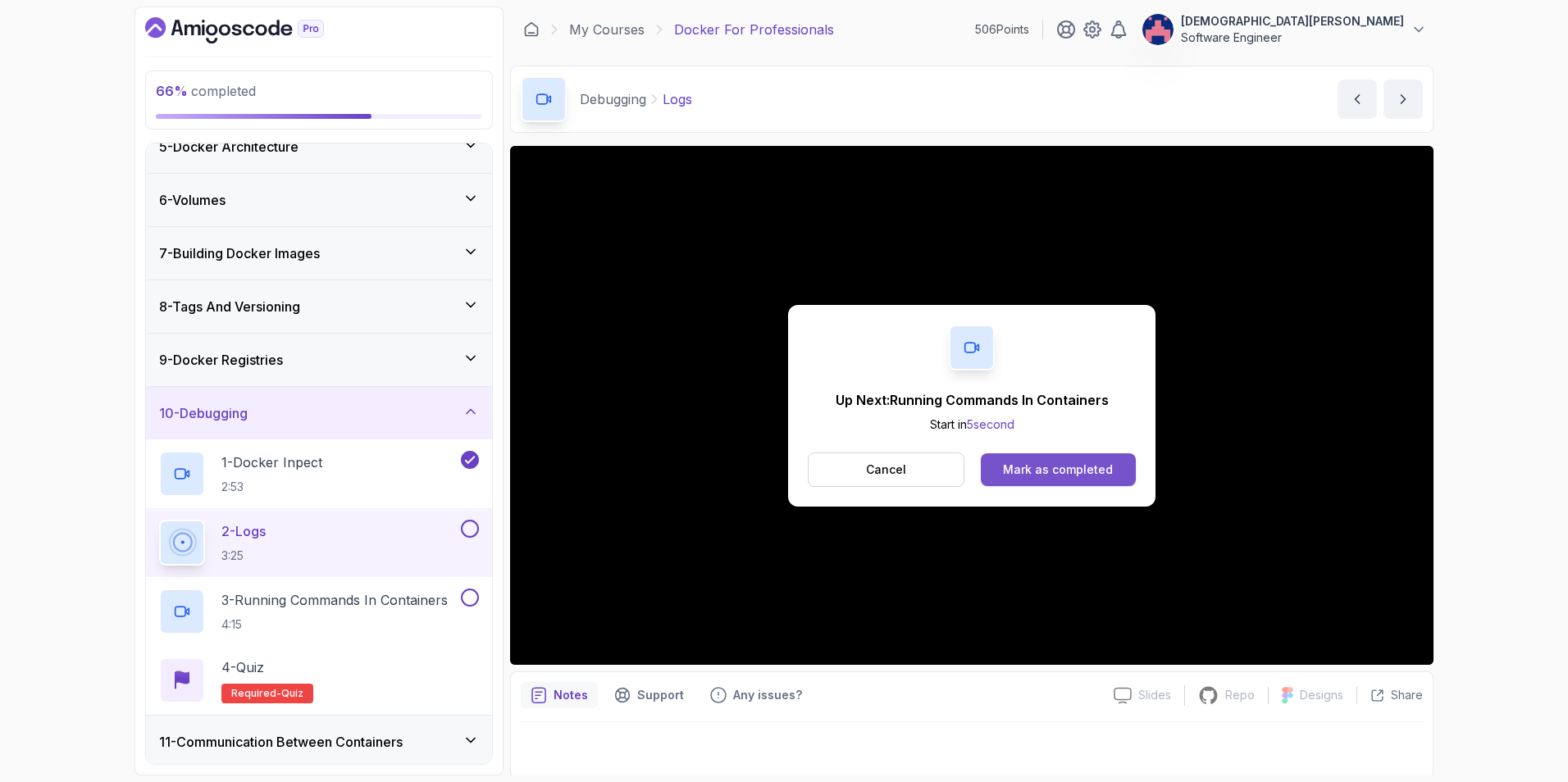
click at [1042, 475] on div "Mark as completed" at bounding box center [1057, 469] width 110 height 16
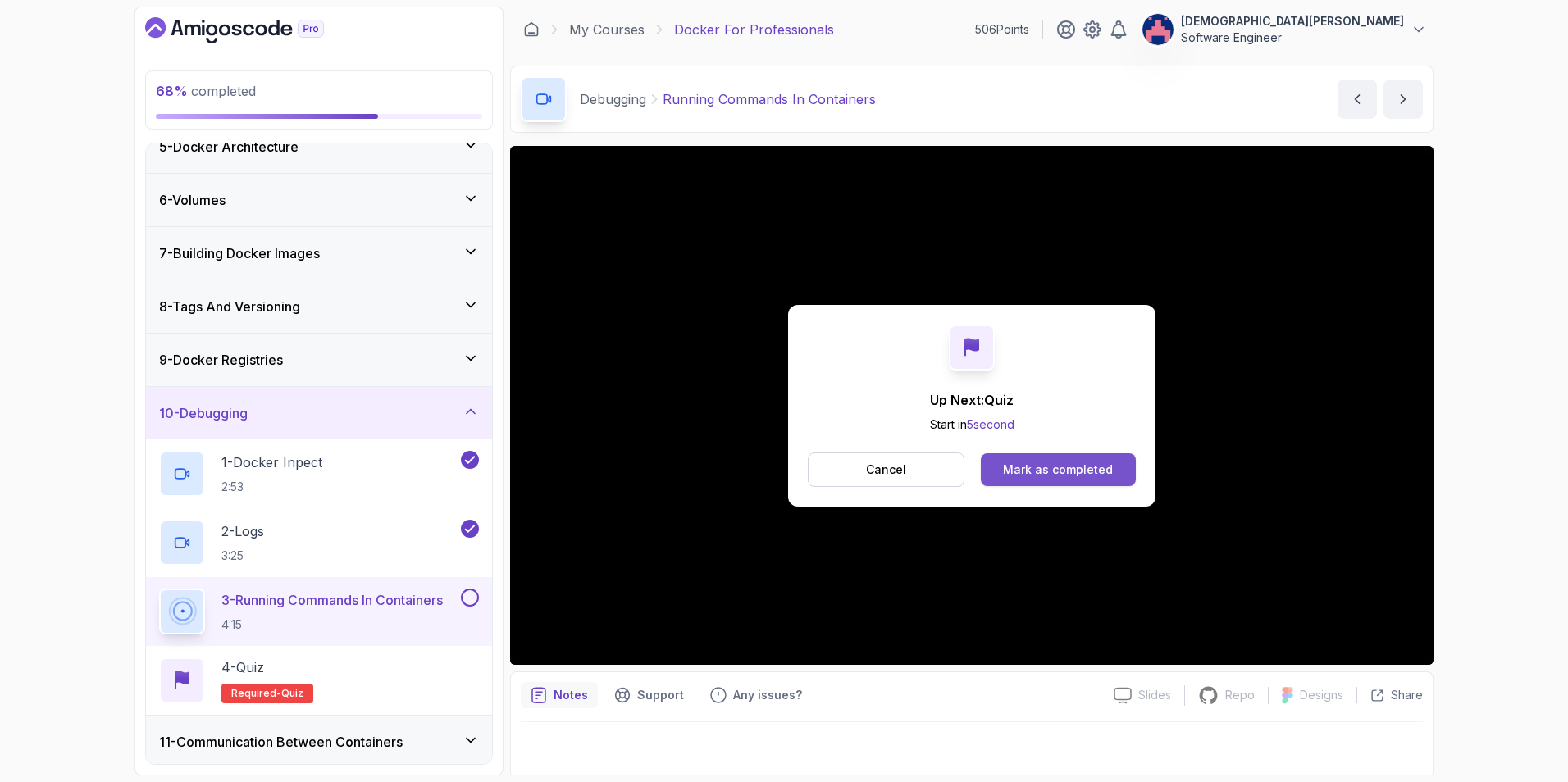
click at [1042, 478] on button "Mark as completed" at bounding box center [1057, 470] width 155 height 33
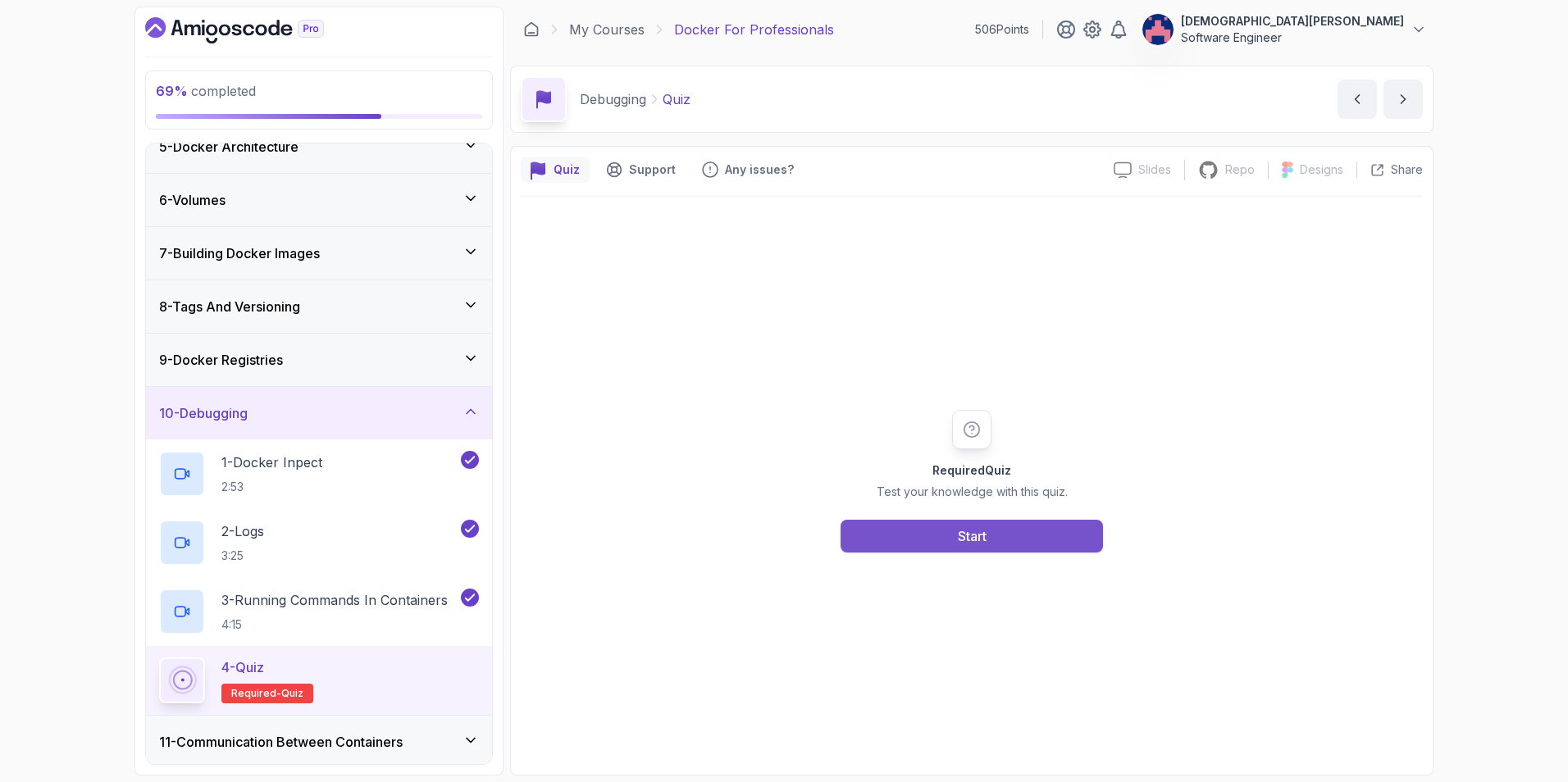
click at [991, 539] on button "Start" at bounding box center [972, 536] width 262 height 33
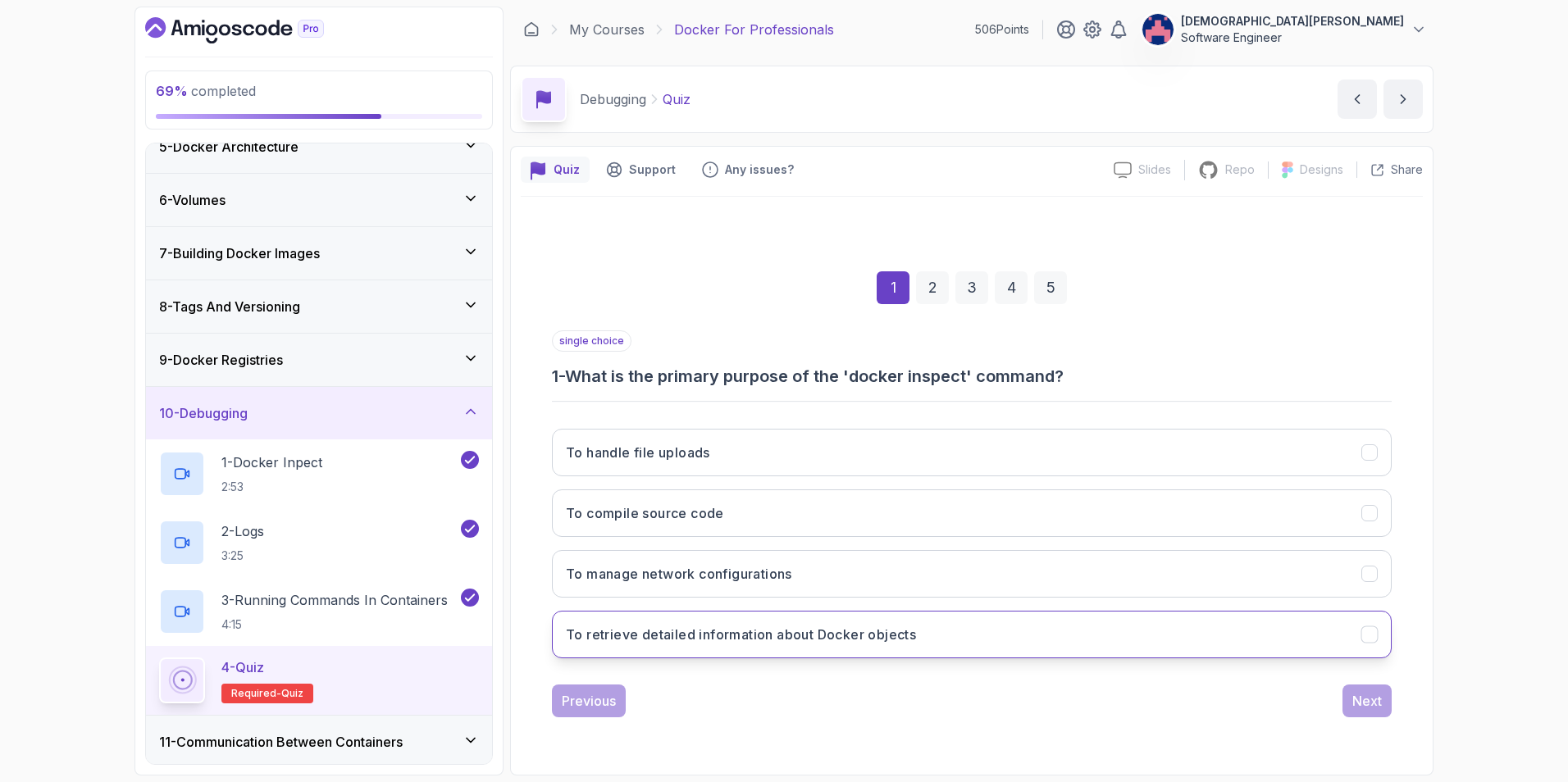
click at [1042, 552] on button "To retrieve detailed information about Docker objects" at bounding box center [972, 634] width 840 height 47
click at [1042, 552] on div "Next" at bounding box center [1366, 700] width 30 height 19
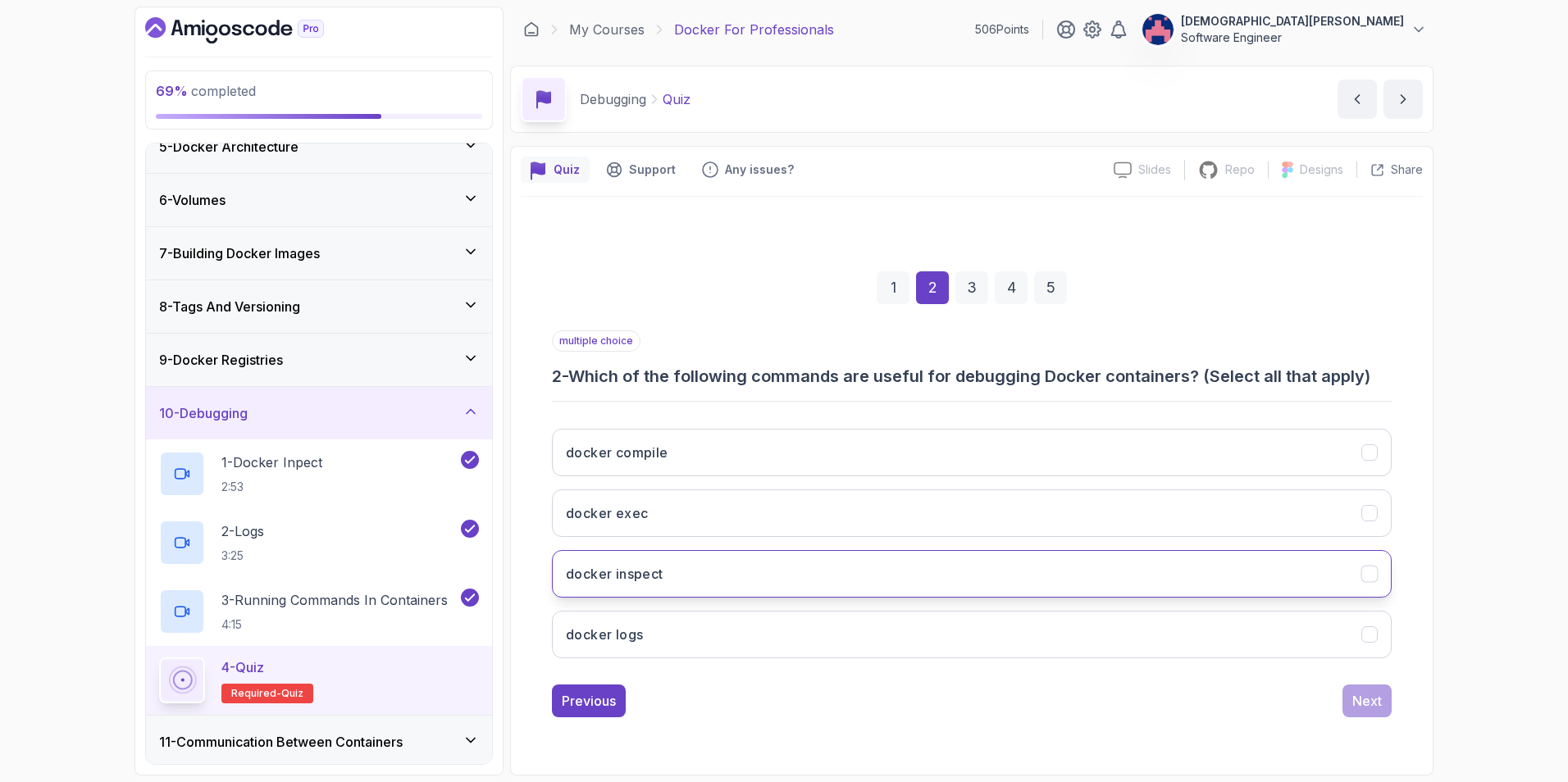
click at [1042, 552] on button "docker inspect" at bounding box center [972, 574] width 840 height 47
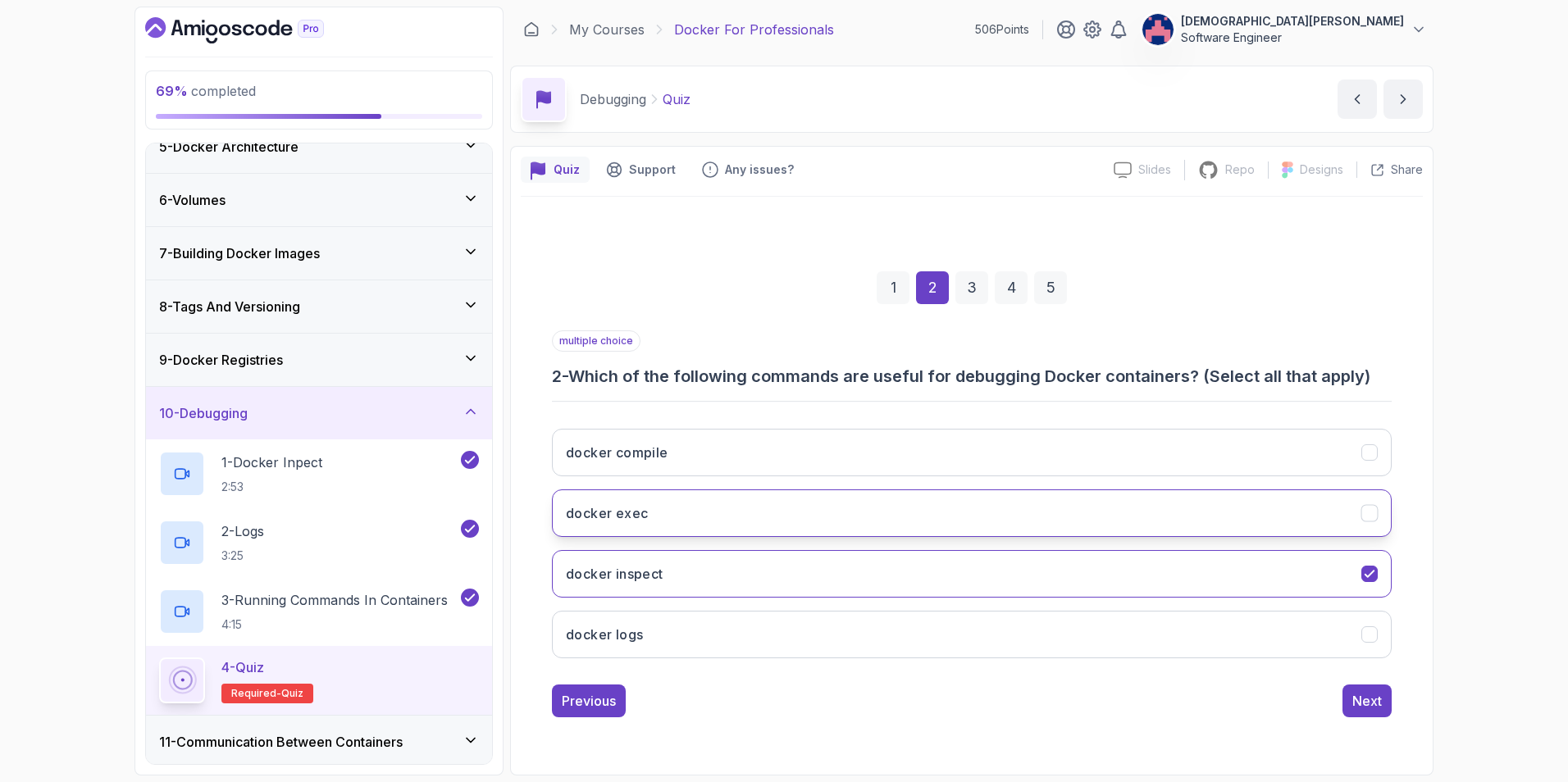
click at [1042, 535] on button "docker exec" at bounding box center [972, 513] width 840 height 47
click at [1042, 552] on button "docker logs" at bounding box center [972, 634] width 840 height 47
click at [1042, 552] on div "Next" at bounding box center [1366, 700] width 30 height 19
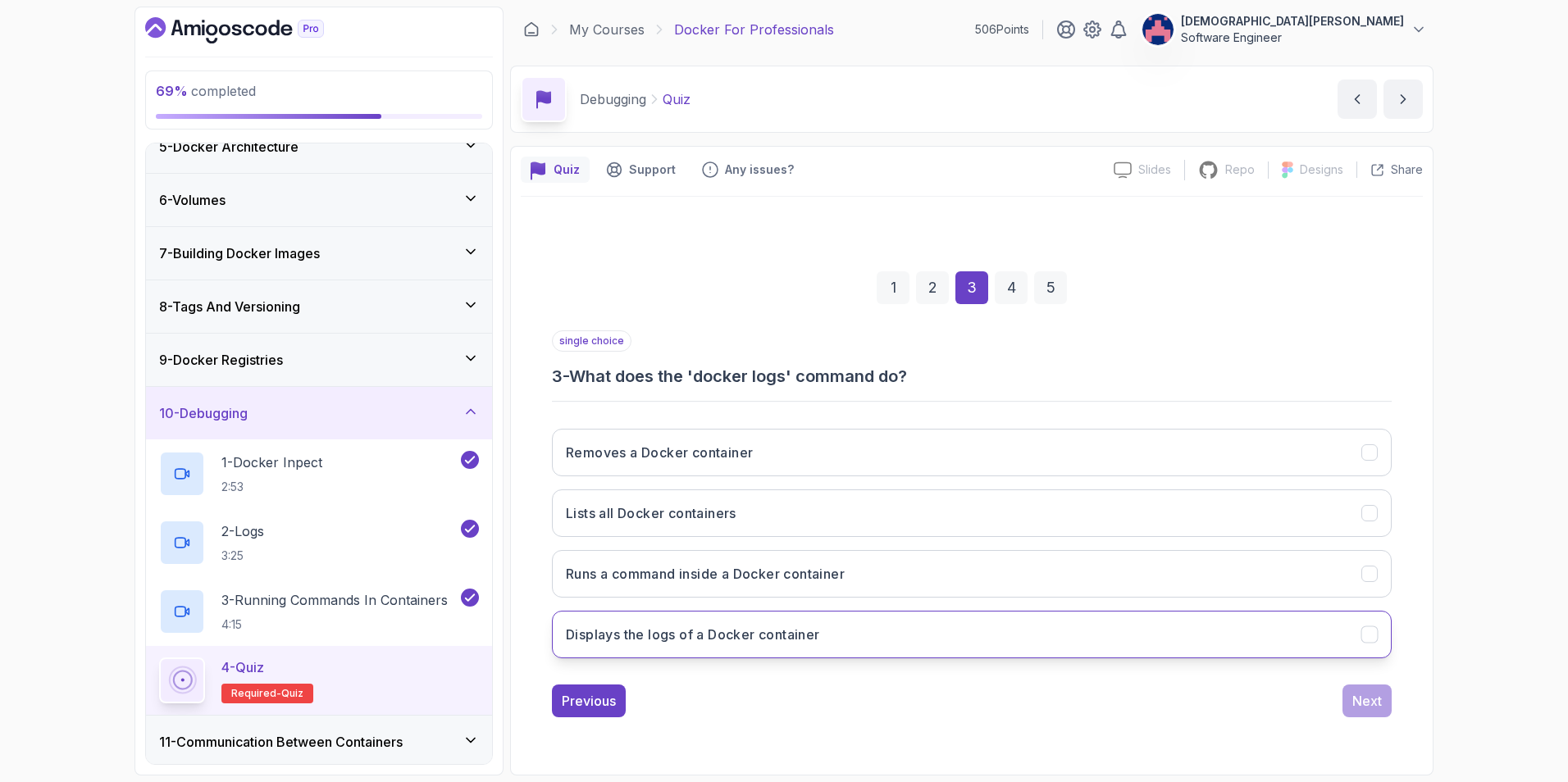
click at [1042, 552] on button "Displays the logs of a Docker container" at bounding box center [972, 634] width 840 height 47
click at [1042, 552] on div "Next" at bounding box center [1366, 700] width 30 height 19
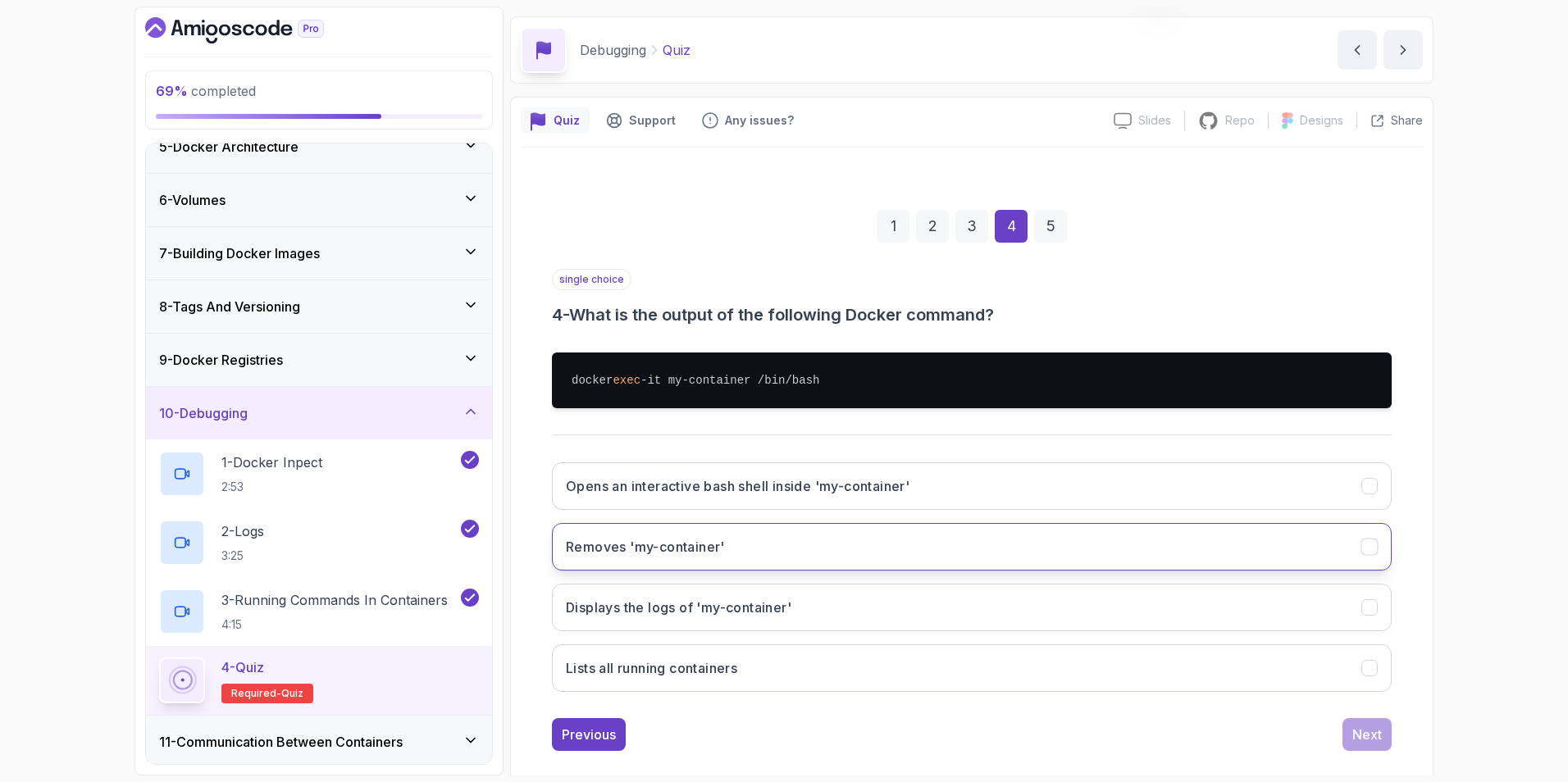
scroll to position [71, 0]
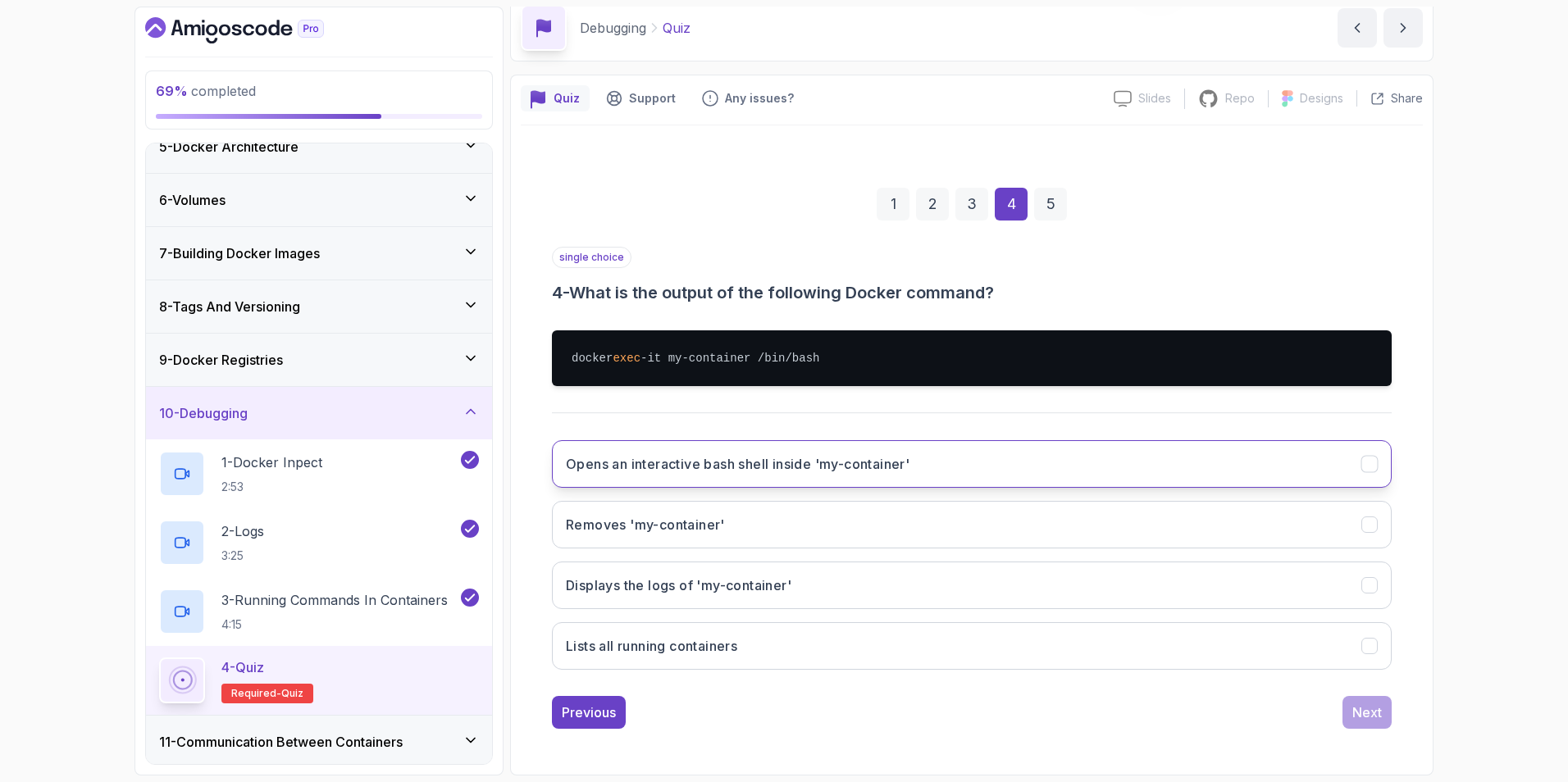
click at [1042, 464] on button "Opens an interactive bash shell inside 'my-container'" at bounding box center [972, 464] width 840 height 47
click at [1042, 552] on div "Next" at bounding box center [1366, 712] width 30 height 19
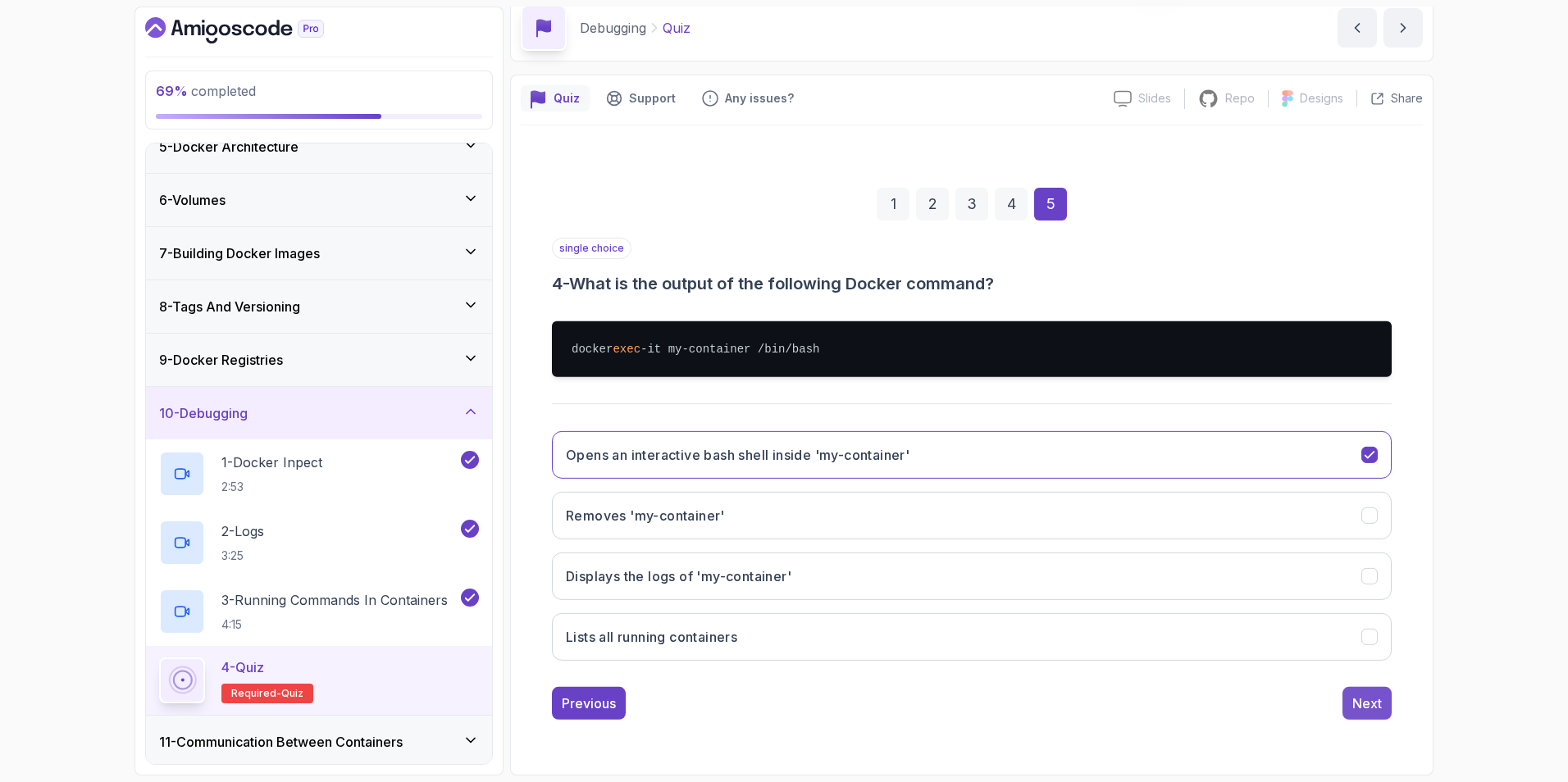
scroll to position [0, 0]
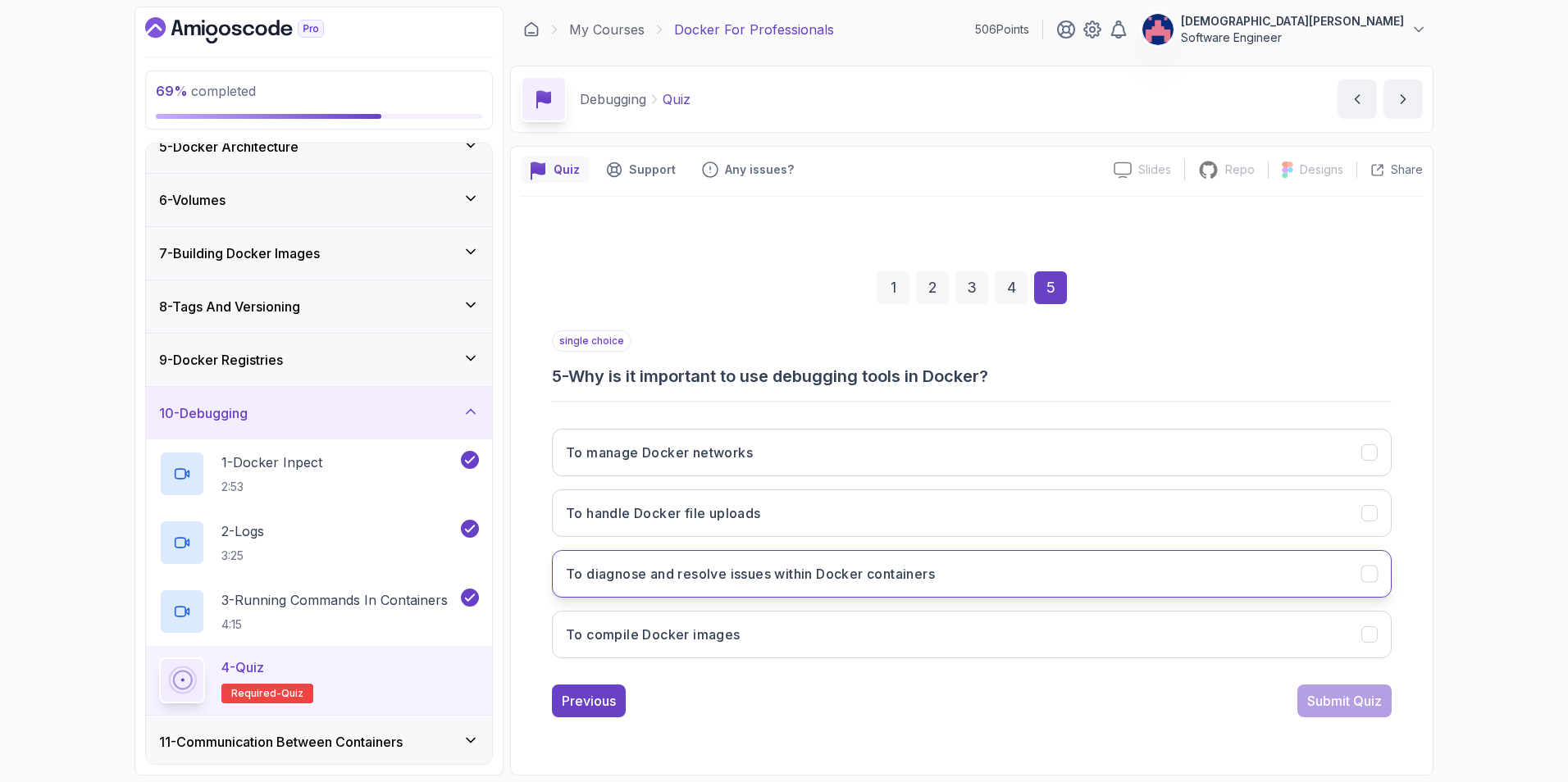
click at [1042, 552] on button "To diagnose and resolve issues within Docker containers" at bounding box center [972, 574] width 840 height 47
click at [1042, 552] on button "Submit Quiz" at bounding box center [1344, 701] width 94 height 33
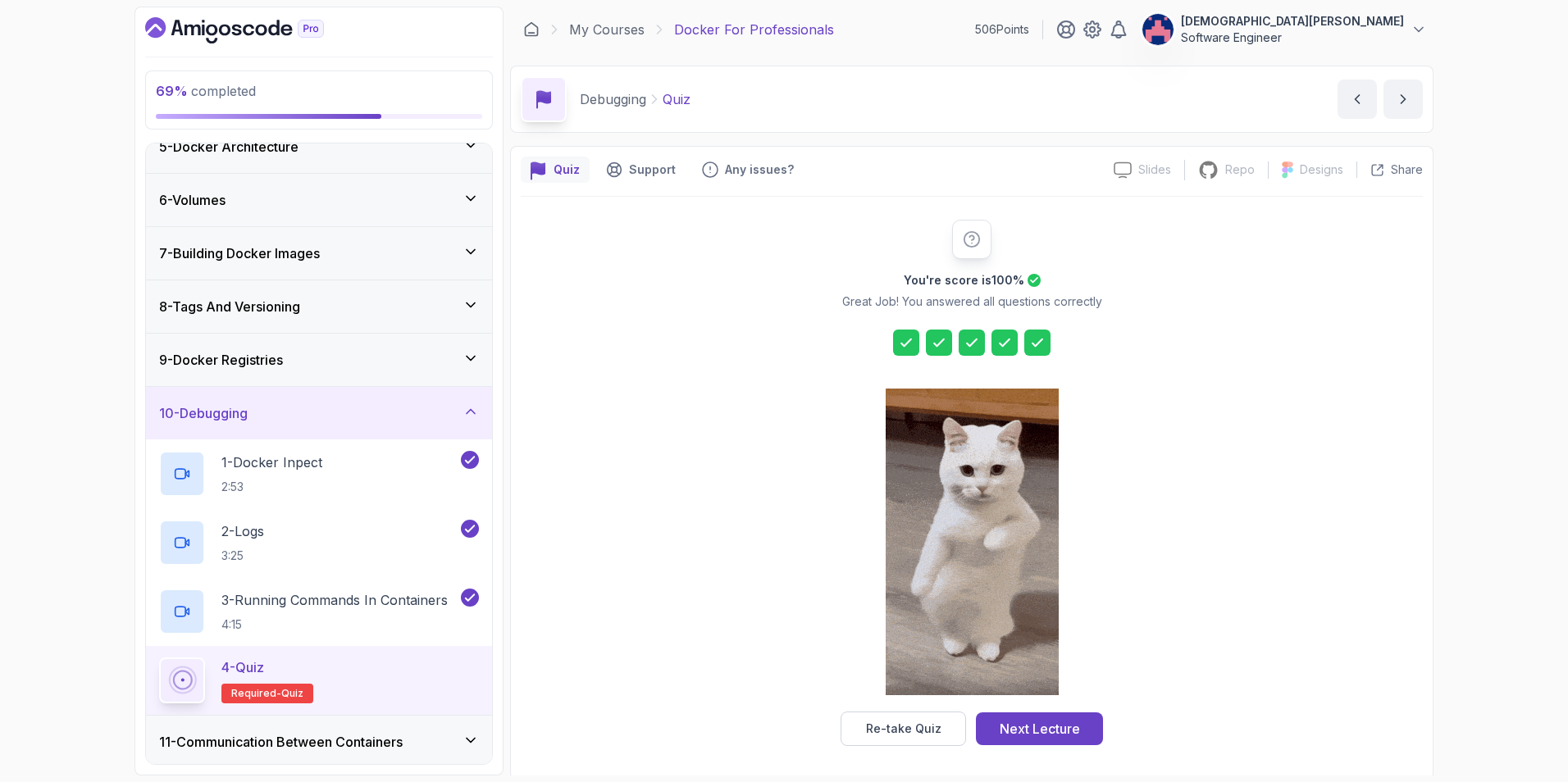
scroll to position [4, 0]
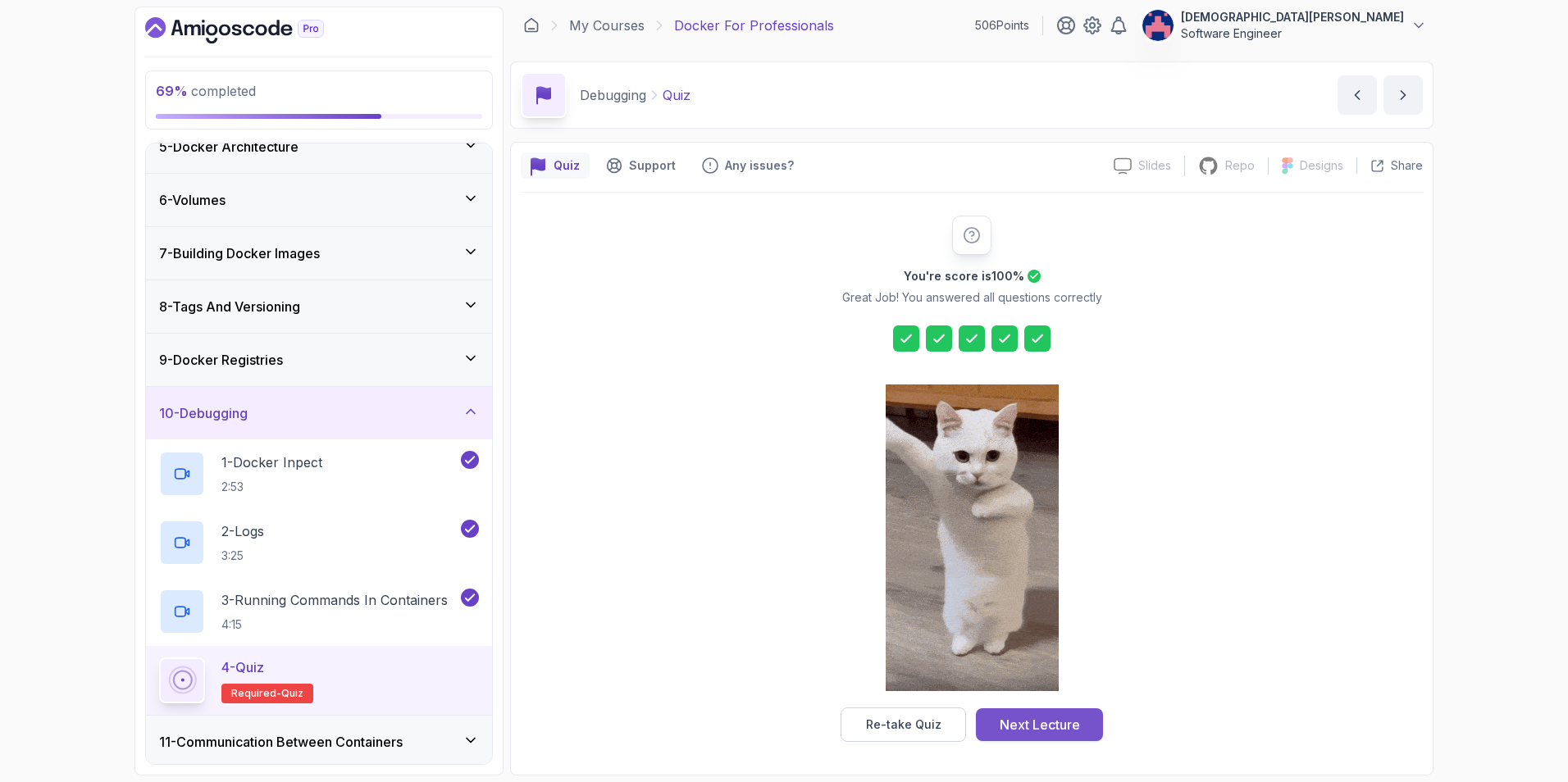
click at [1042, 552] on div "Next Lecture" at bounding box center [1039, 724] width 80 height 19
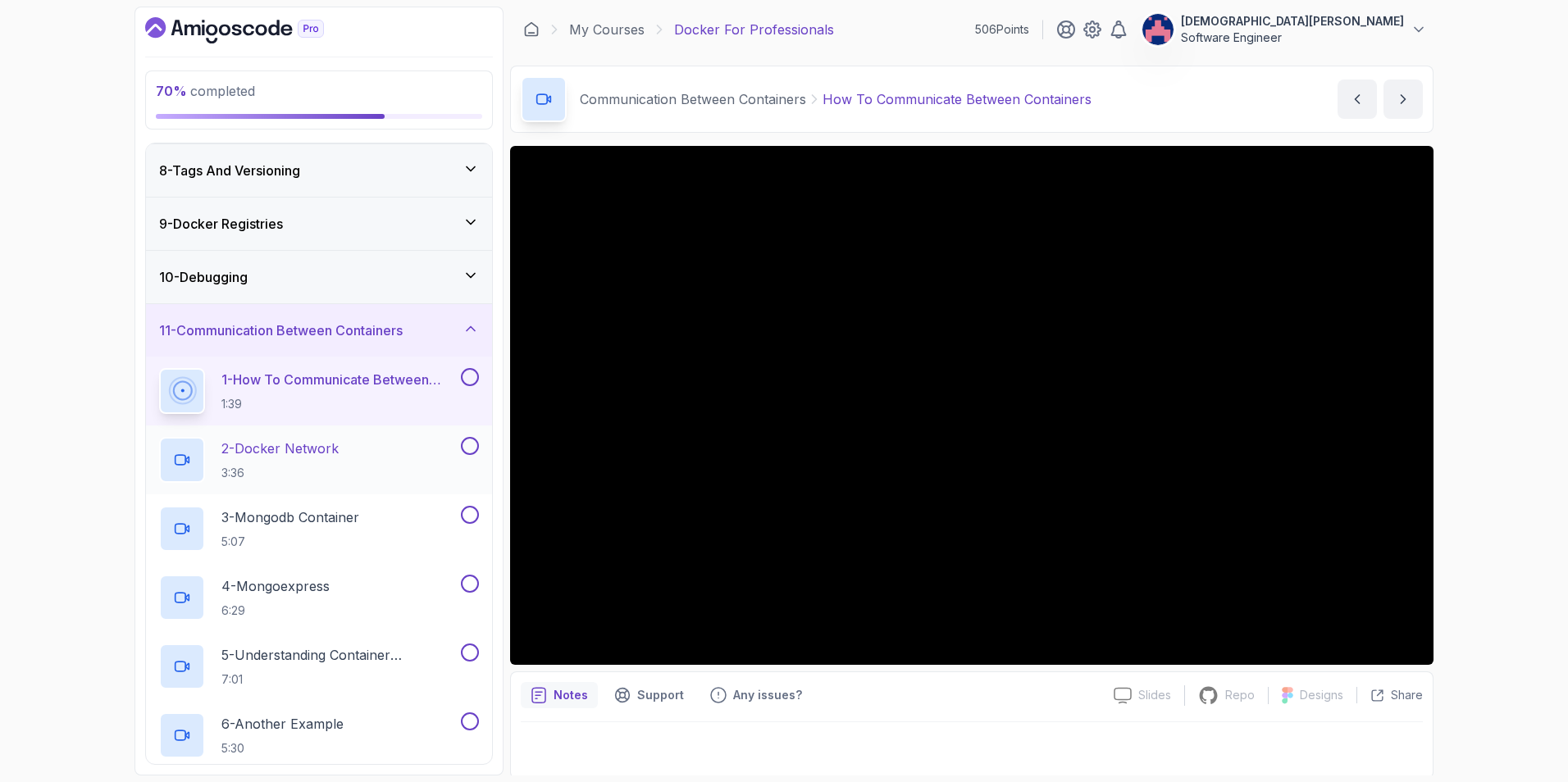
scroll to position [400, 0]
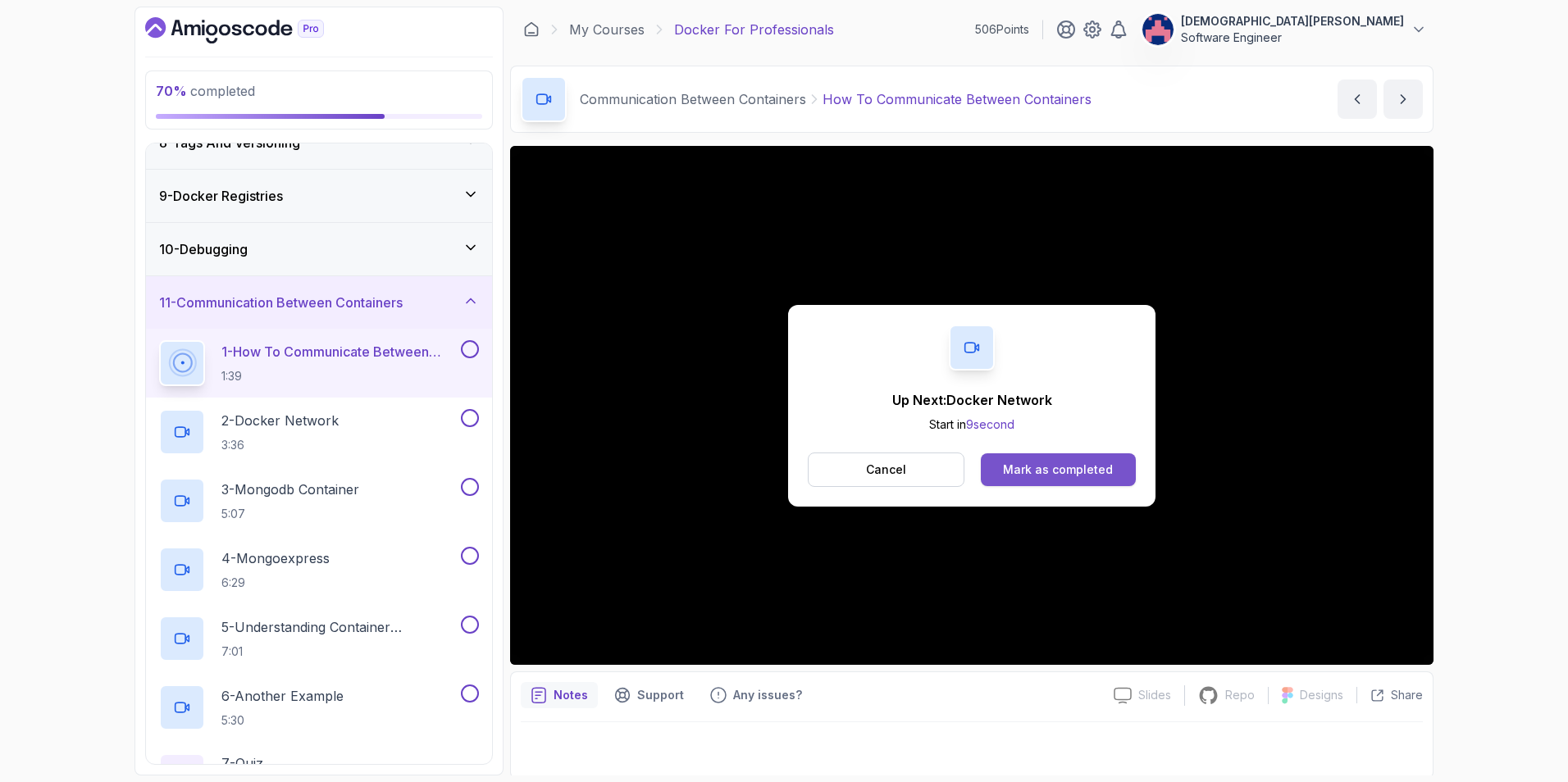
click at [1042, 471] on div "Mark as completed" at bounding box center [1057, 469] width 110 height 16
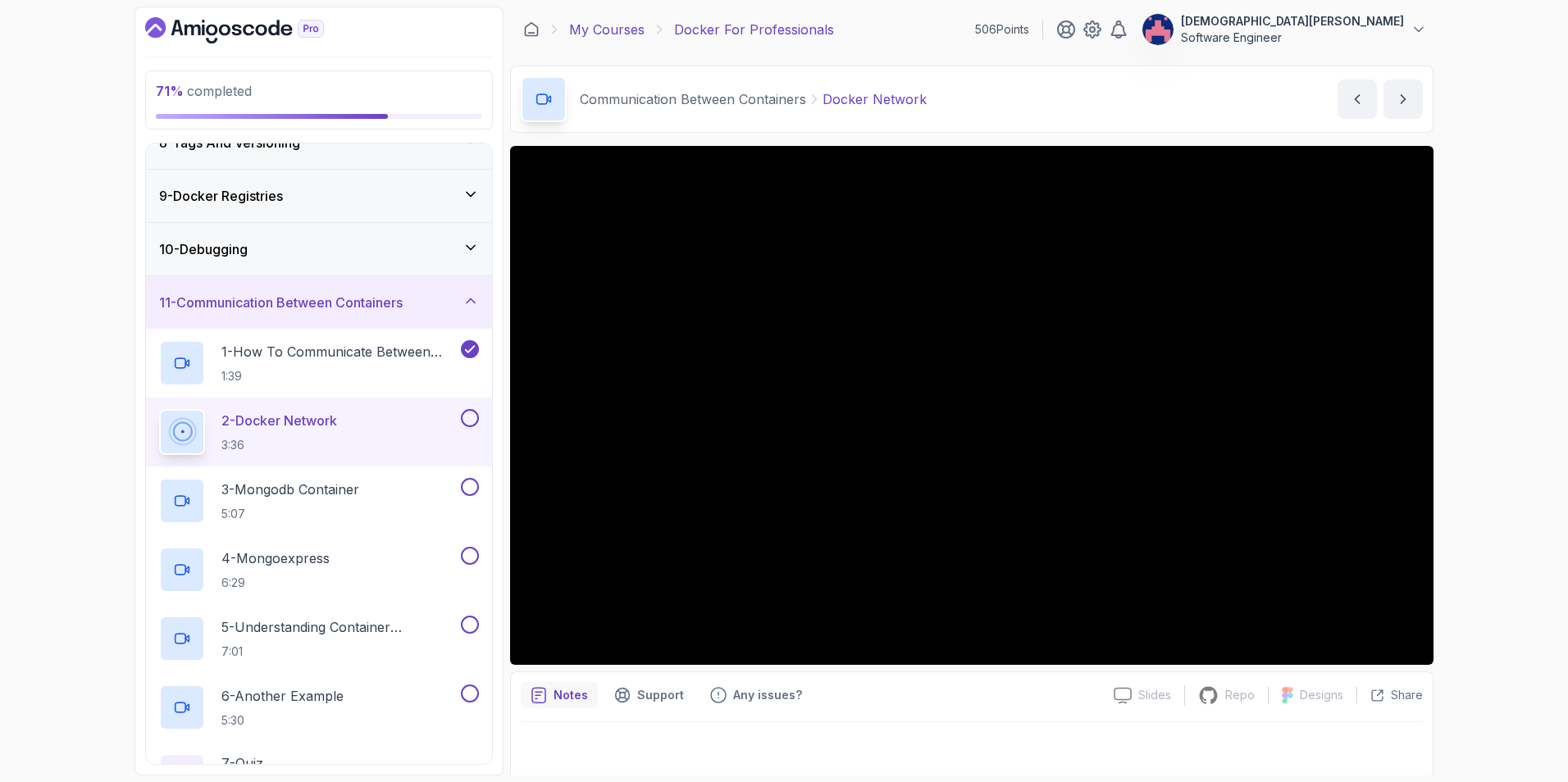
click at [588, 30] on link "My Courses" at bounding box center [606, 29] width 75 height 19
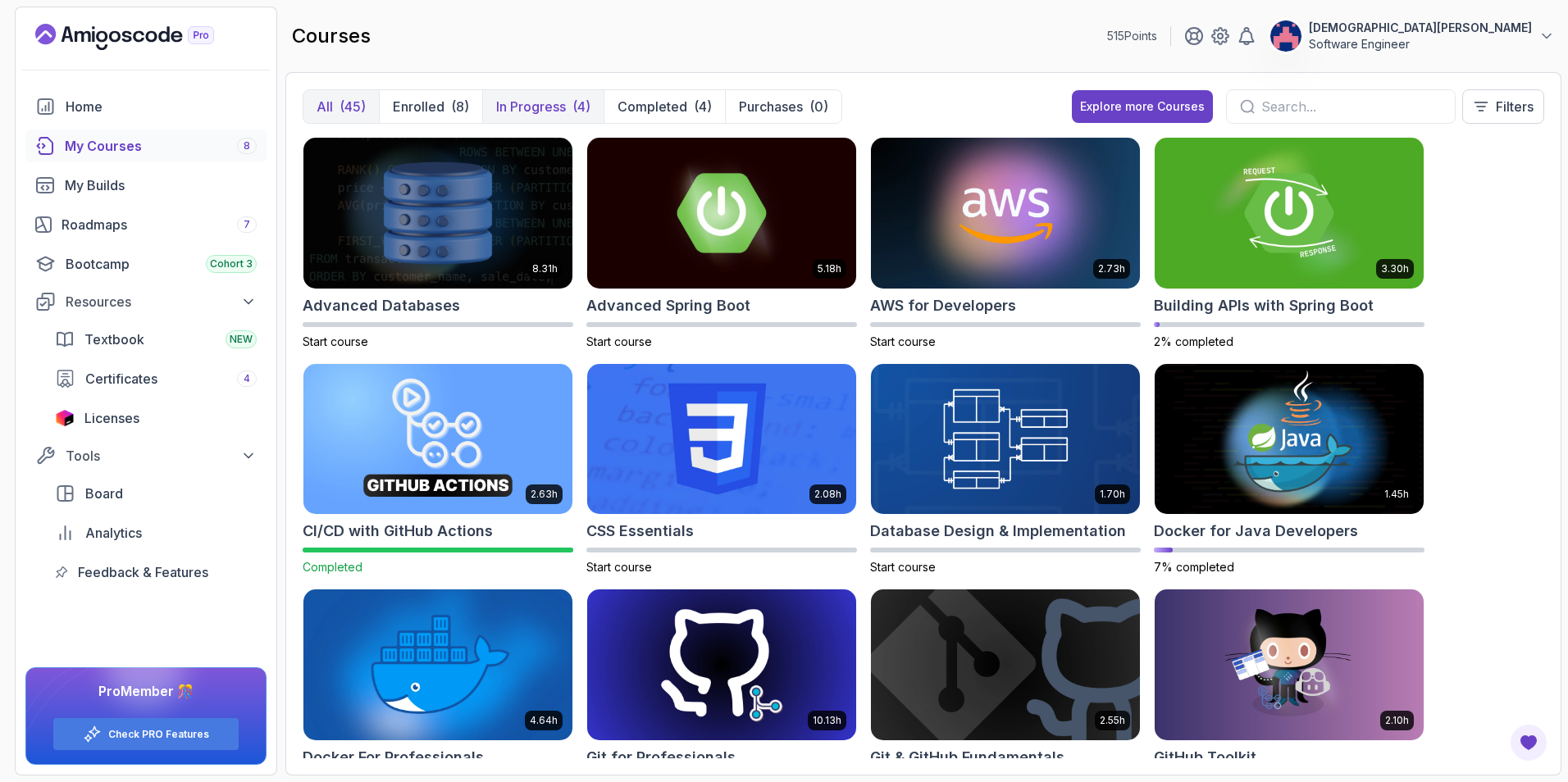
click at [558, 105] on p "In Progress" at bounding box center [531, 106] width 69 height 19
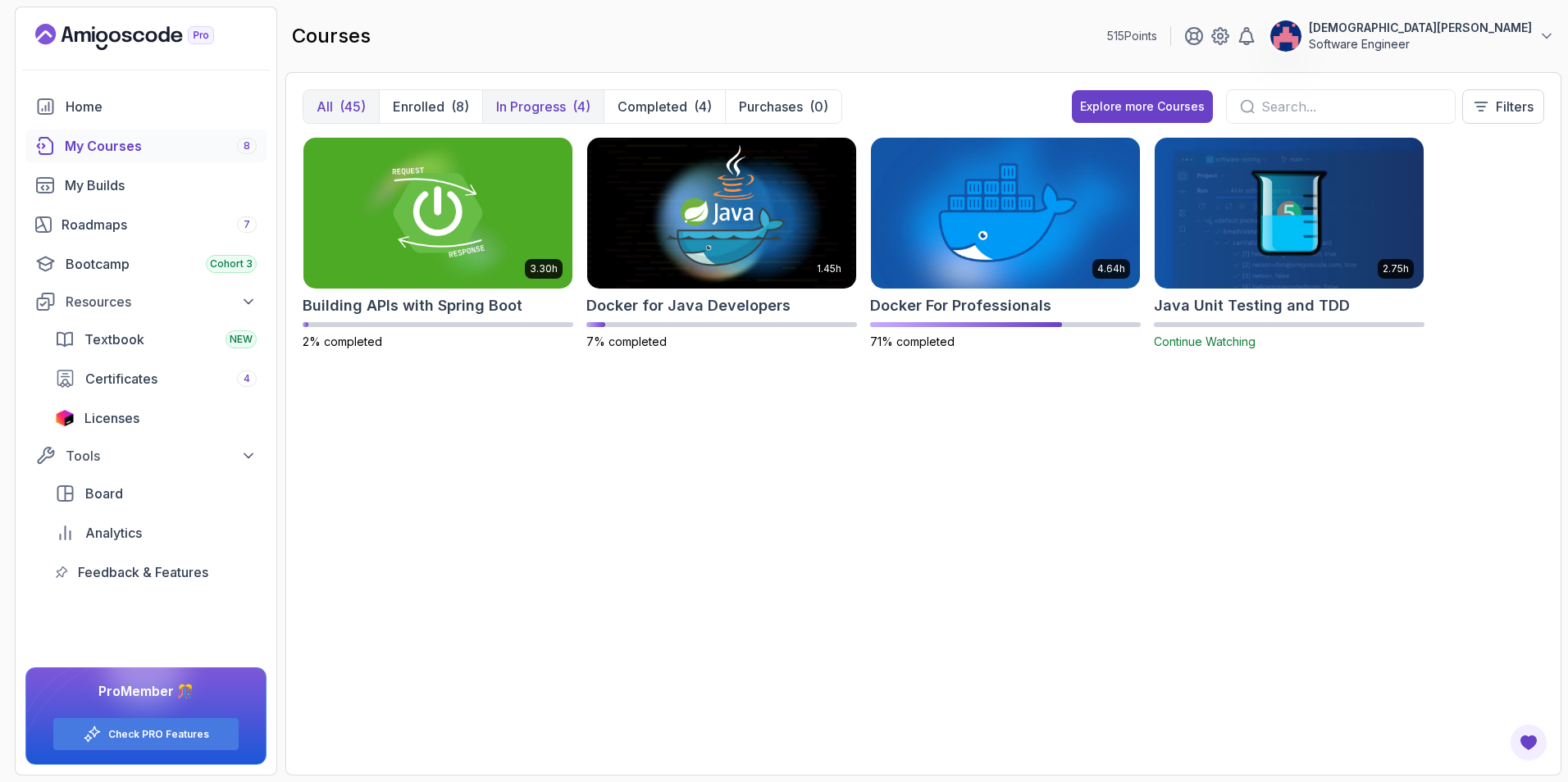
click at [335, 105] on button "All (45)" at bounding box center [340, 107] width 75 height 33
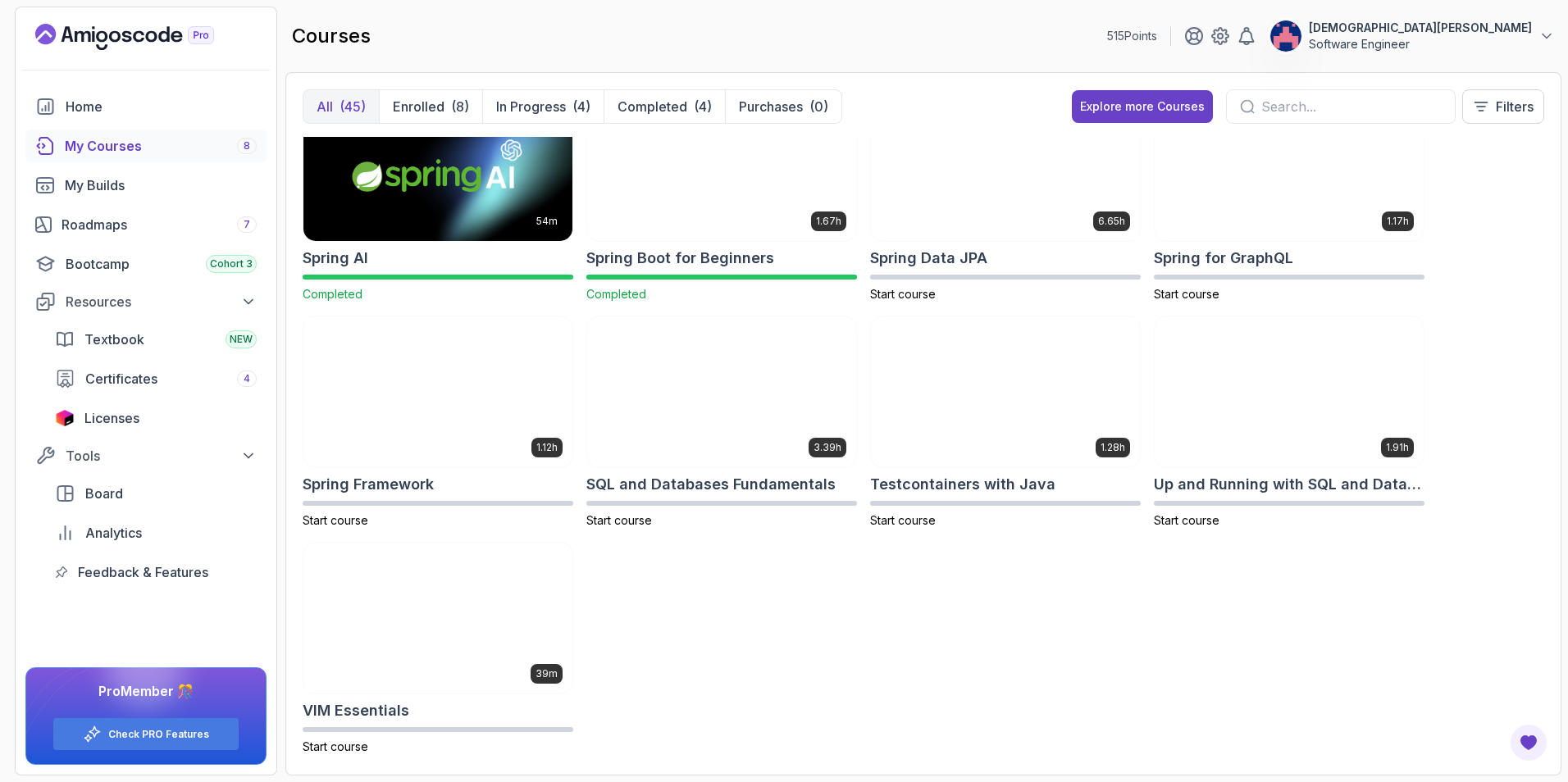
scroll to position [2096, 0]
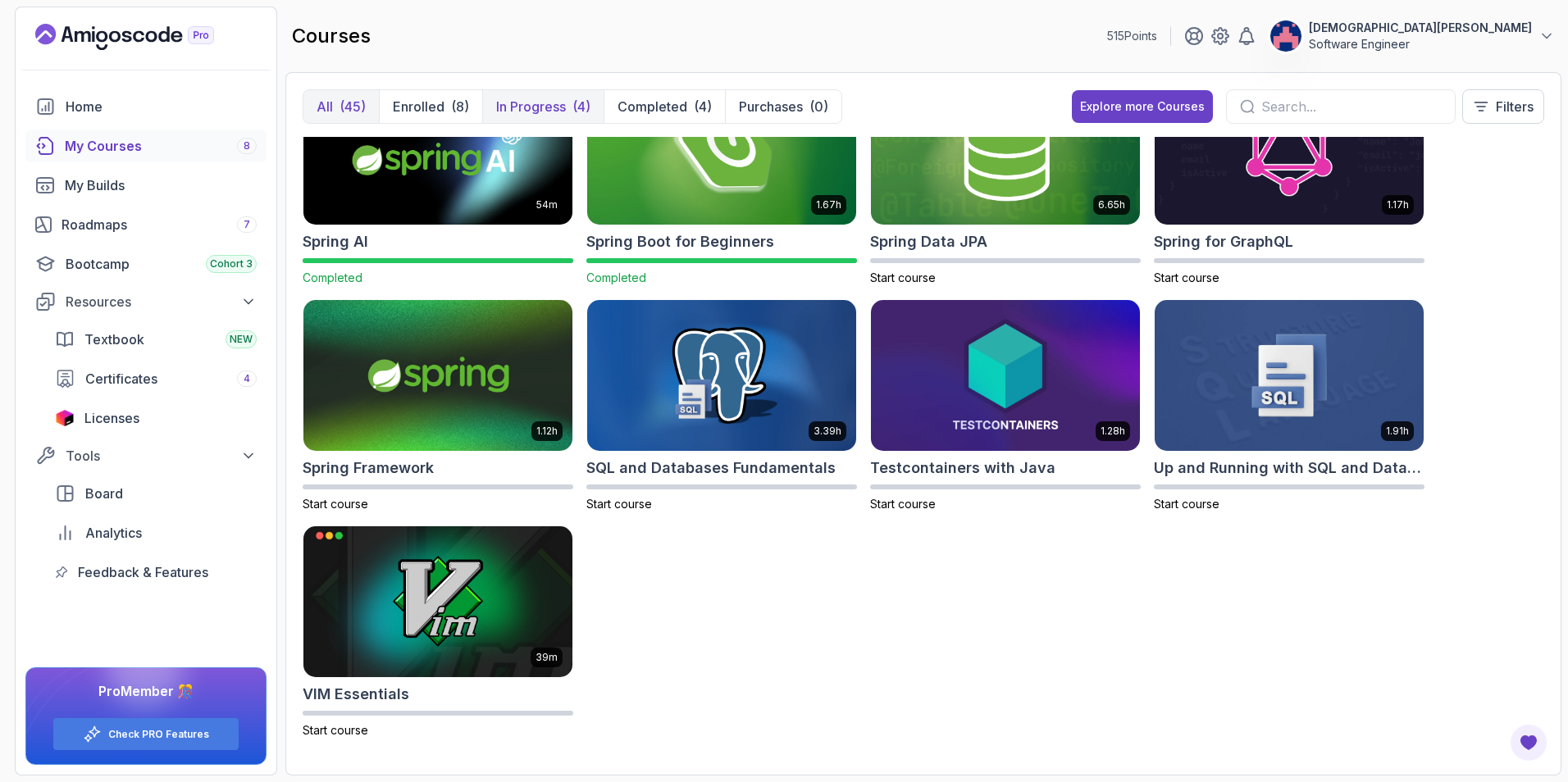
click at [532, 101] on p "In Progress" at bounding box center [531, 106] width 69 height 19
